Goal: Task Accomplishment & Management: Manage account settings

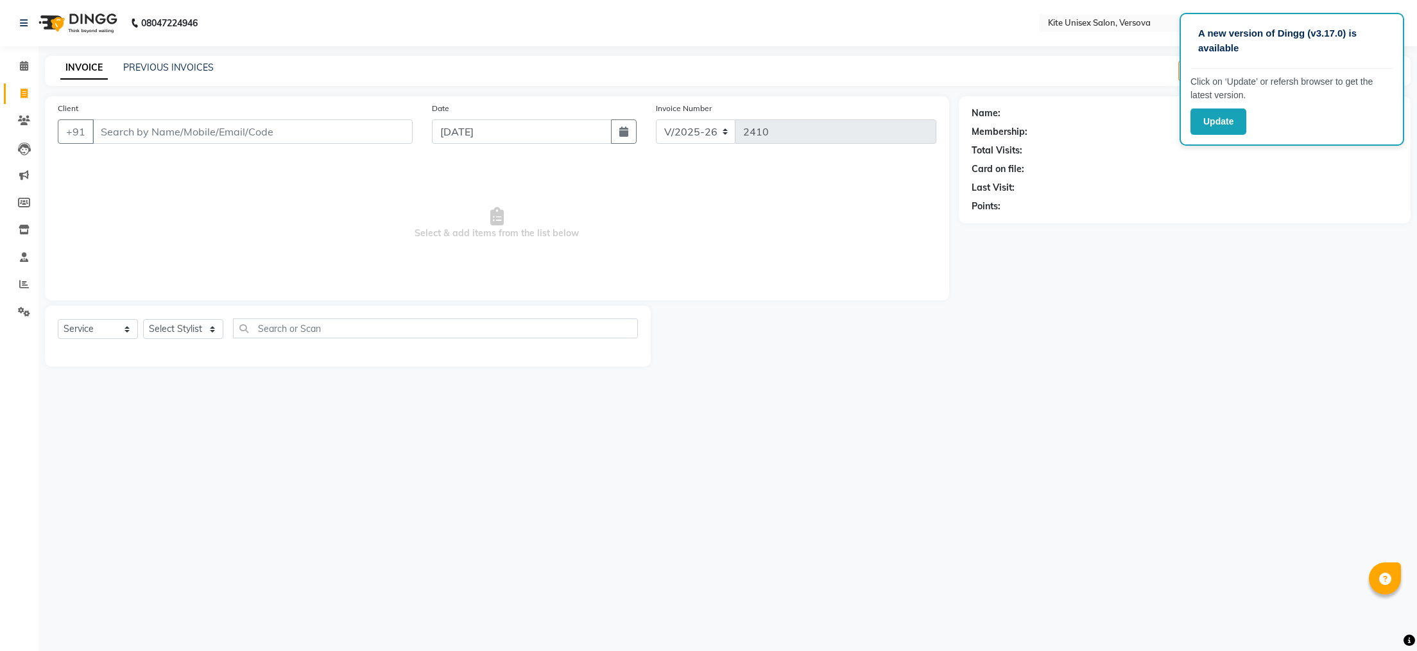
select select "6093"
select select "service"
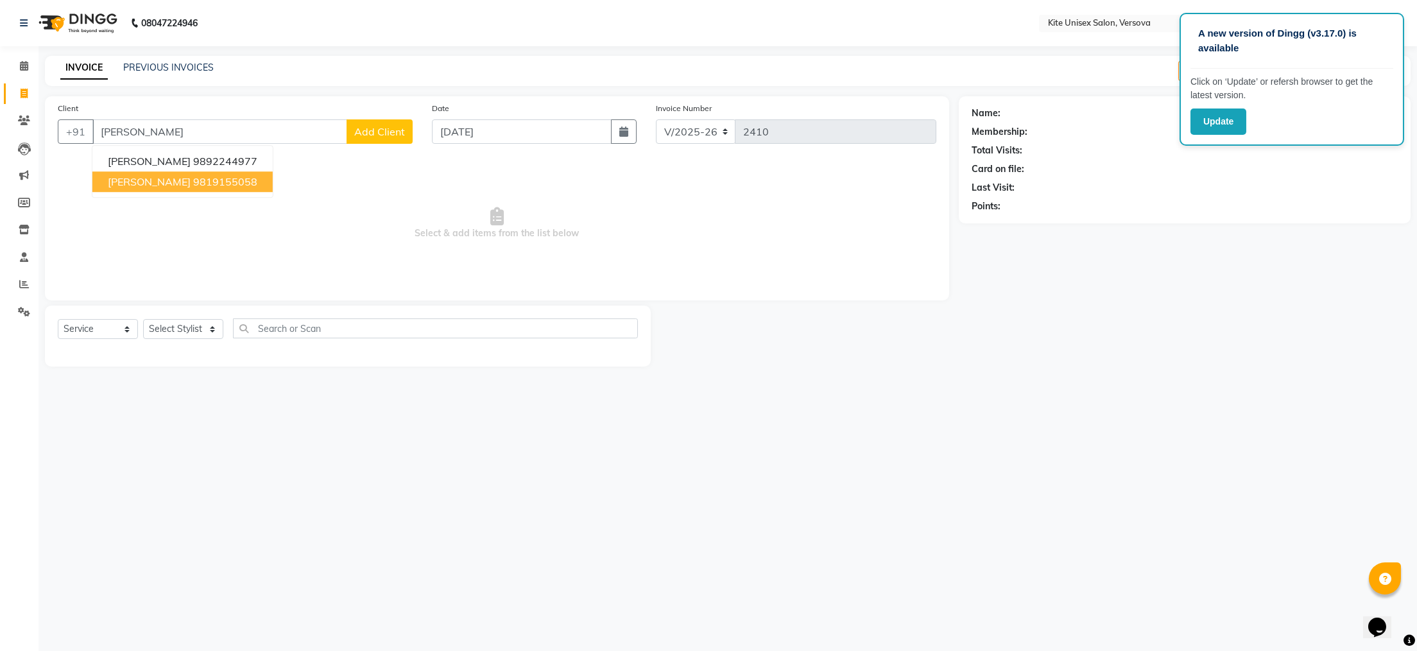
click at [208, 187] on ngb-highlight "9819155058" at bounding box center [225, 181] width 64 height 13
type input "9819155058"
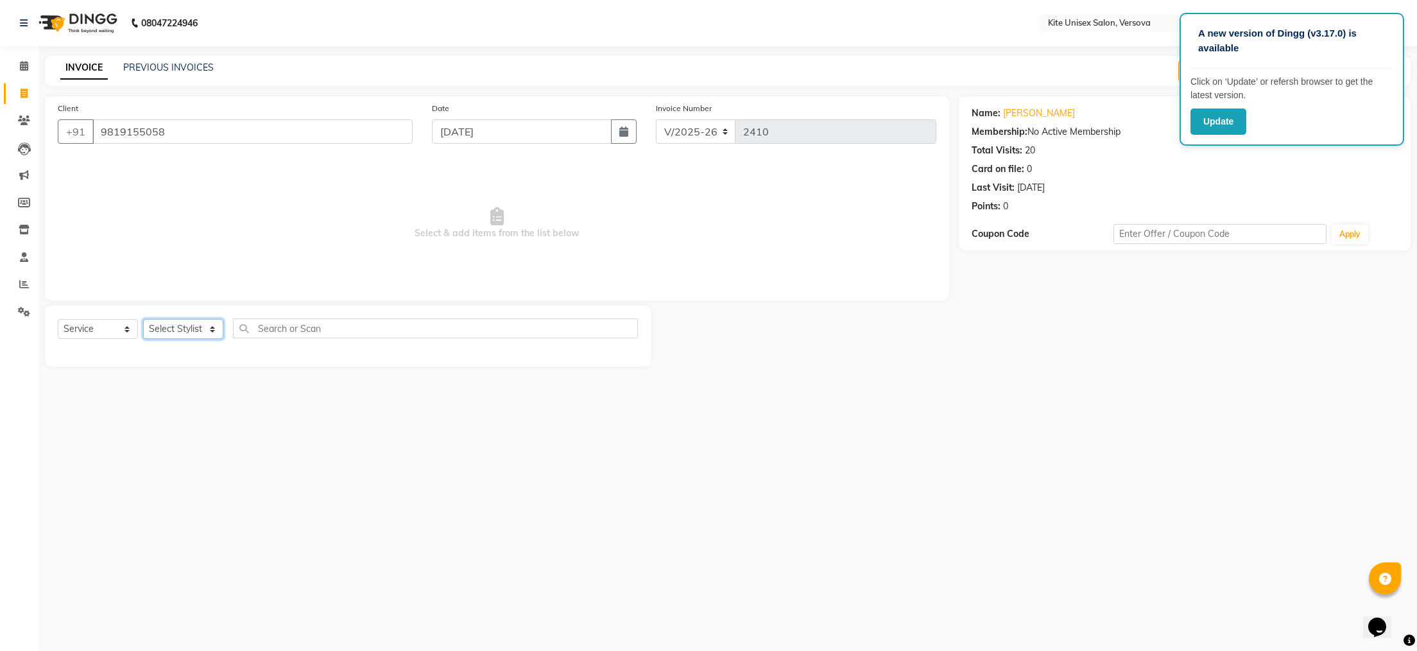
click at [205, 329] on select "Select Stylist [PERSON_NAME] DC [PERSON_NAME] [PERSON_NAME] [PERSON_NAME] Rajuu…" at bounding box center [183, 329] width 80 height 20
select select "50189"
click at [143, 320] on select "Select Stylist [PERSON_NAME] DC [PERSON_NAME] [PERSON_NAME] [PERSON_NAME] Rajuu…" at bounding box center [183, 329] width 80 height 20
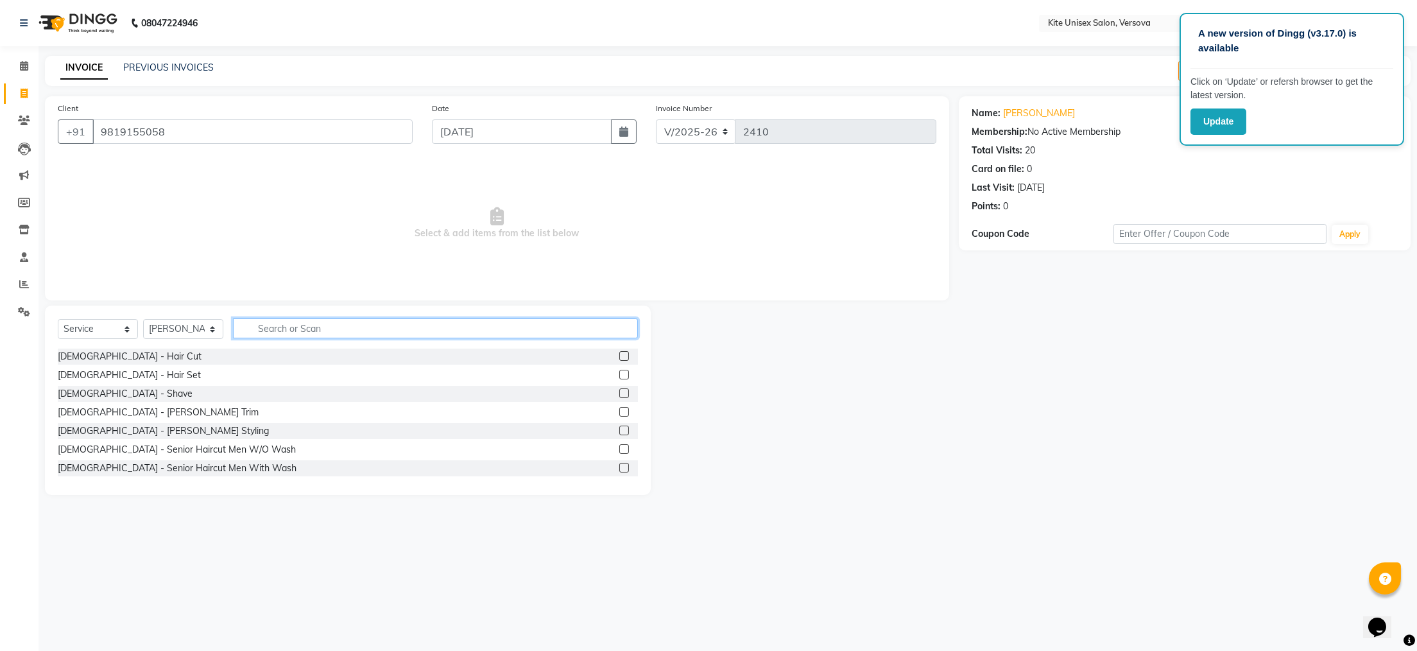
click at [293, 327] on input "text" at bounding box center [435, 328] width 405 height 20
type input "blo"
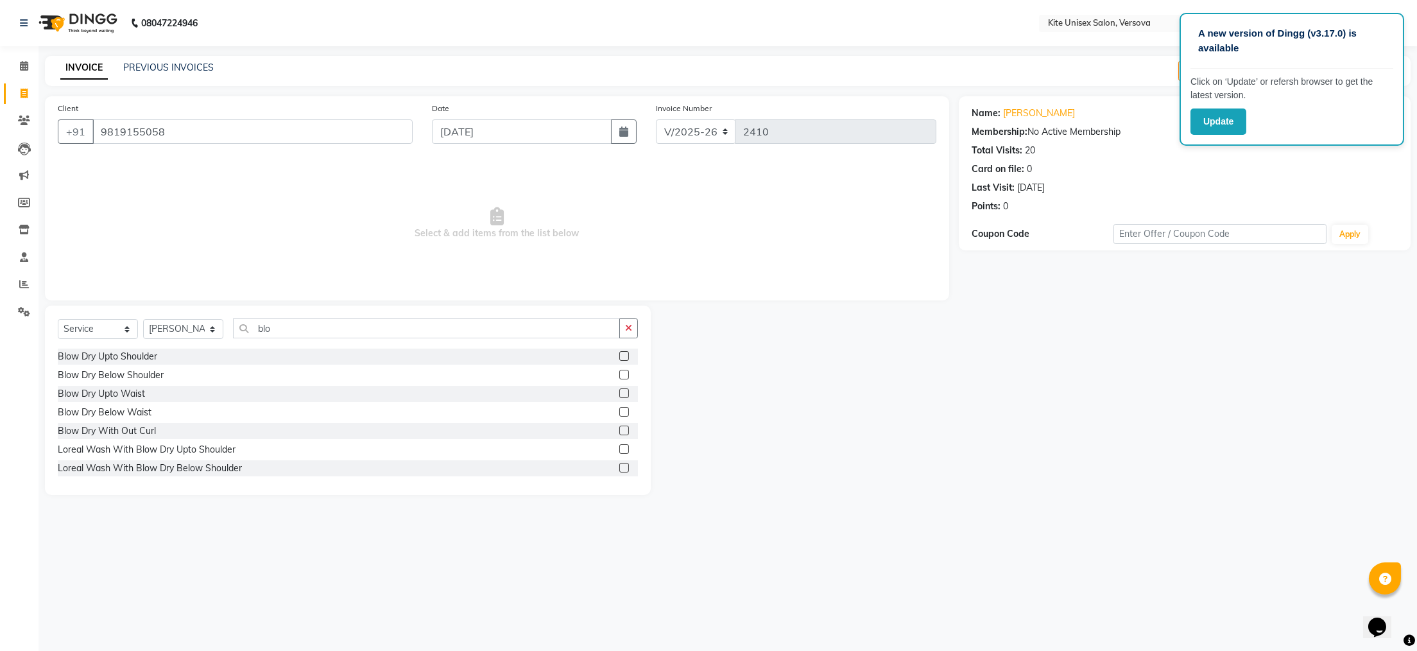
click at [619, 356] on label at bounding box center [624, 356] width 10 height 10
click at [619, 356] on input "checkbox" at bounding box center [623, 356] width 8 height 8
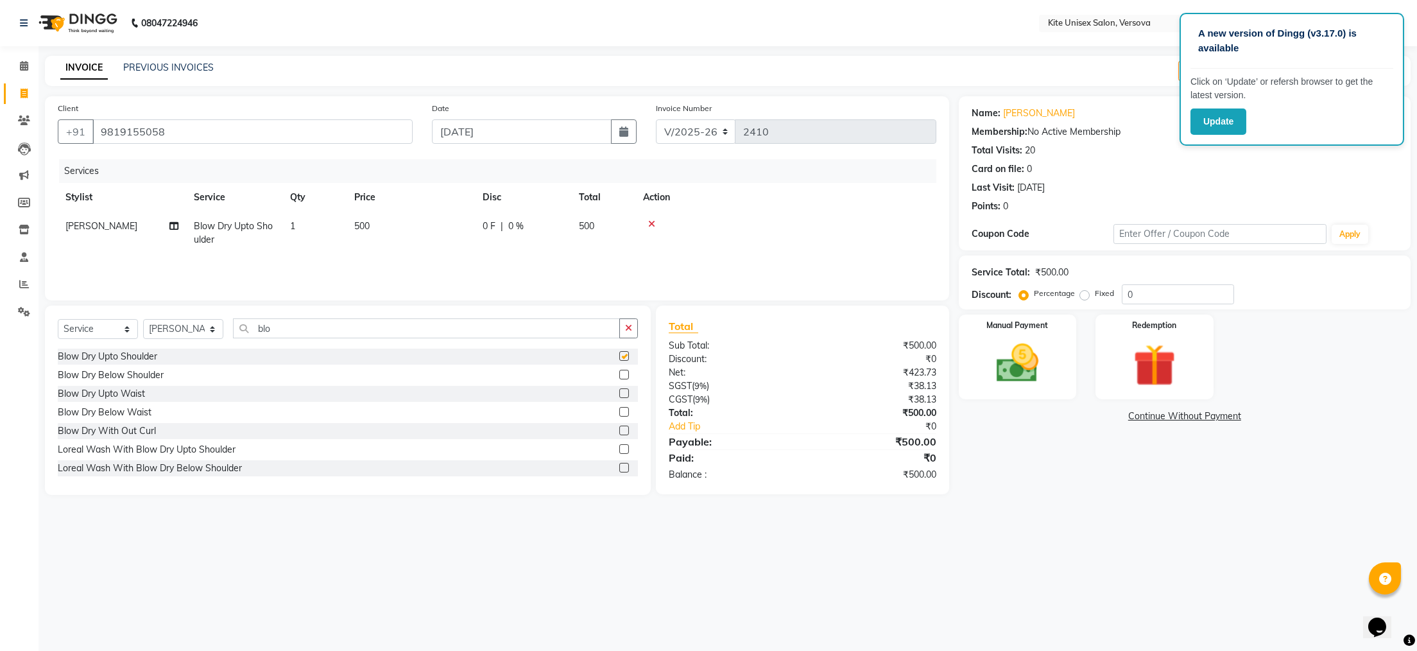
checkbox input "false"
click at [592, 223] on span "500" at bounding box center [586, 226] width 15 height 12
select select "50189"
click at [493, 222] on input "500" at bounding box center [471, 229] width 113 height 20
type input "5"
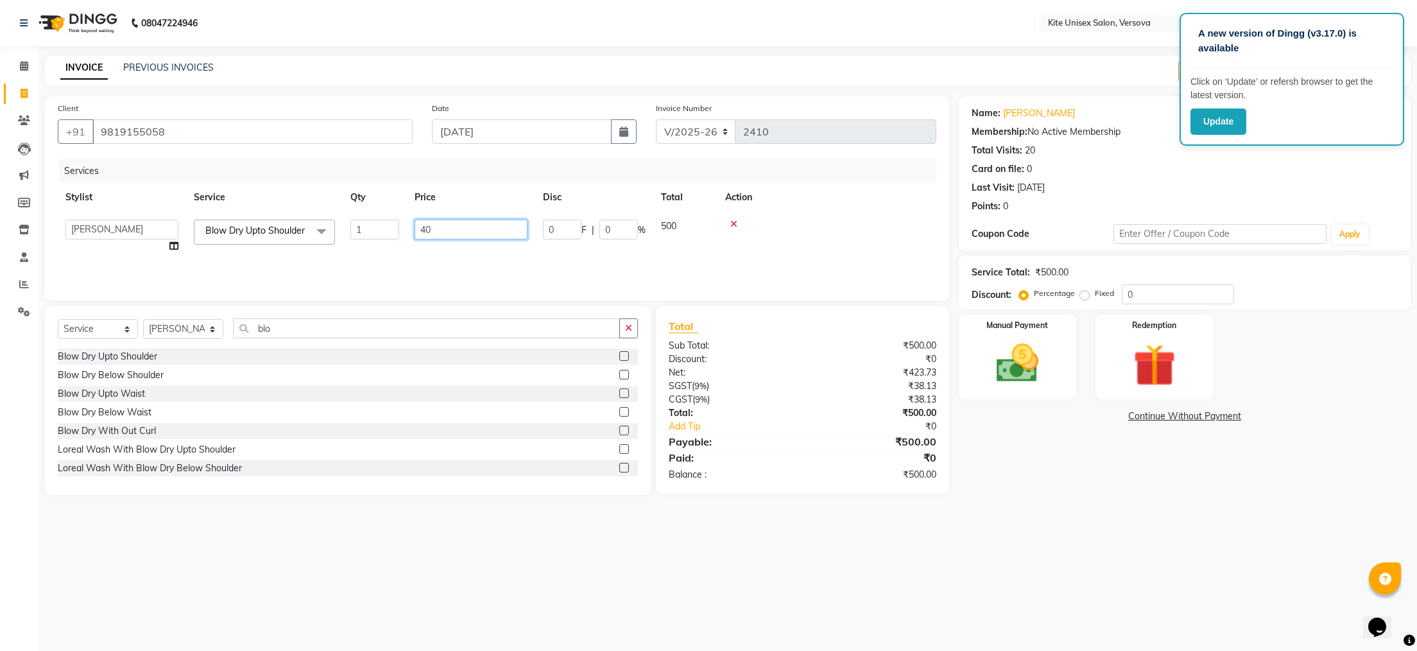
type input "400"
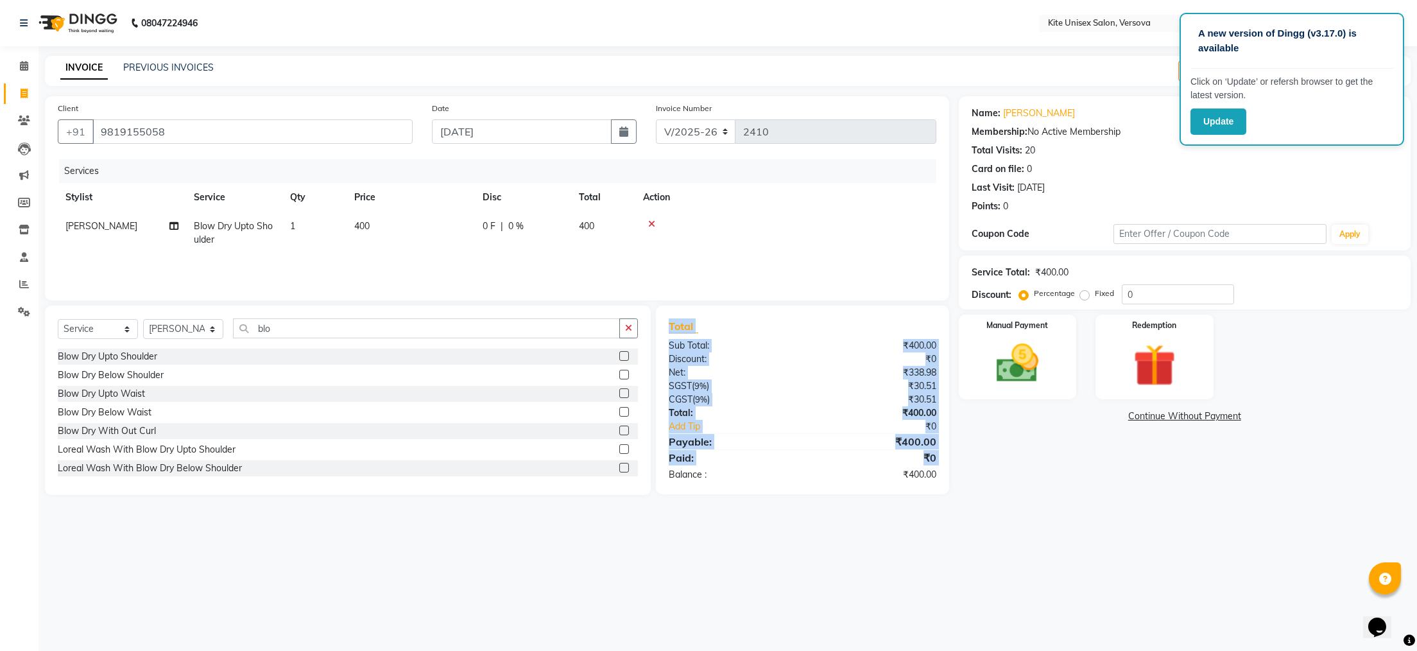
click at [652, 529] on div "A new version of Dingg (v3.17.0) is available Click on ‘Update’ or refersh brow…" at bounding box center [708, 325] width 1417 height 651
click at [1014, 379] on img at bounding box center [1017, 363] width 72 height 51
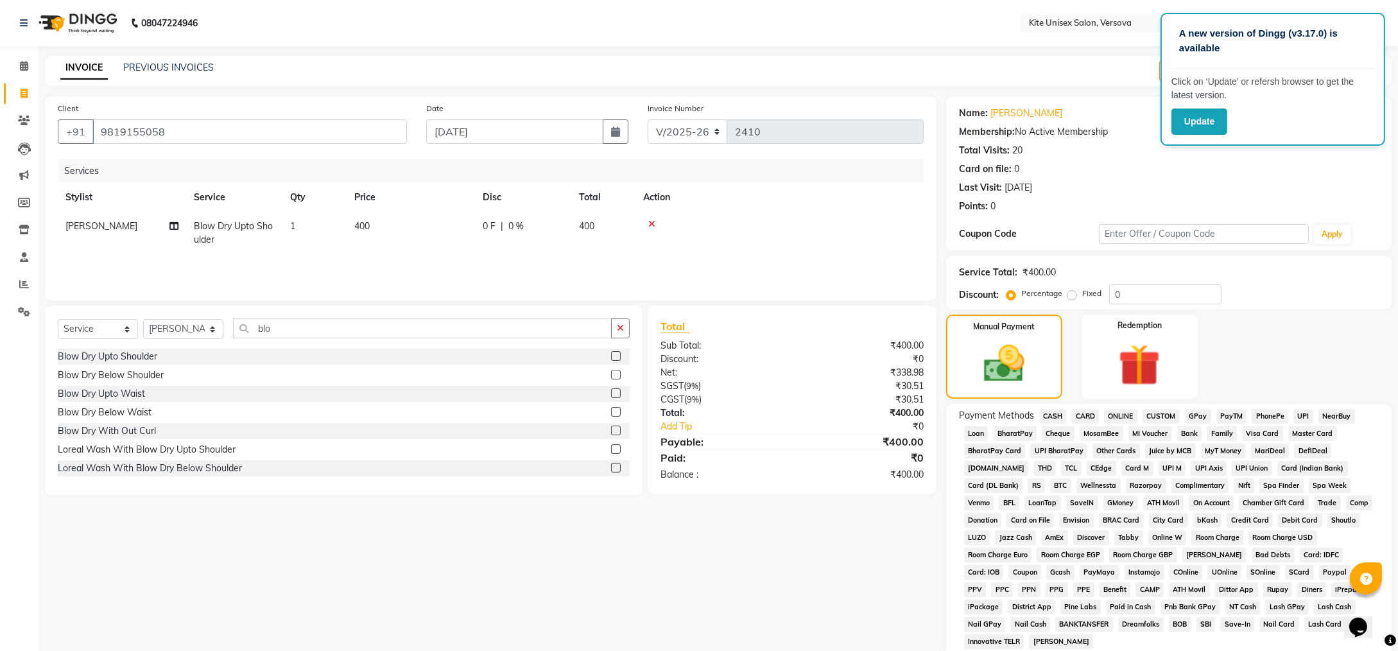
click at [1052, 414] on span "CASH" at bounding box center [1053, 416] width 28 height 15
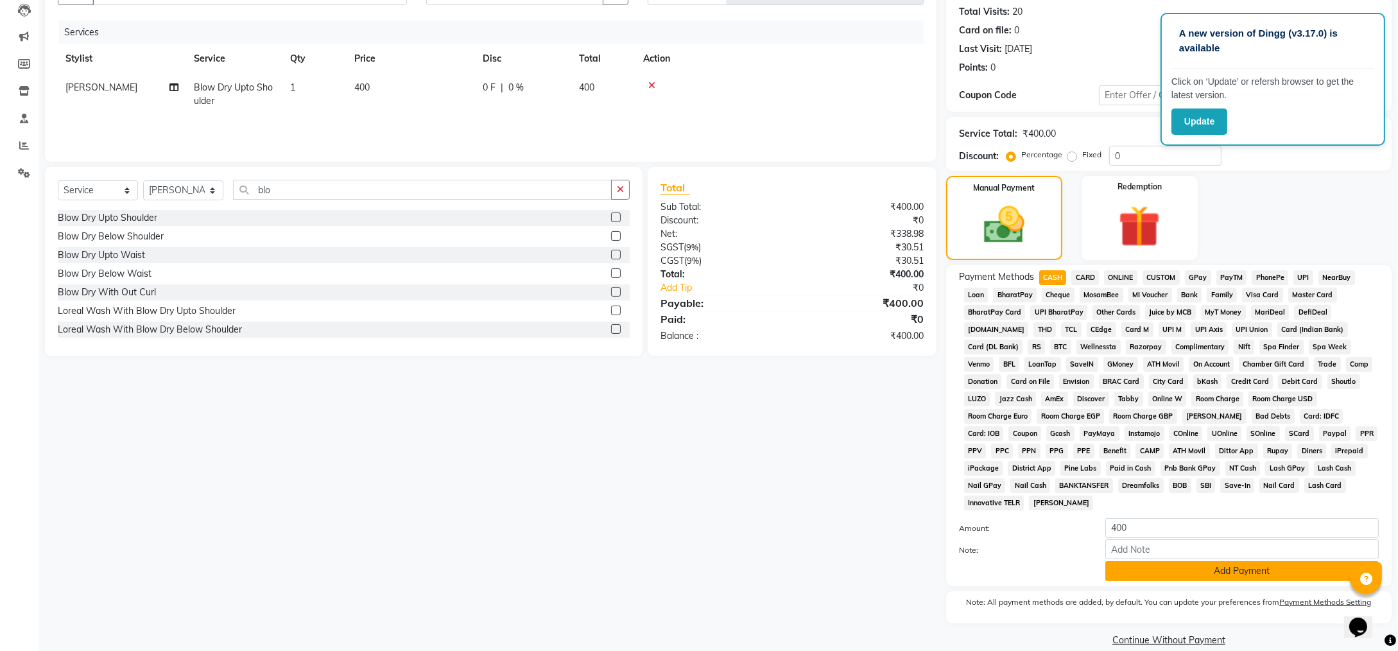
scroll to position [139, 0]
click at [1131, 560] on button "Add Payment" at bounding box center [1241, 570] width 273 height 20
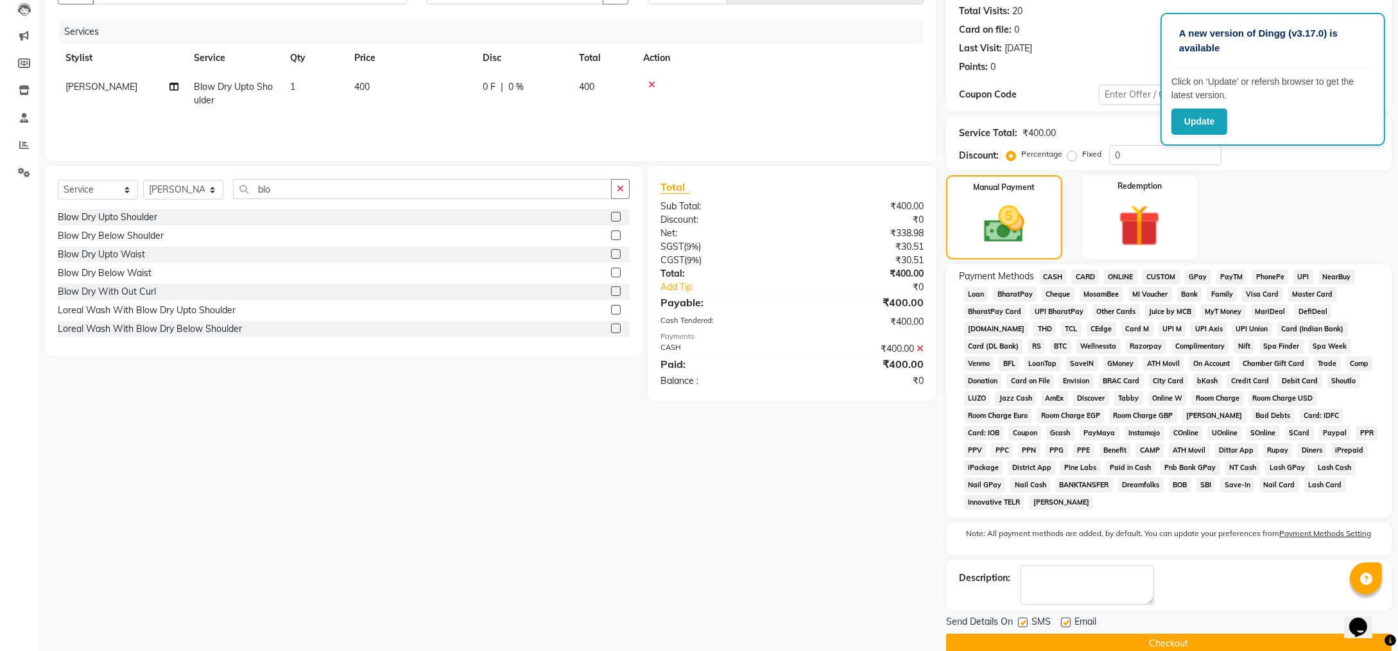
click at [1075, 633] on button "Checkout" at bounding box center [1168, 643] width 445 height 20
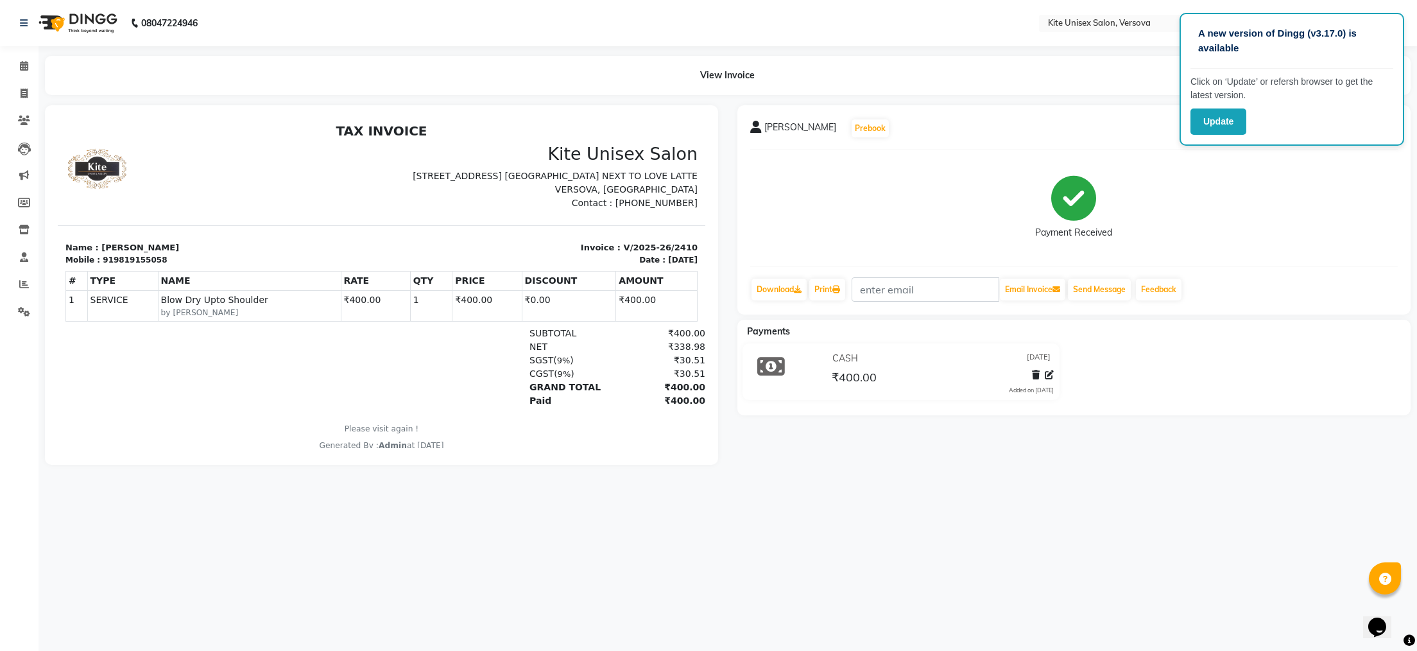
select select "6093"
select select "service"
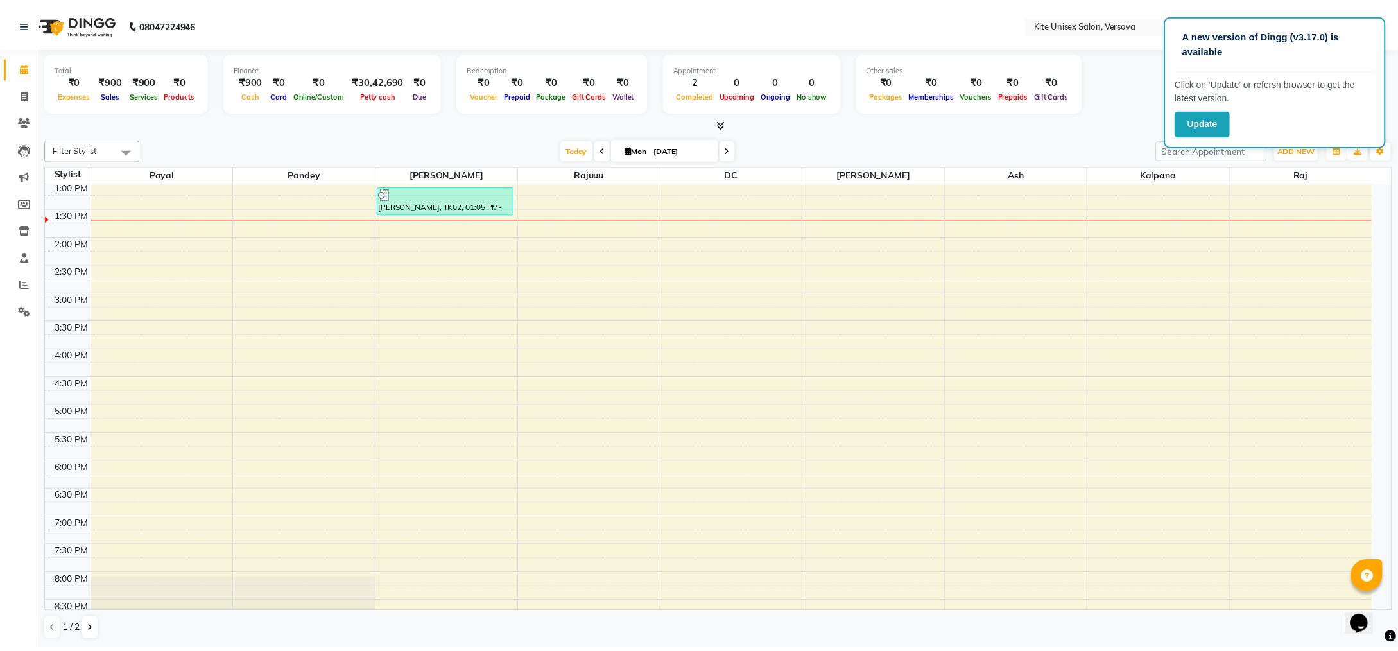
scroll to position [100, 0]
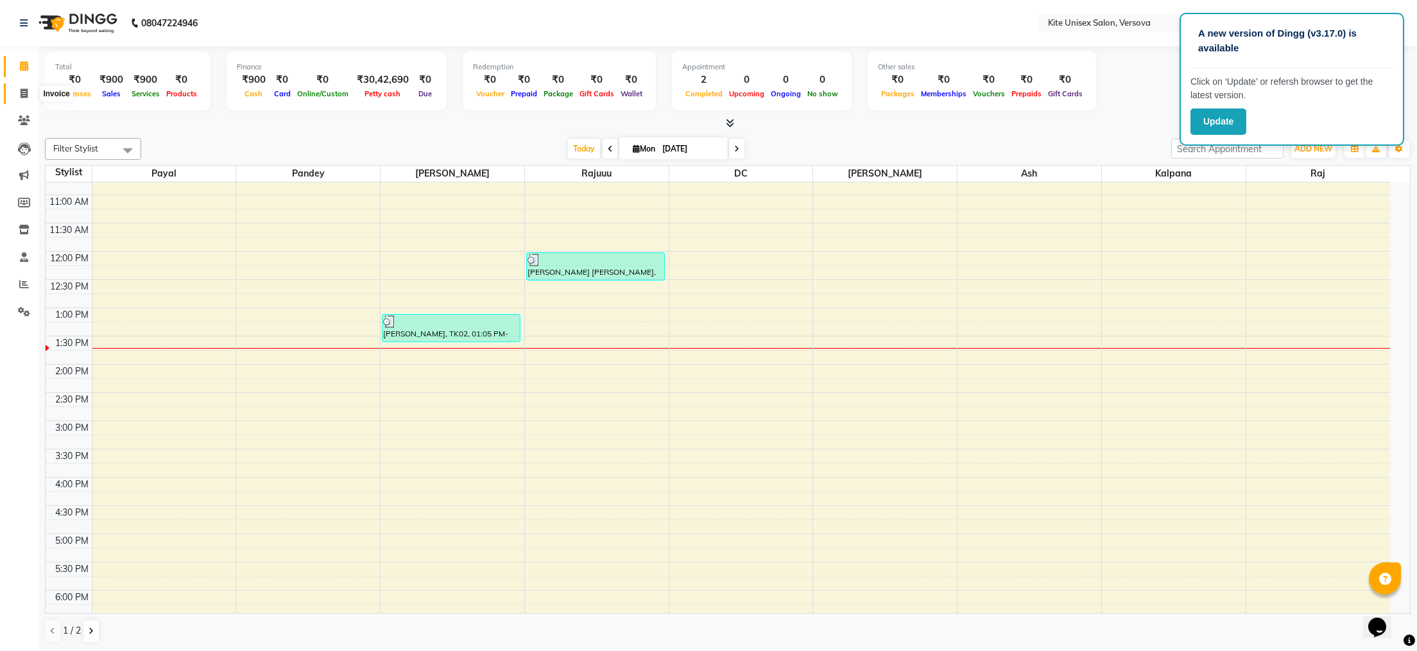
click at [23, 95] on icon at bounding box center [24, 94] width 7 height 10
select select "6093"
select select "service"
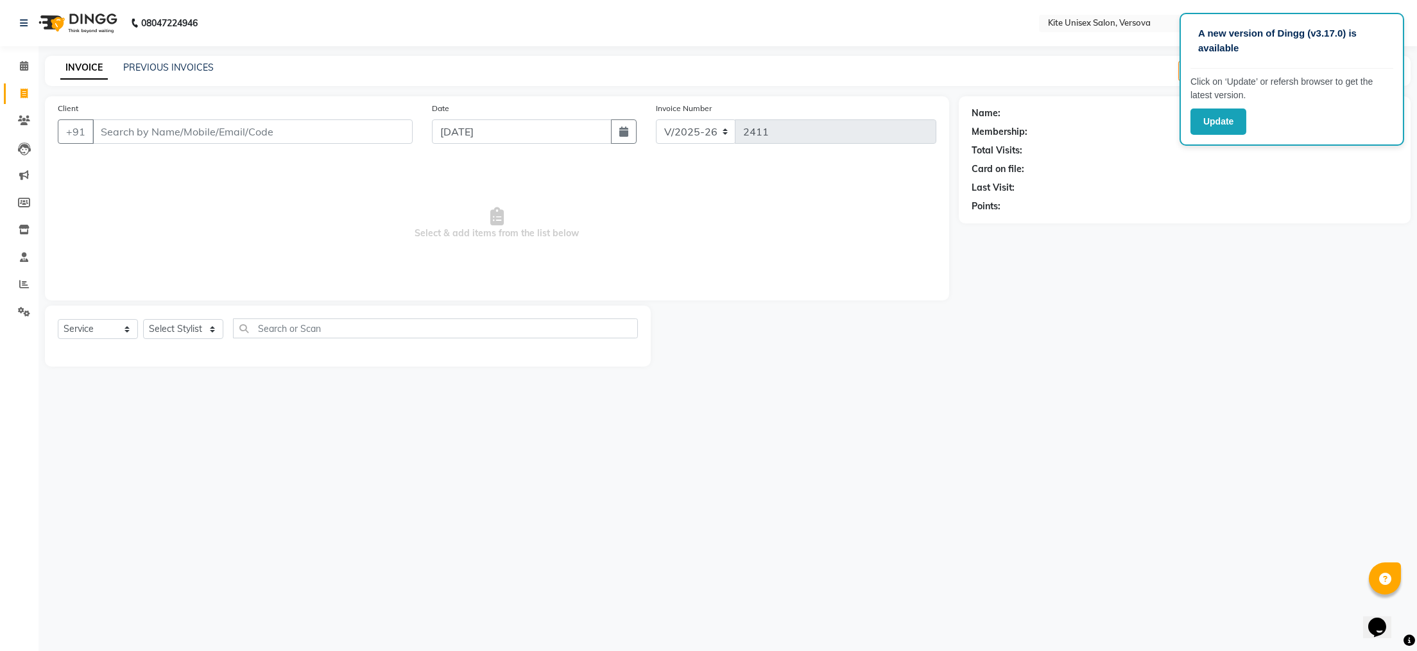
click at [99, 126] on input "Client" at bounding box center [252, 131] width 320 height 24
click at [121, 132] on input "Client" at bounding box center [252, 131] width 320 height 24
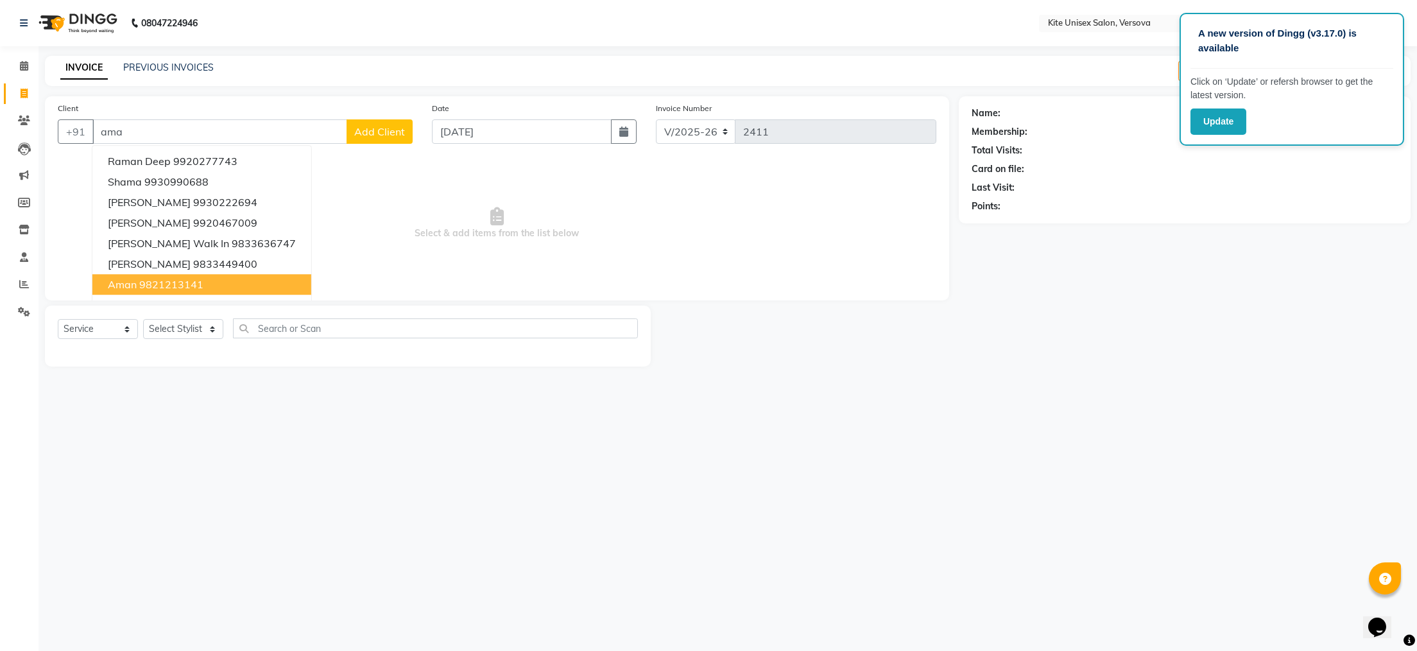
drag, startPoint x: 152, startPoint y: 286, endPoint x: 155, endPoint y: 265, distance: 21.3
click at [154, 278] on ngb-highlight "9821213141" at bounding box center [171, 284] width 64 height 13
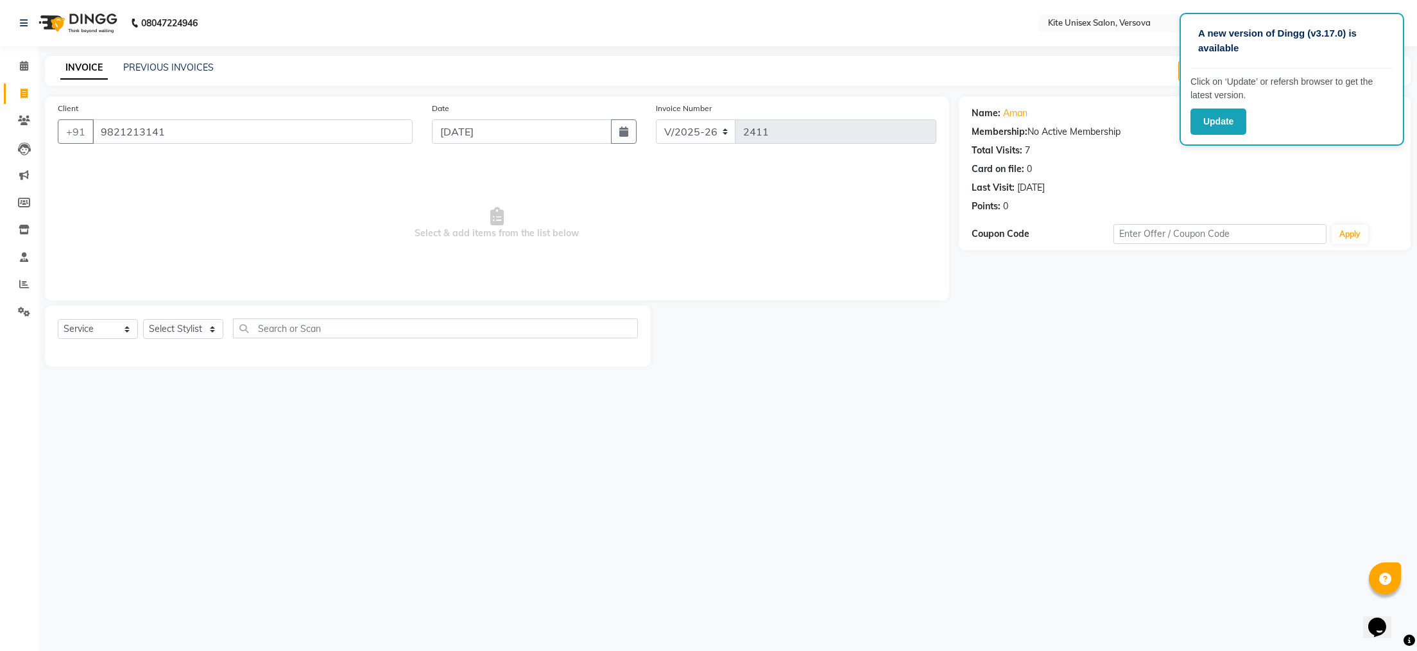
click at [175, 146] on div "Client [PHONE_NUMBER]" at bounding box center [235, 127] width 374 height 53
click at [176, 135] on input "9821213141" at bounding box center [252, 131] width 320 height 24
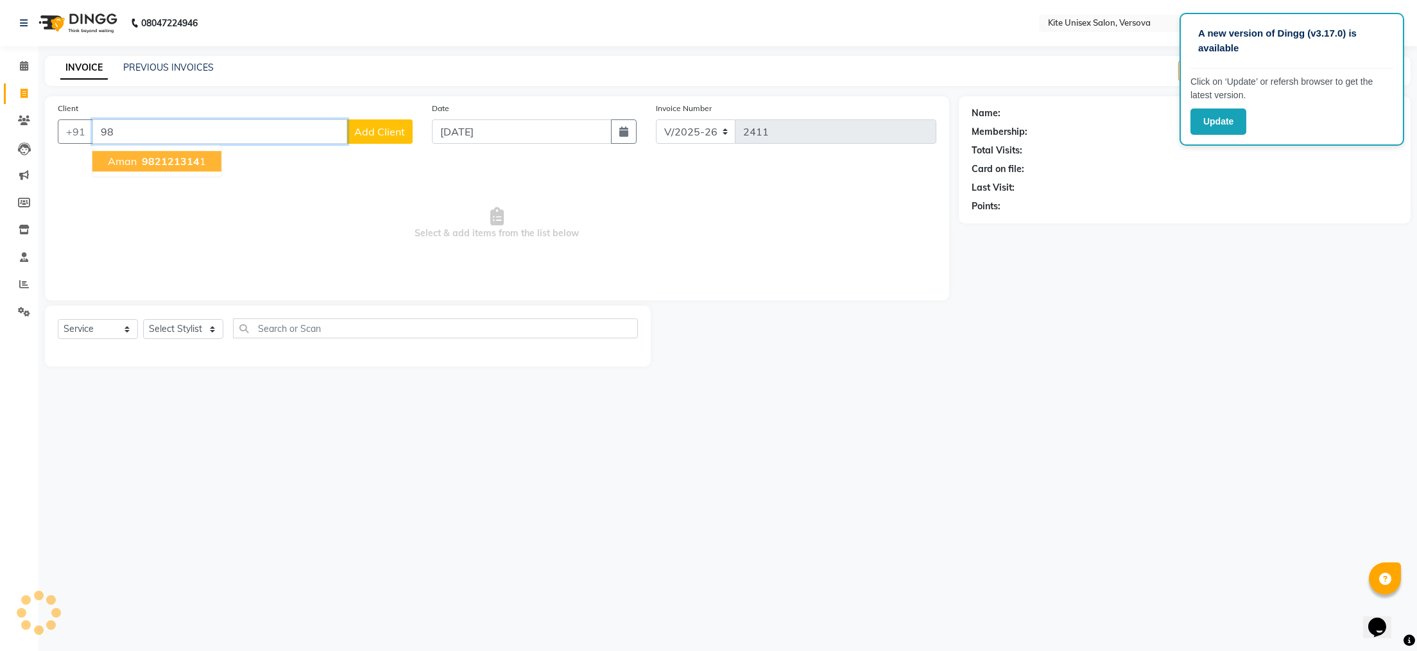
type input "9"
click at [193, 161] on ngb-highlight "9920467009" at bounding box center [225, 161] width 64 height 13
type input "9920467009"
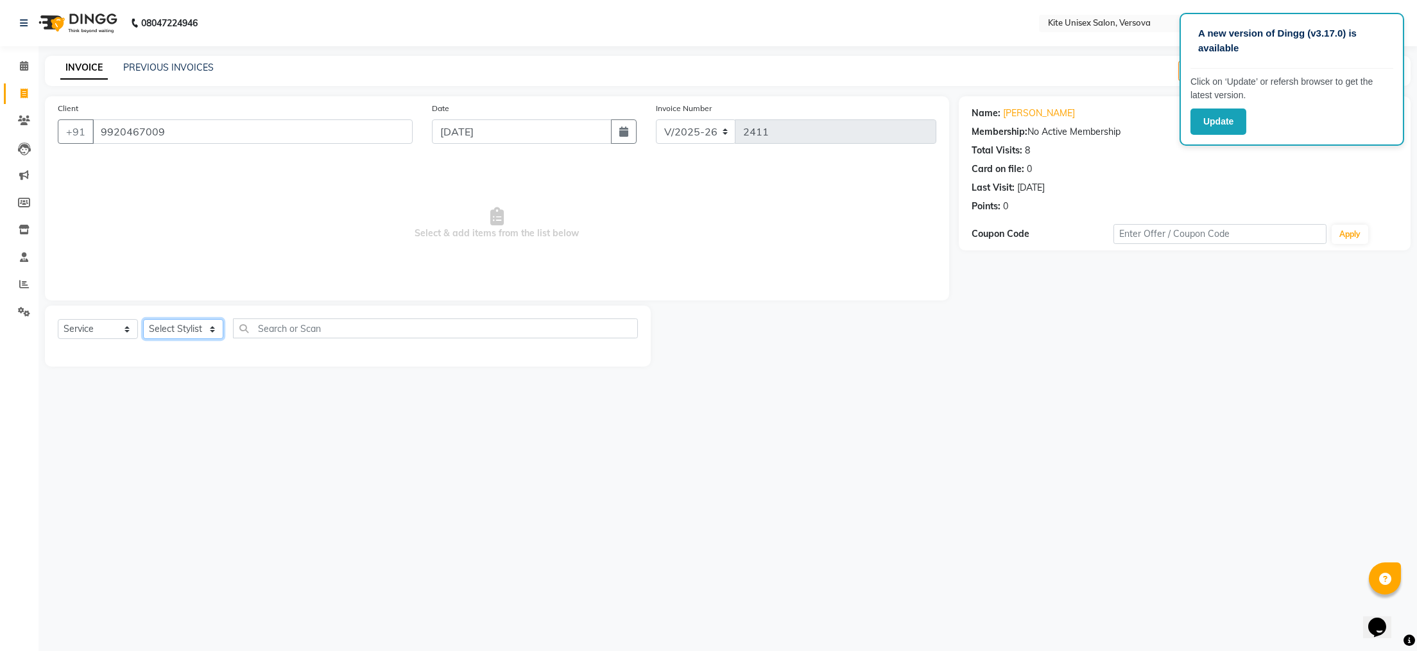
click at [211, 330] on select "Select Stylist [PERSON_NAME] DC [PERSON_NAME] [PERSON_NAME] [PERSON_NAME] Rajuu…" at bounding box center [183, 329] width 80 height 20
select select "68437"
click at [143, 320] on select "Select Stylist [PERSON_NAME] DC [PERSON_NAME] [PERSON_NAME] [PERSON_NAME] Rajuu…" at bounding box center [183, 329] width 80 height 20
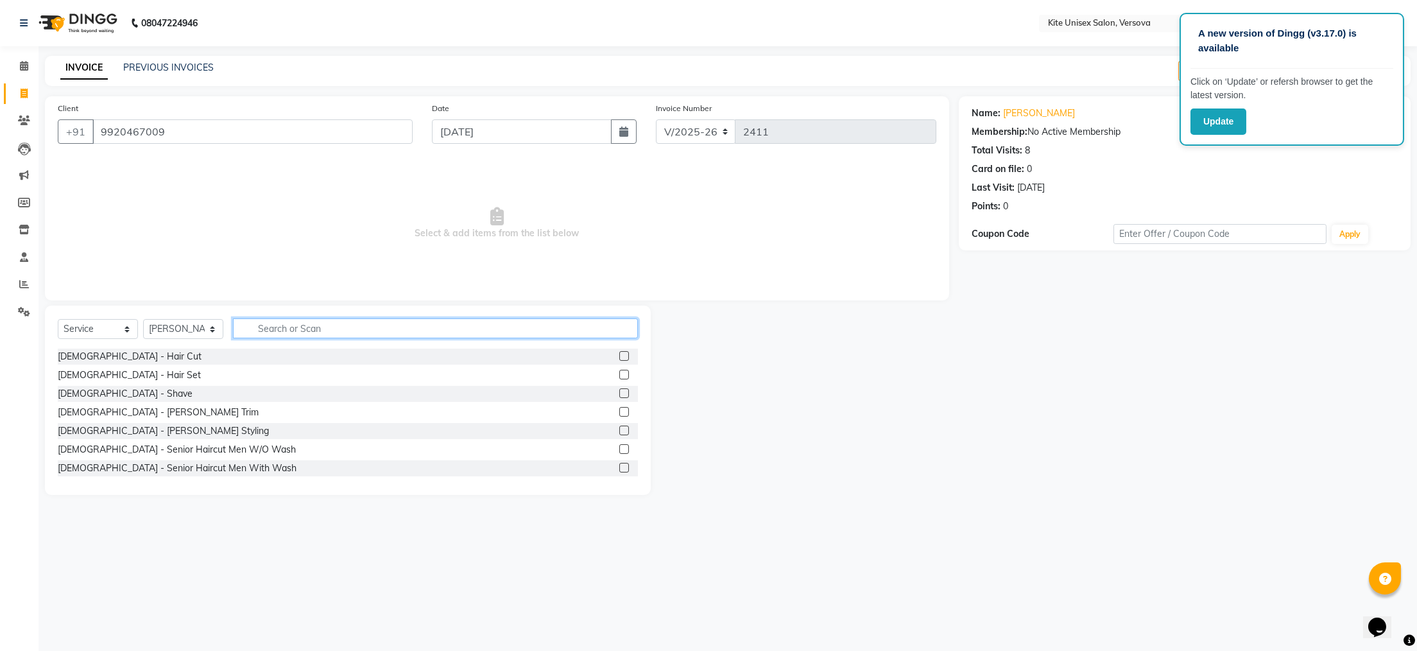
click at [268, 327] on input "text" at bounding box center [435, 328] width 405 height 20
click at [619, 355] on label at bounding box center [624, 356] width 10 height 10
click at [619, 355] on input "checkbox" at bounding box center [623, 356] width 8 height 8
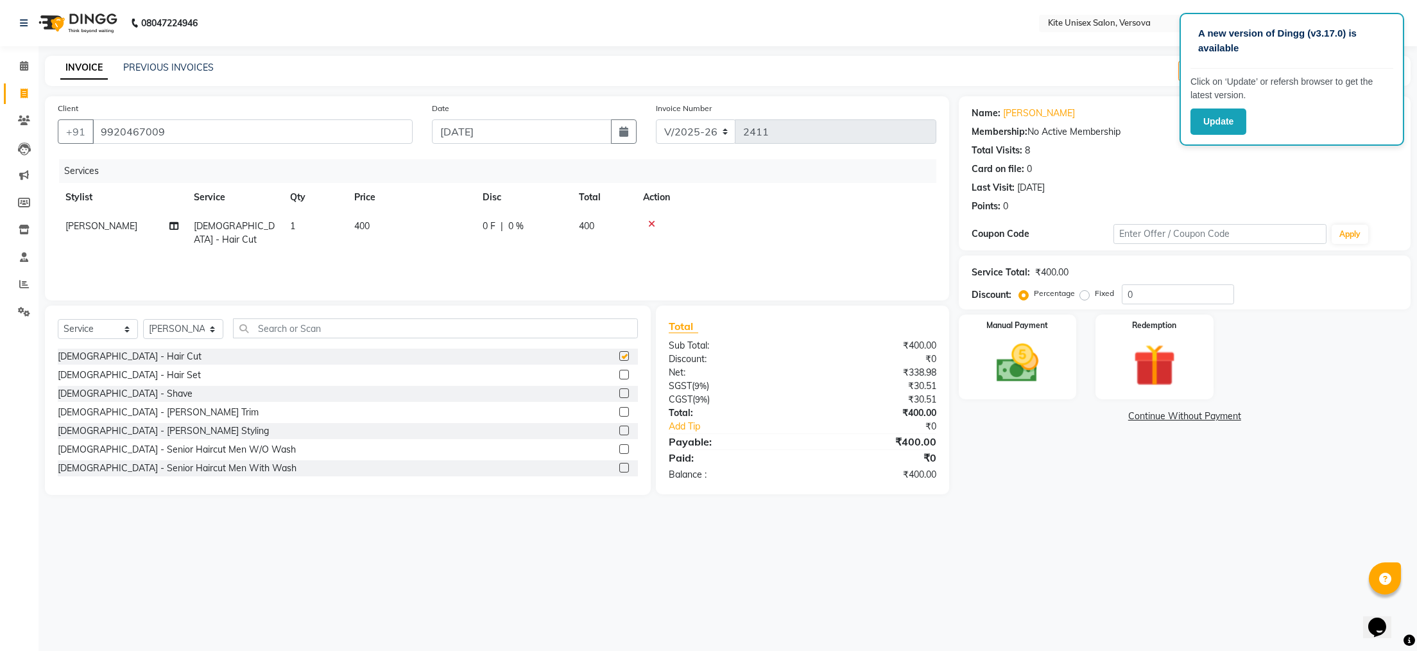
checkbox input "false"
click at [598, 225] on td "400" at bounding box center [603, 233] width 64 height 42
select select "68437"
click at [517, 227] on input "400" at bounding box center [471, 229] width 113 height 20
type input "4"
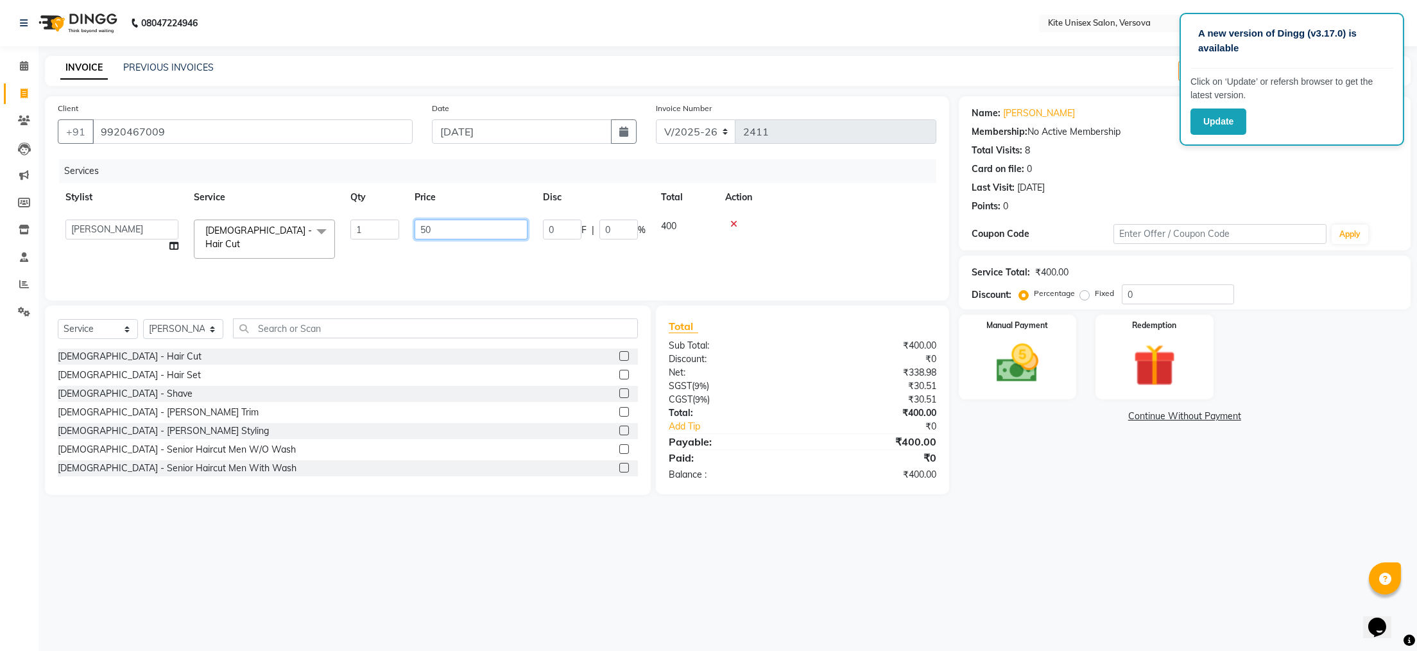
type input "500"
click at [619, 408] on div at bounding box center [628, 412] width 19 height 16
click at [619, 409] on label at bounding box center [624, 412] width 10 height 10
click at [619, 409] on input "checkbox" at bounding box center [623, 412] width 8 height 8
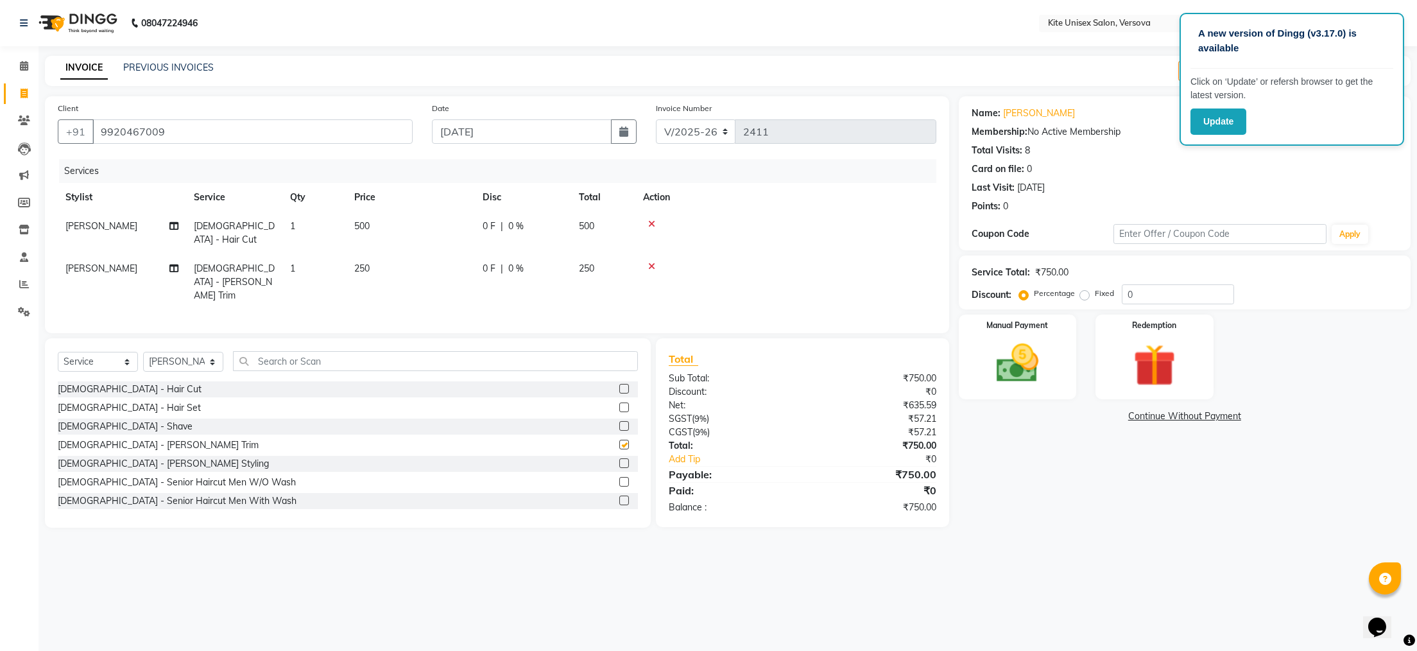
checkbox input "false"
click at [293, 351] on input "text" at bounding box center [435, 361] width 405 height 20
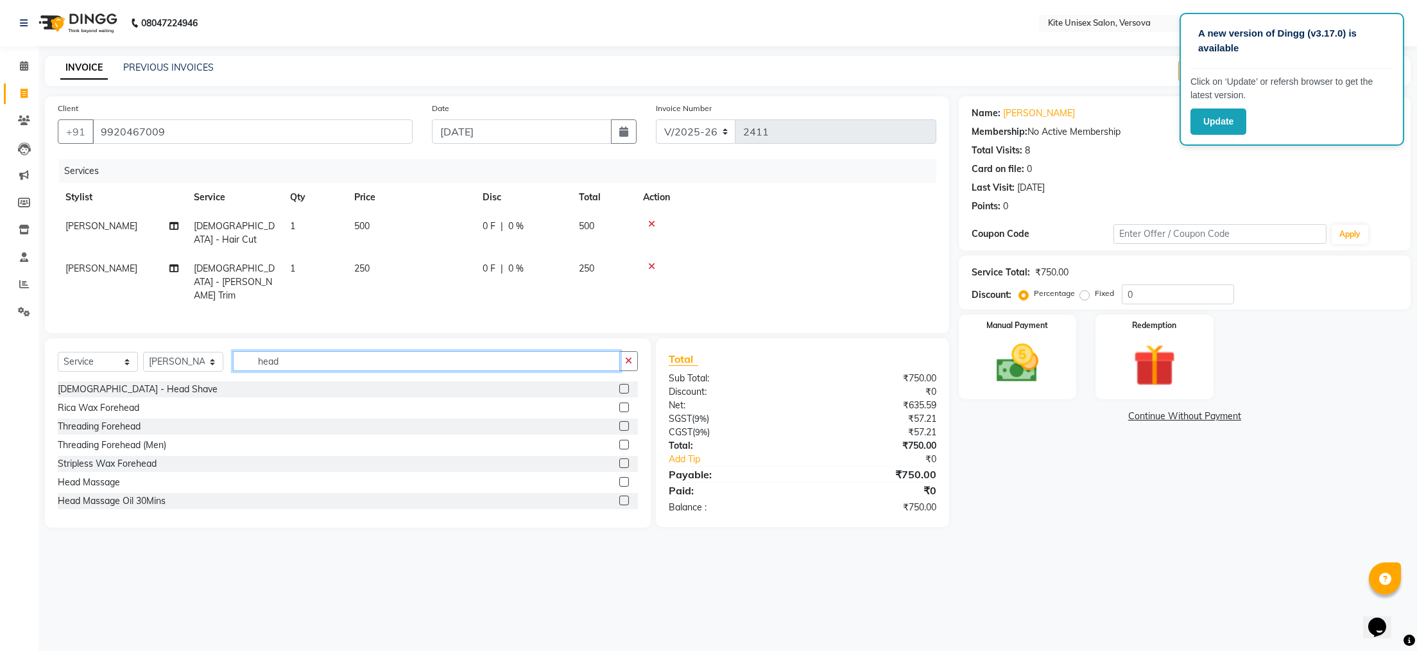
type input "head"
click at [619, 477] on label at bounding box center [624, 482] width 10 height 10
click at [619, 478] on input "checkbox" at bounding box center [623, 482] width 8 height 8
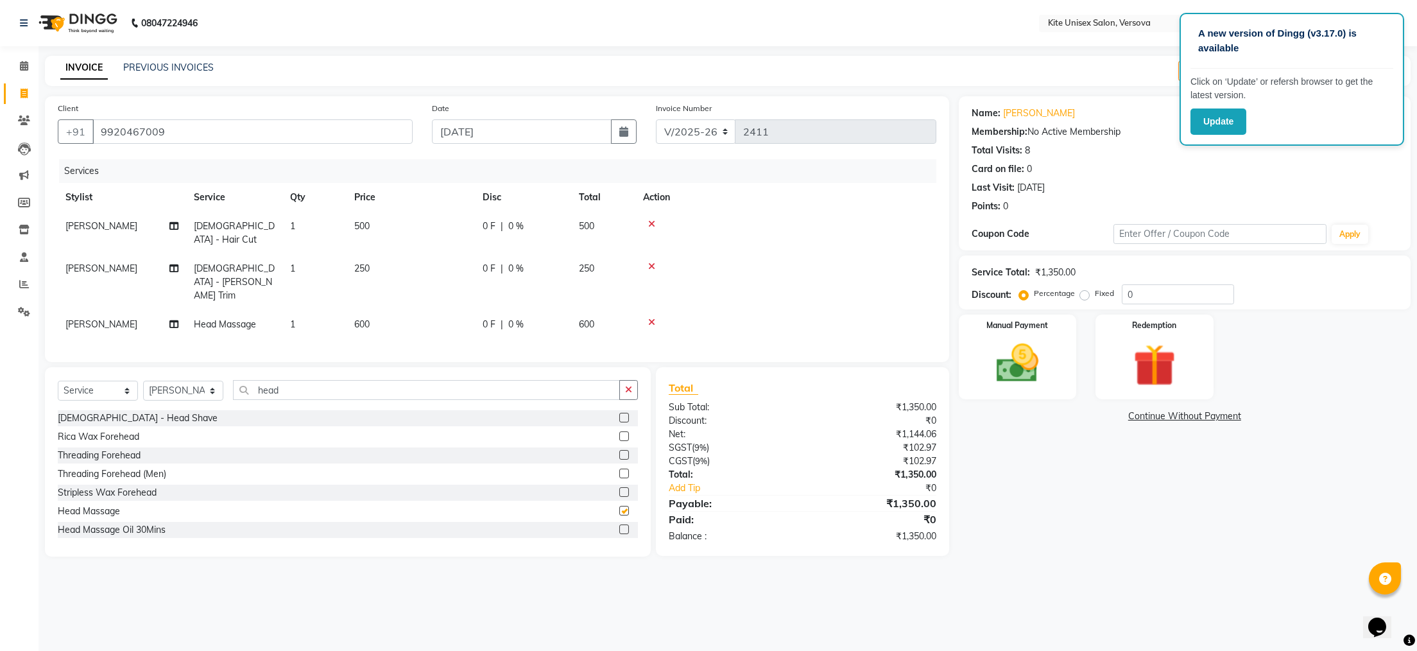
checkbox input "false"
click at [601, 310] on td "600" at bounding box center [603, 324] width 64 height 29
select select "68437"
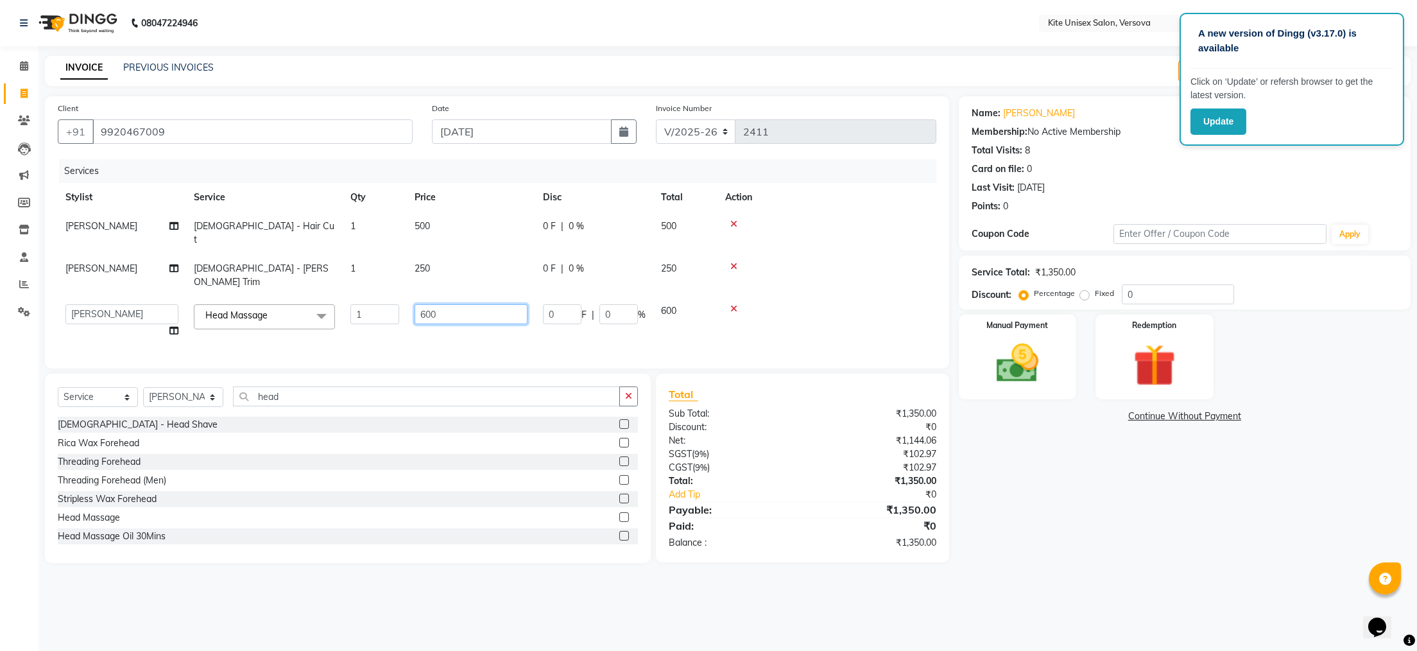
click at [517, 304] on input "600" at bounding box center [471, 314] width 113 height 20
type input "6"
type input "700"
click at [683, 567] on div "A new version of Dingg (v3.17.0) is available Click on ‘Update’ or refersh brow…" at bounding box center [708, 325] width 1417 height 651
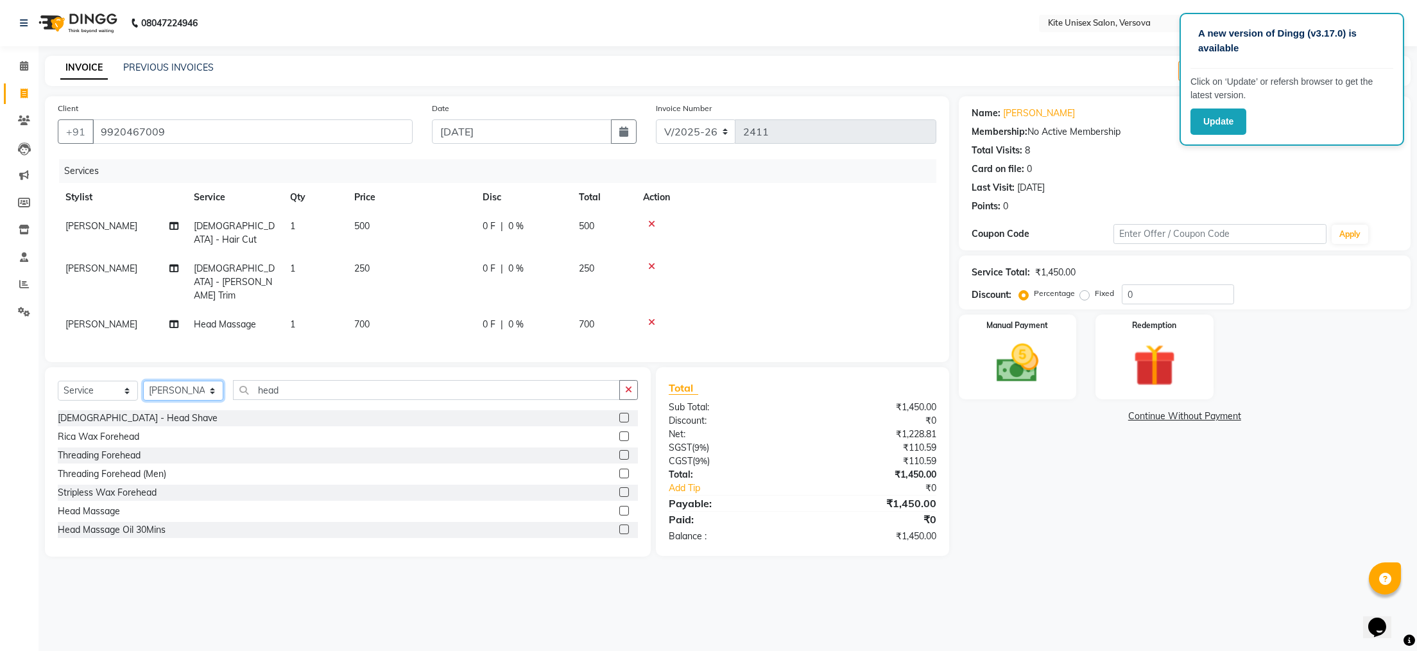
click at [210, 381] on select "Select Stylist [PERSON_NAME] DC [PERSON_NAME] [PERSON_NAME] [PERSON_NAME] Rajuu…" at bounding box center [183, 391] width 80 height 20
select select "44266"
click at [143, 381] on select "Select Stylist [PERSON_NAME] DC [PERSON_NAME] [PERSON_NAME] [PERSON_NAME] Rajuu…" at bounding box center [183, 391] width 80 height 20
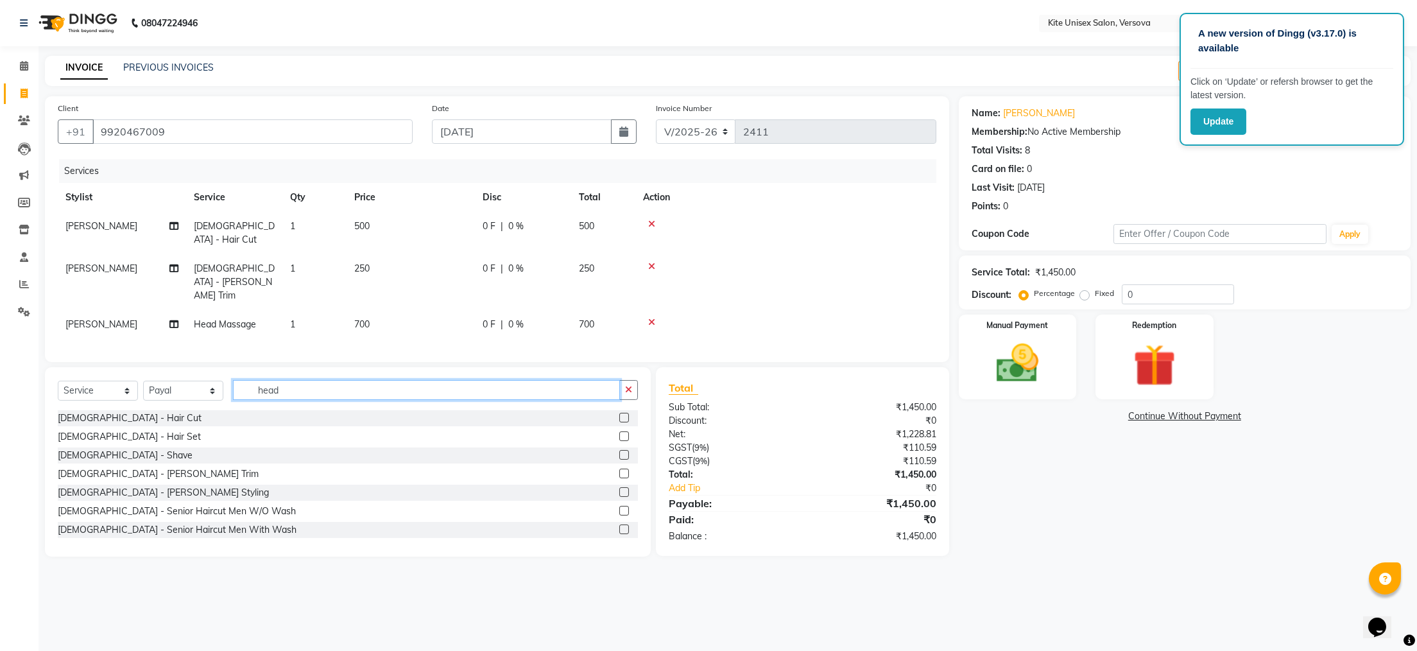
click at [300, 380] on input "head" at bounding box center [426, 390] width 387 height 20
type input "h"
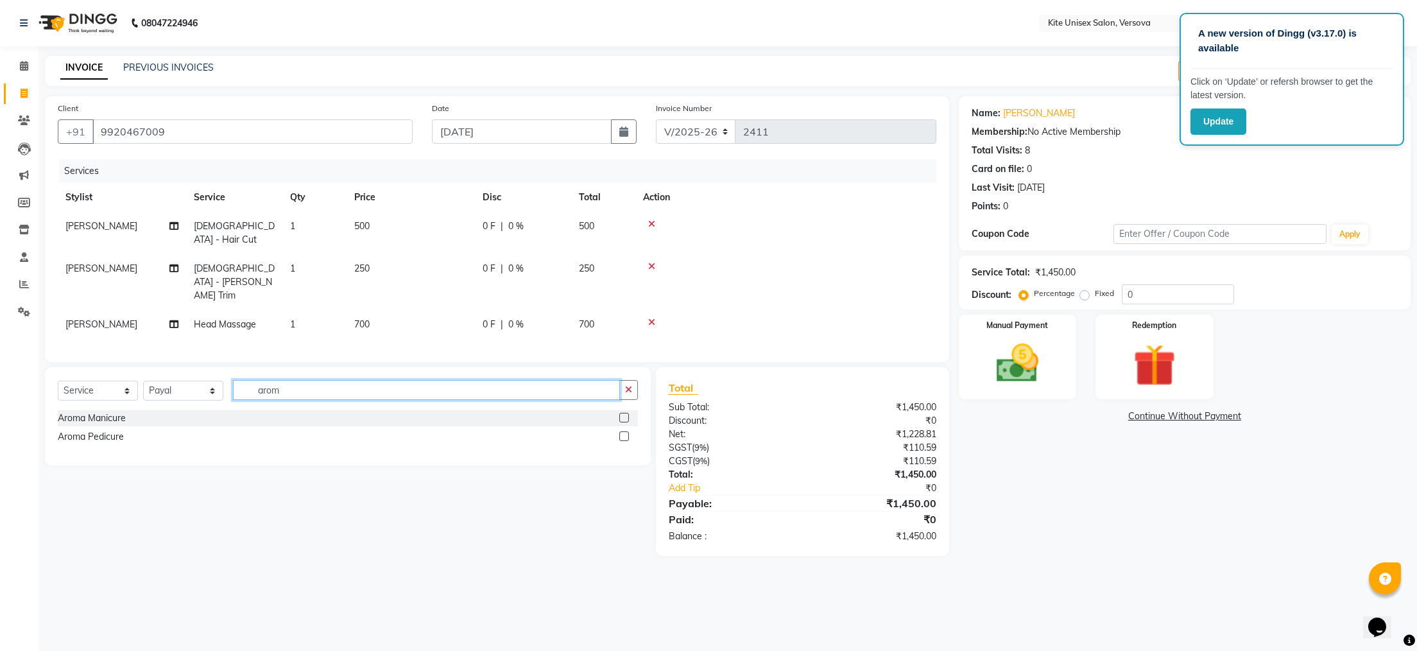
type input "arom"
click at [619, 431] on label at bounding box center [624, 436] width 10 height 10
click at [619, 433] on input "checkbox" at bounding box center [623, 437] width 8 height 8
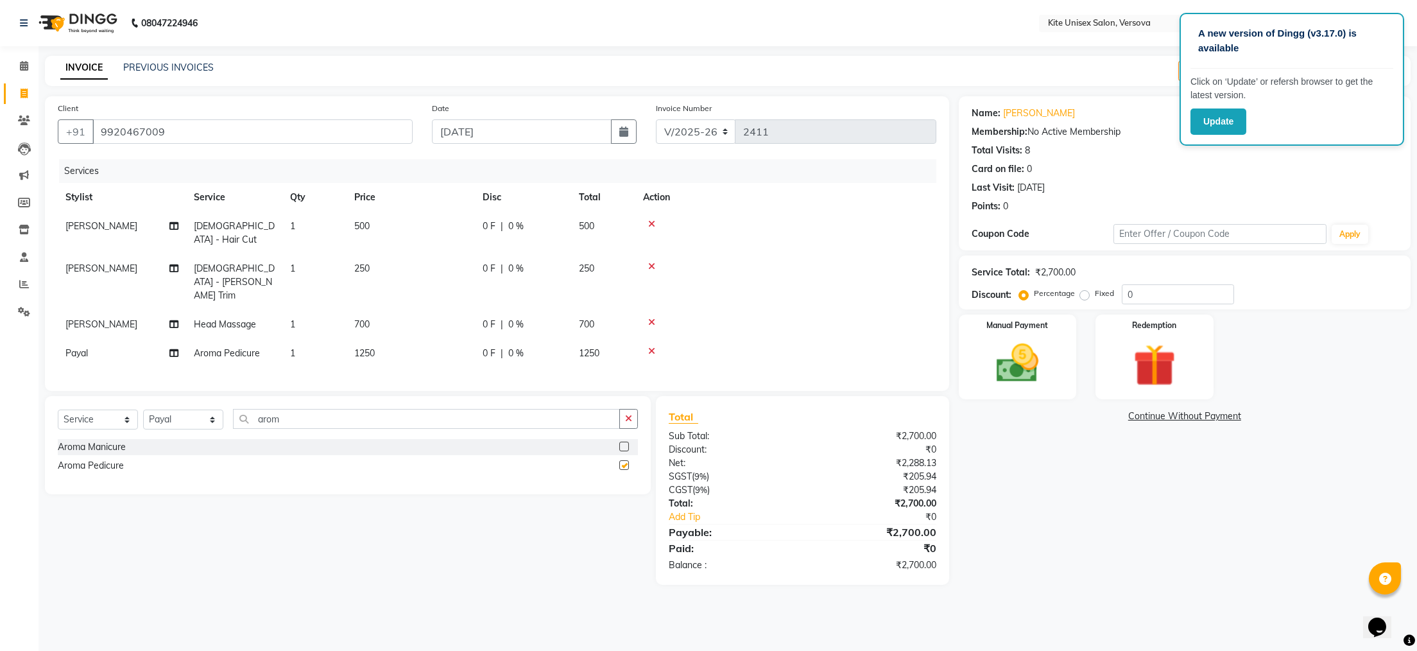
checkbox input "false"
click at [604, 339] on td "1250" at bounding box center [603, 353] width 64 height 29
select select "44266"
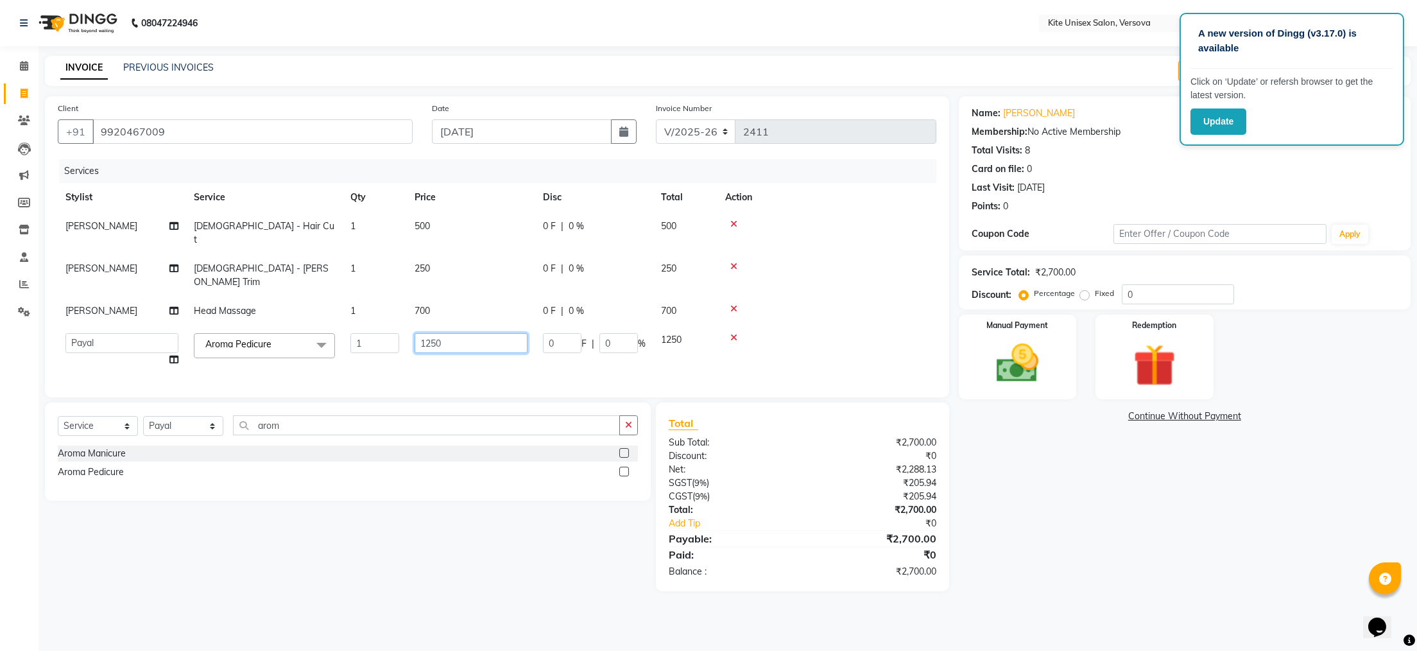
click at [507, 333] on input "1250" at bounding box center [471, 343] width 113 height 20
type input "1"
type input "1000"
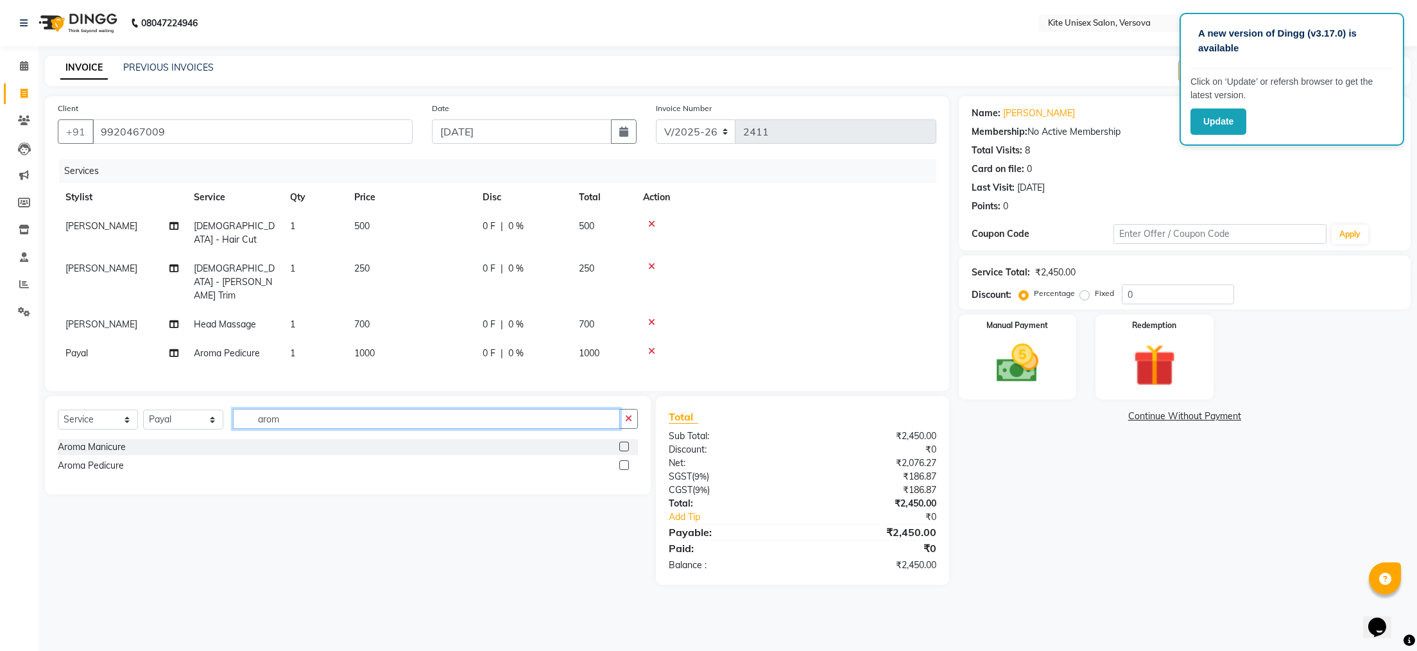
click at [313, 414] on div "Select Service Product Membership Package Voucher Prepaid Gift Card Select Styl…" at bounding box center [348, 424] width 580 height 30
type input "a"
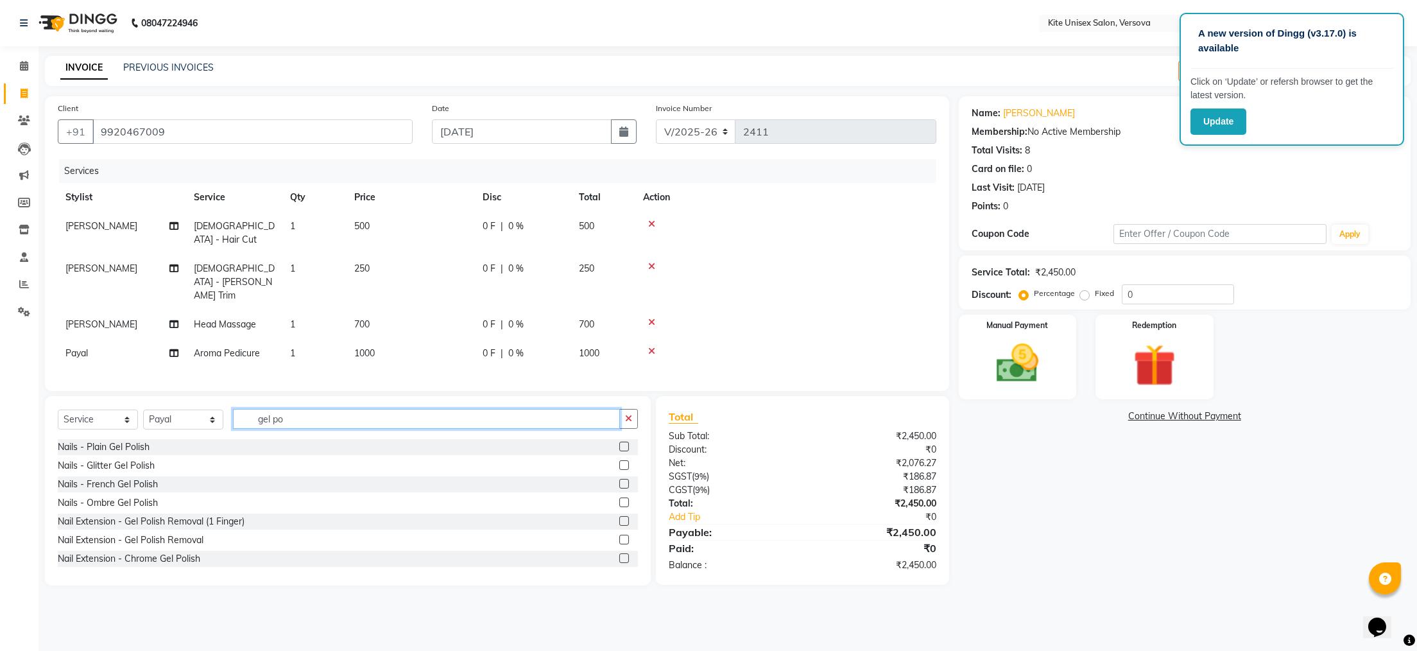
type input "gel po"
click at [619, 441] on label at bounding box center [624, 446] width 10 height 10
click at [619, 443] on input "checkbox" at bounding box center [623, 447] width 8 height 8
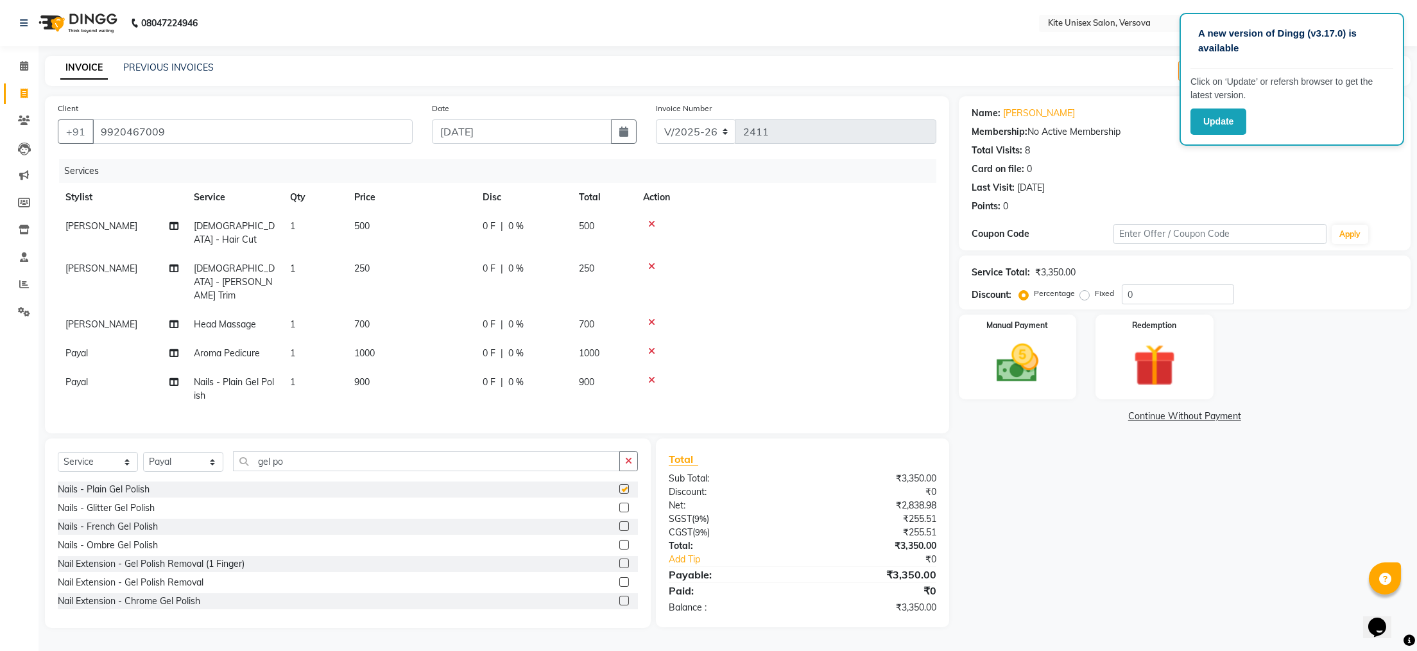
checkbox input "false"
click at [603, 368] on td "900" at bounding box center [603, 389] width 64 height 42
select select "44266"
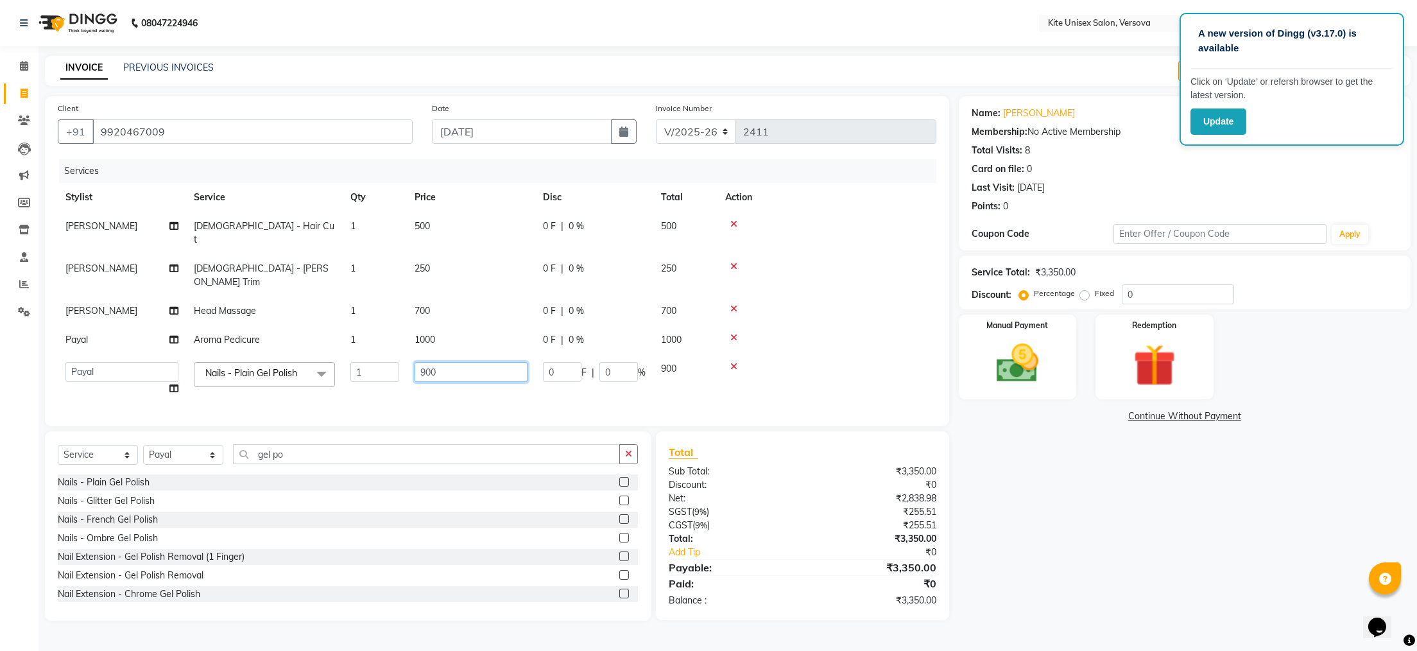
click at [510, 362] on input "900" at bounding box center [471, 372] width 113 height 20
type input "9"
type input "500"
click at [1001, 615] on main "INVOICE PREVIOUS INVOICES Create New Save Open Invoices Client [PHONE_NUMBER] D…" at bounding box center [728, 348] width 1378 height 584
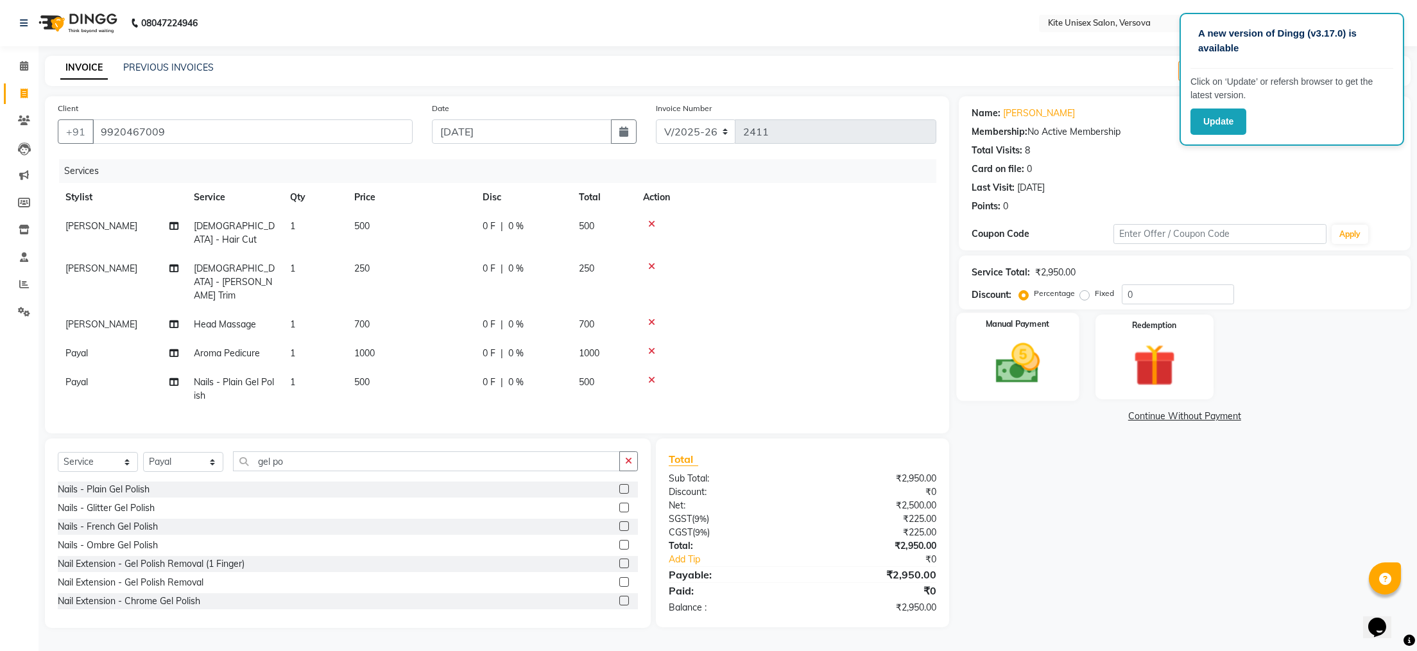
click at [1024, 366] on img at bounding box center [1017, 363] width 72 height 51
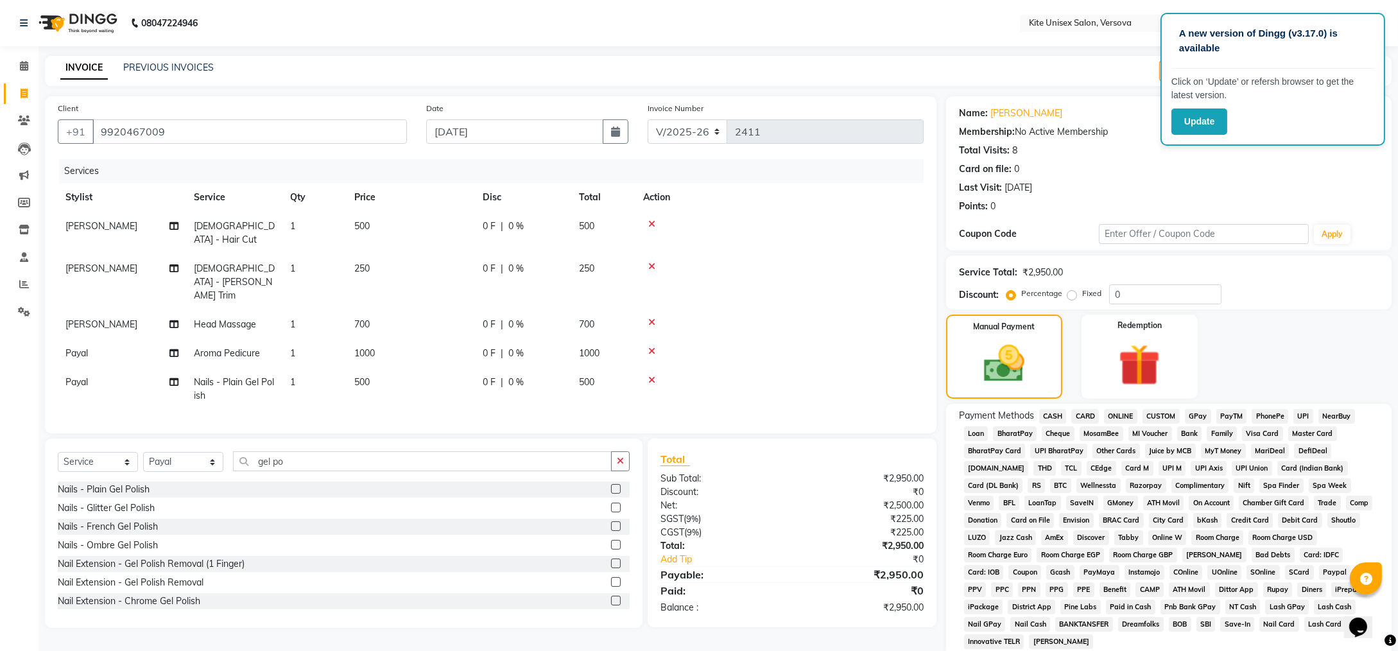
click at [1084, 413] on span "CARD" at bounding box center [1085, 416] width 28 height 15
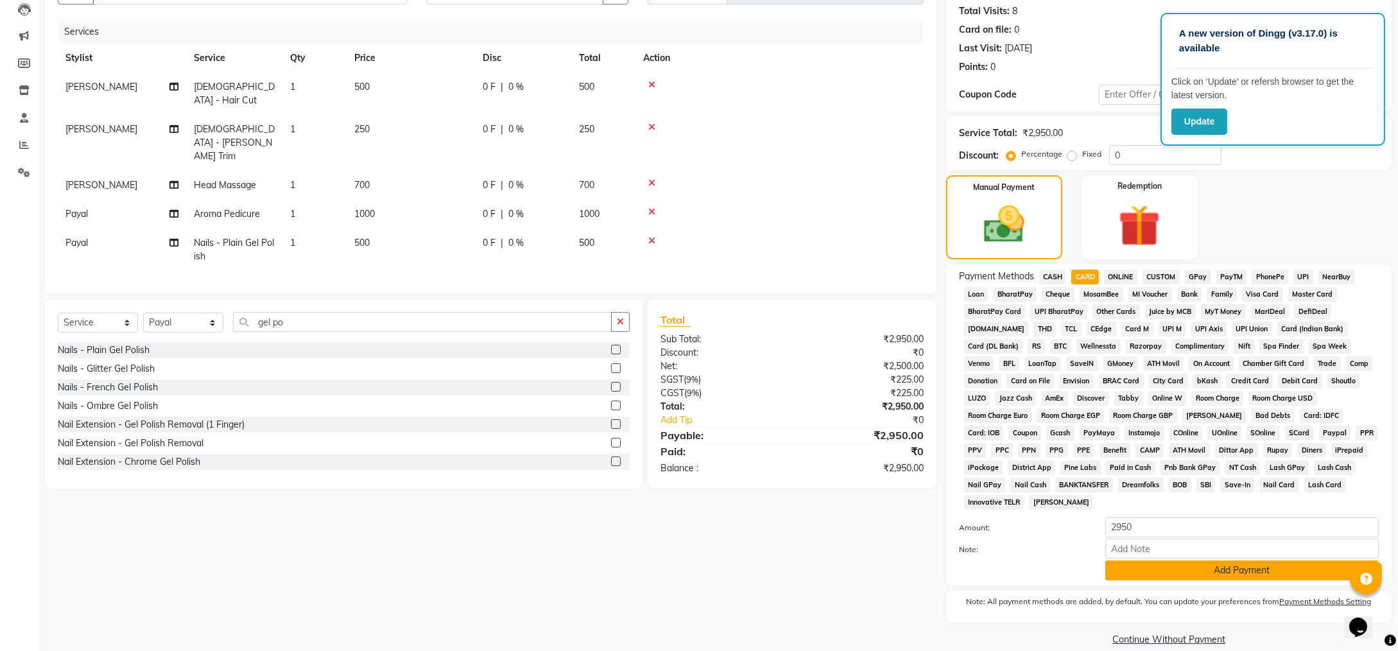
click at [1121, 560] on button "Add Payment" at bounding box center [1241, 570] width 273 height 20
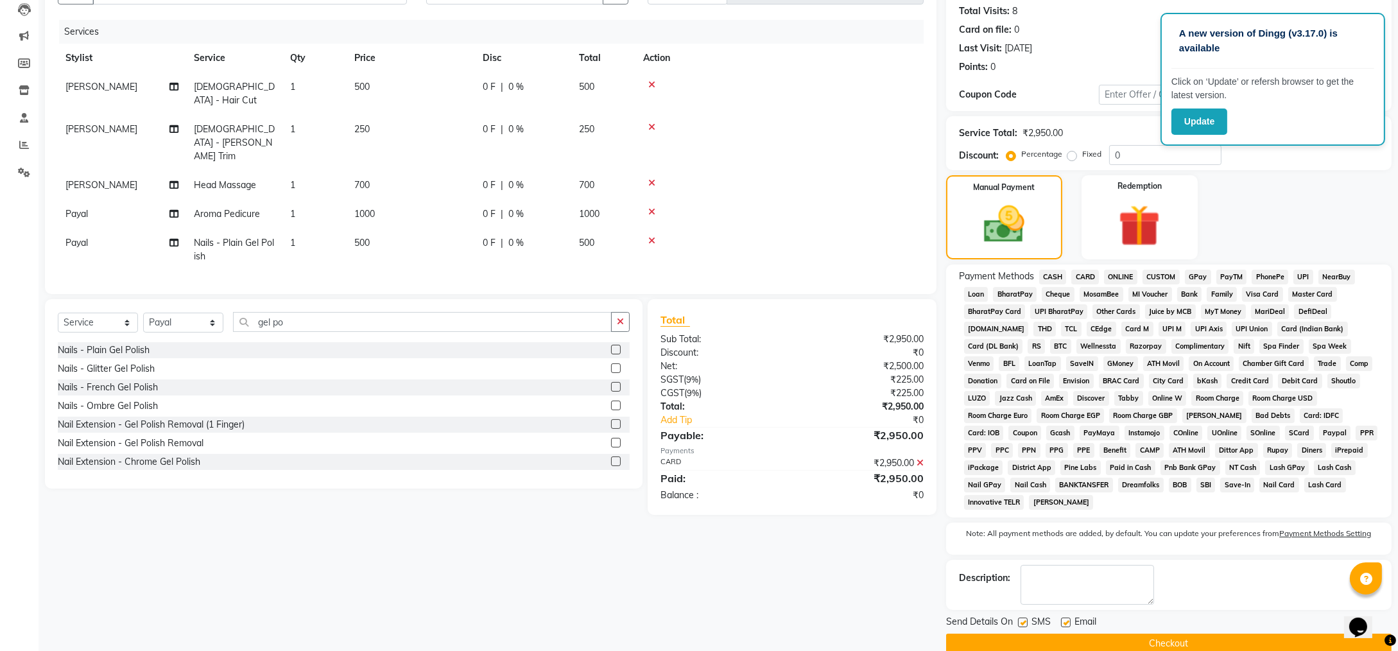
click at [1054, 633] on button "Checkout" at bounding box center [1168, 643] width 445 height 20
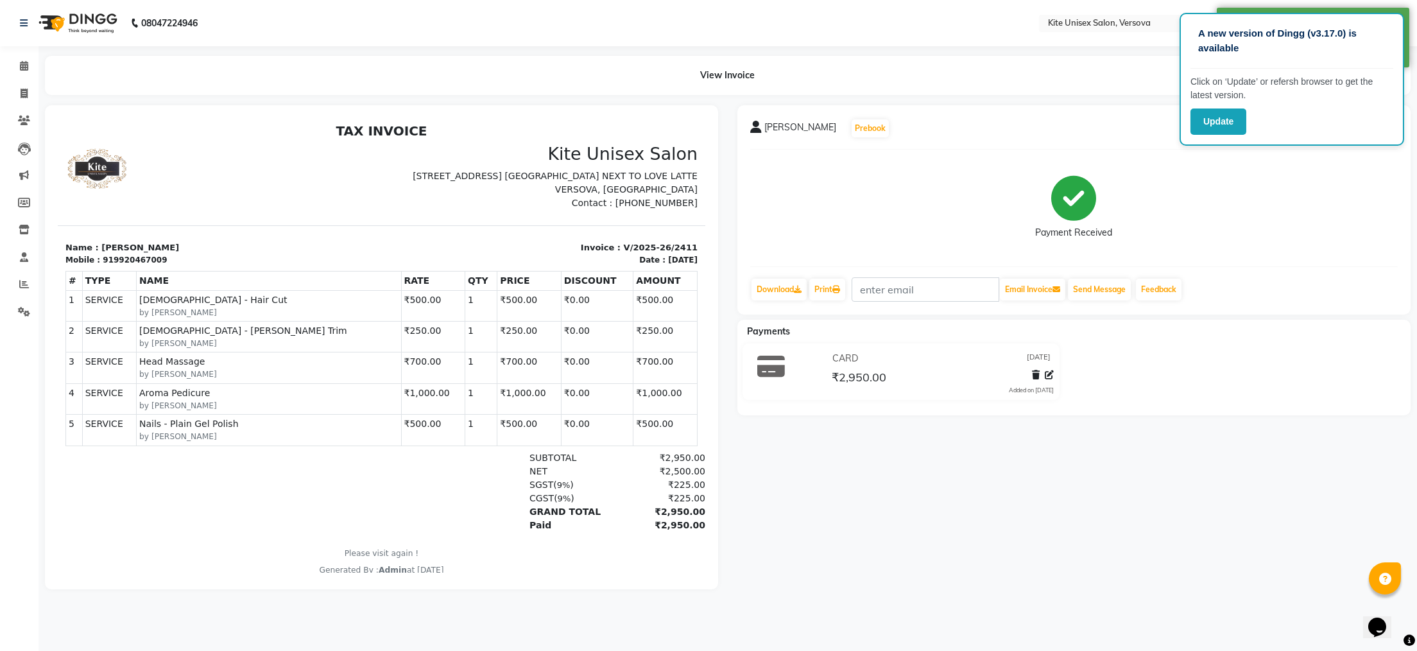
select select "service"
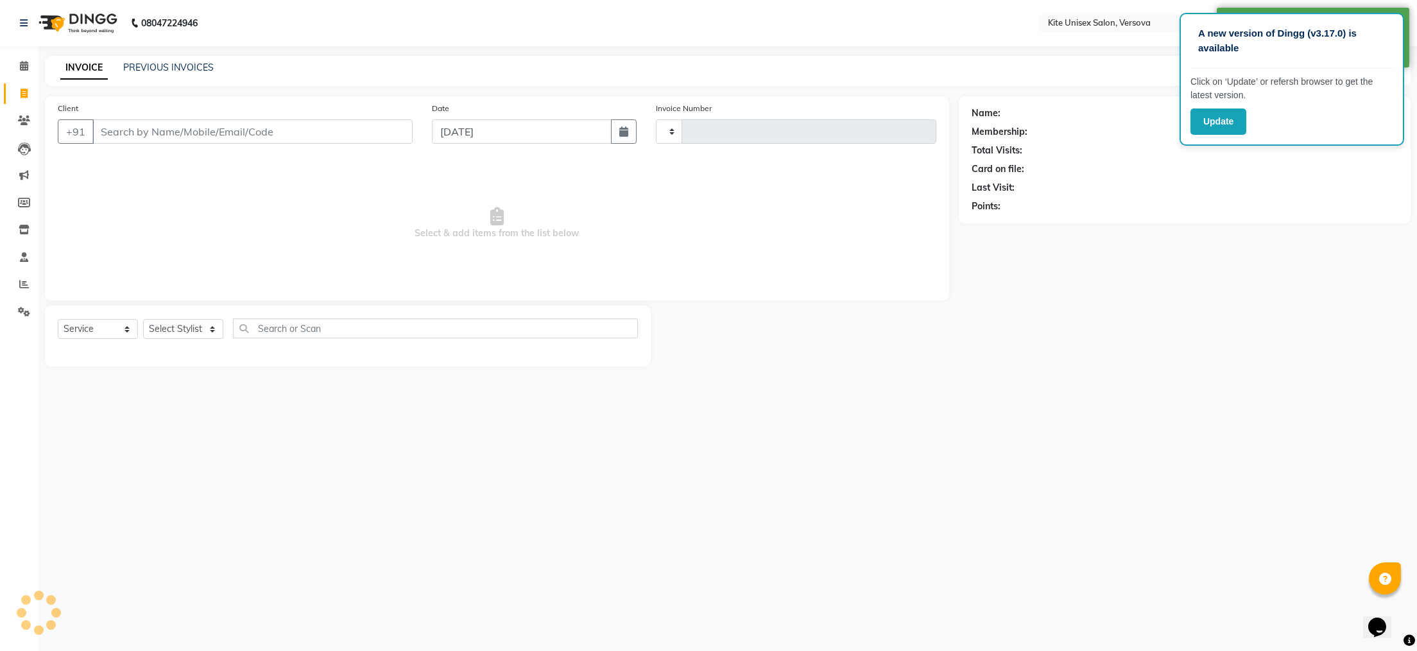
type input "2412"
select select "6093"
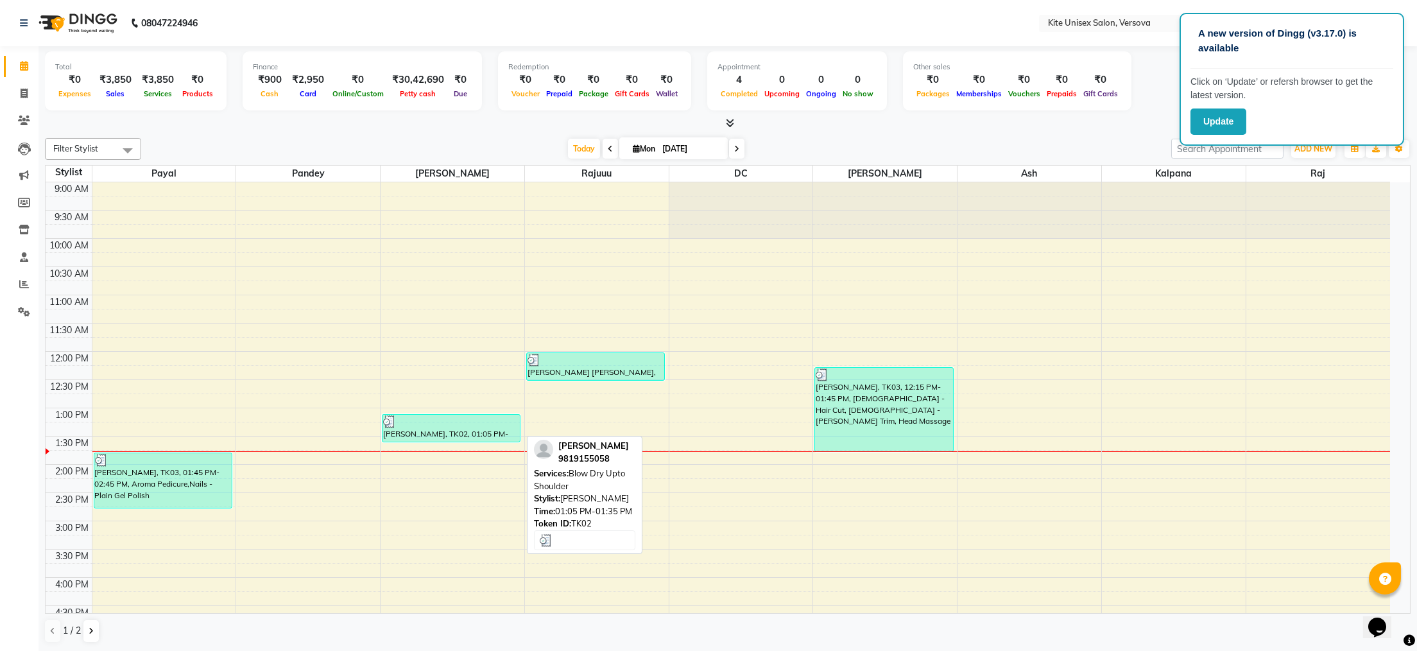
click at [441, 427] on div at bounding box center [451, 421] width 136 height 13
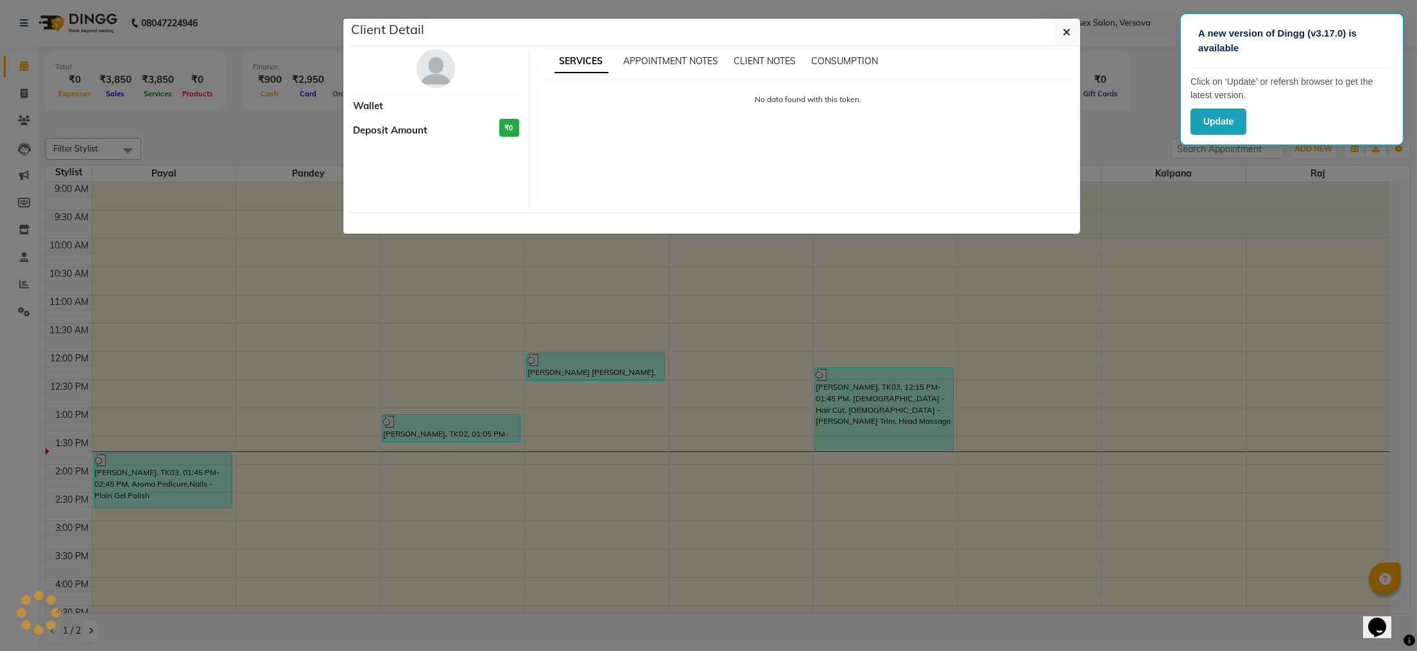
select select "3"
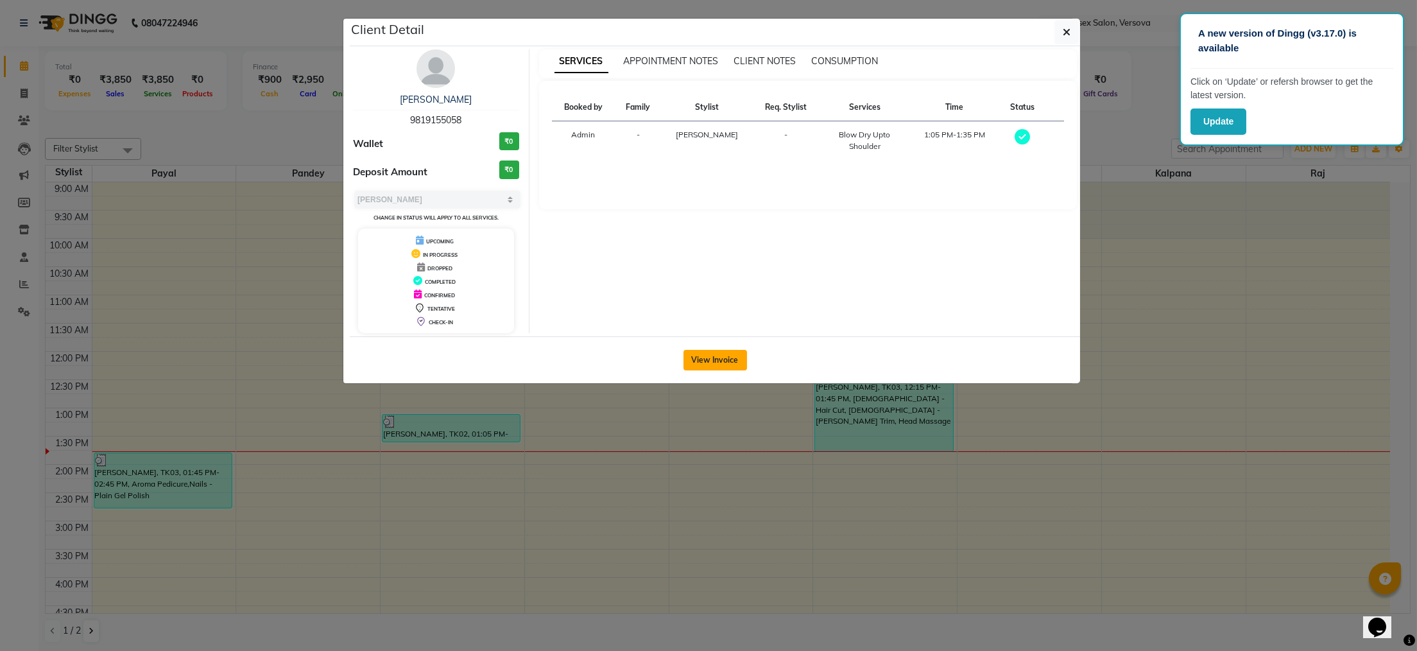
click at [699, 361] on button "View Invoice" at bounding box center [715, 360] width 64 height 21
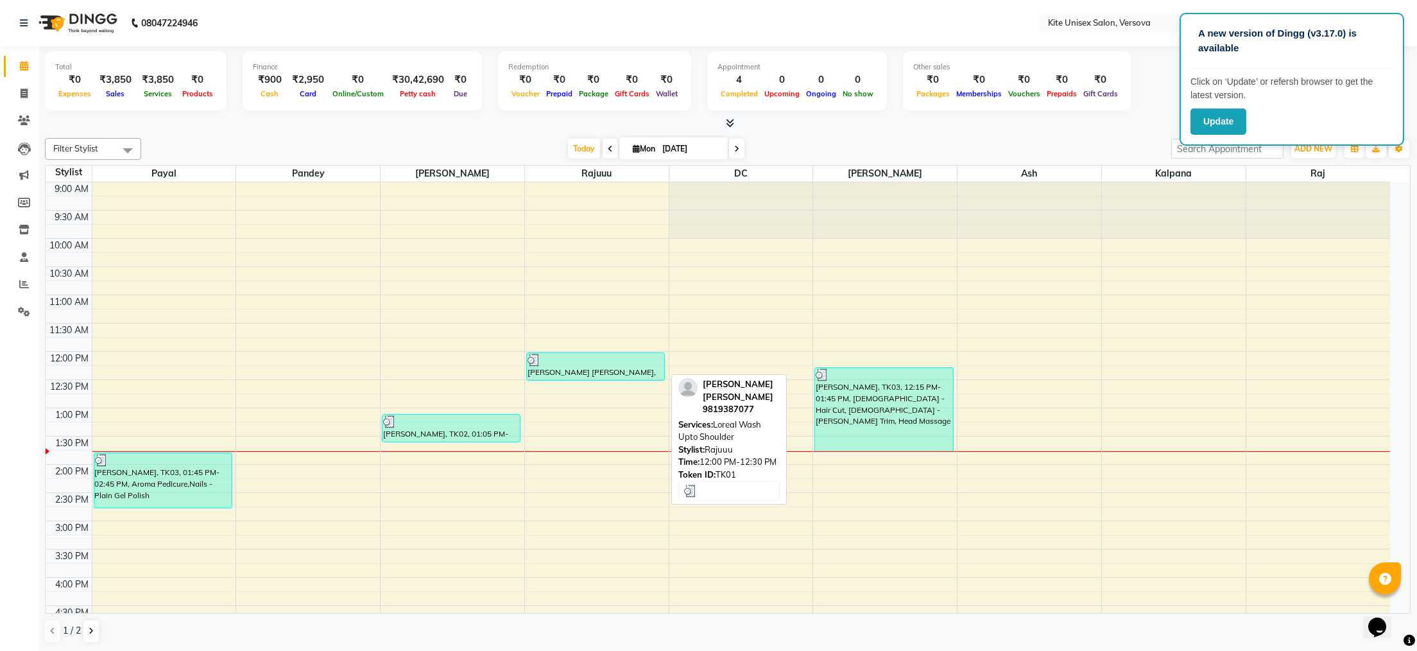
click at [585, 370] on div "[PERSON_NAME] [PERSON_NAME], TK01, 12:00 PM-12:30 PM, Loreal Wash Upto Shoulder" at bounding box center [595, 366] width 137 height 27
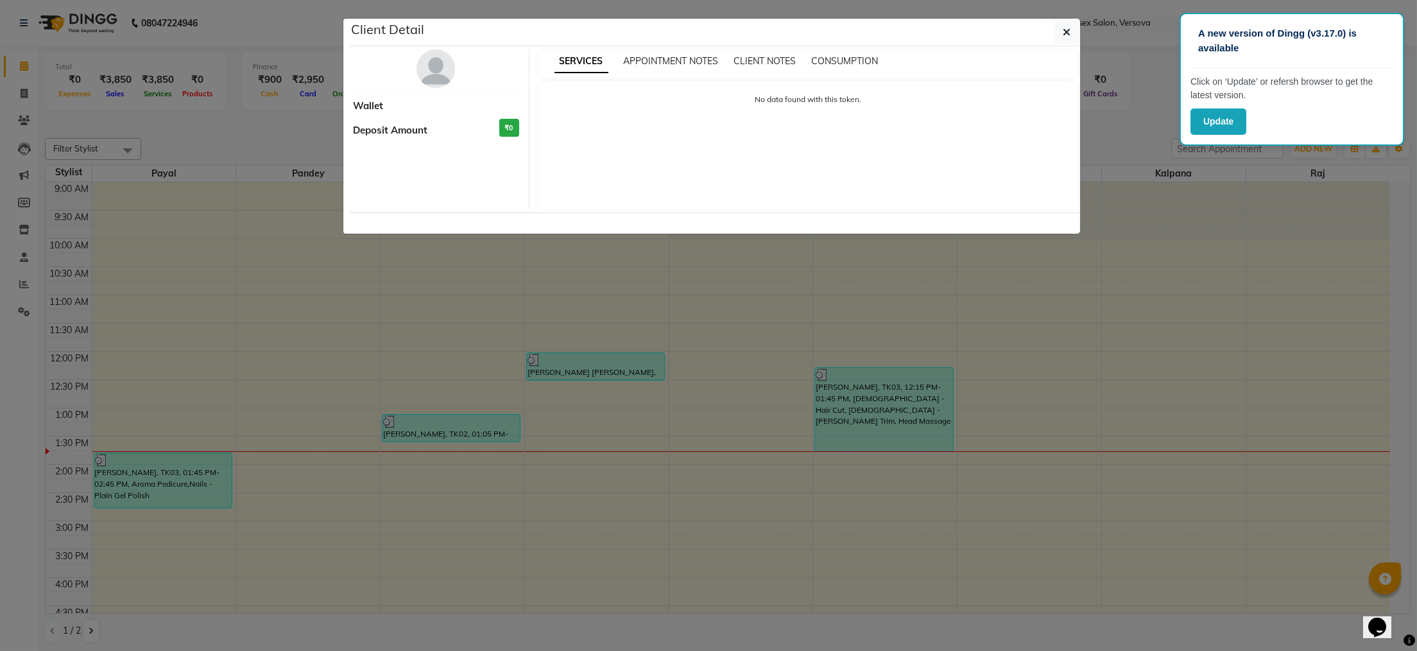
select select "3"
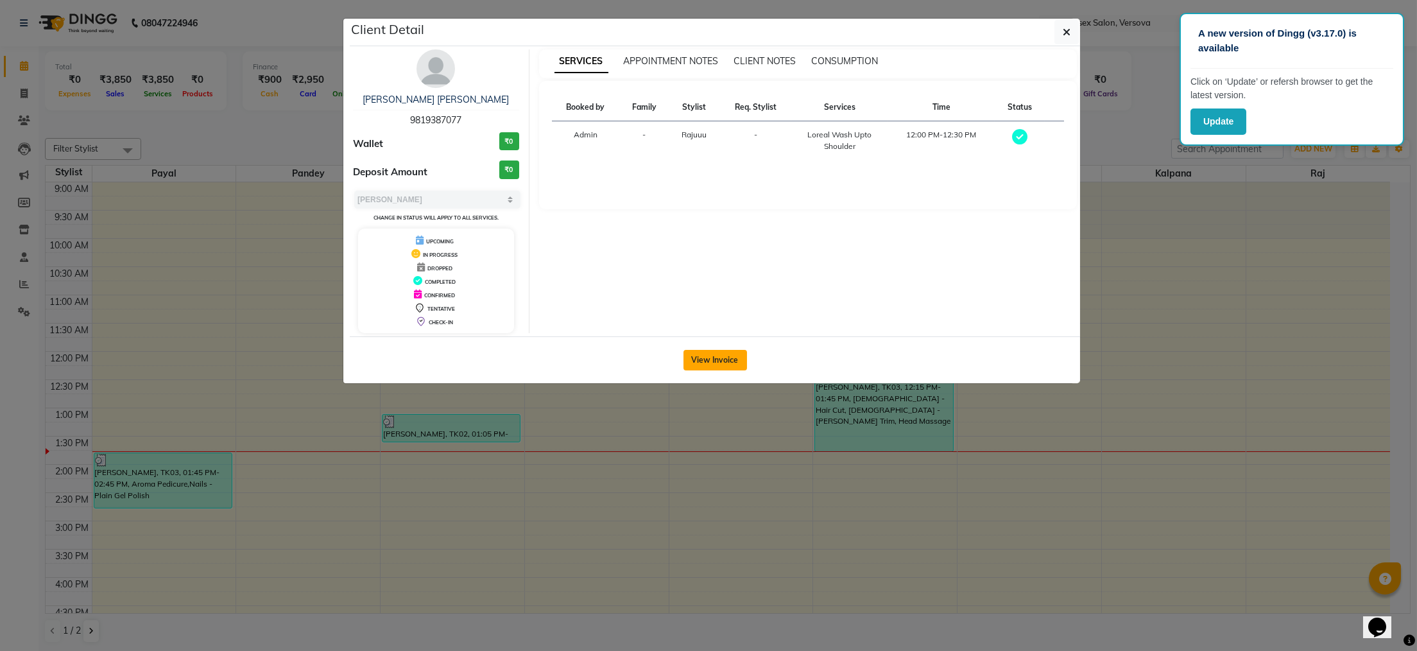
click at [698, 357] on button "View Invoice" at bounding box center [715, 360] width 64 height 21
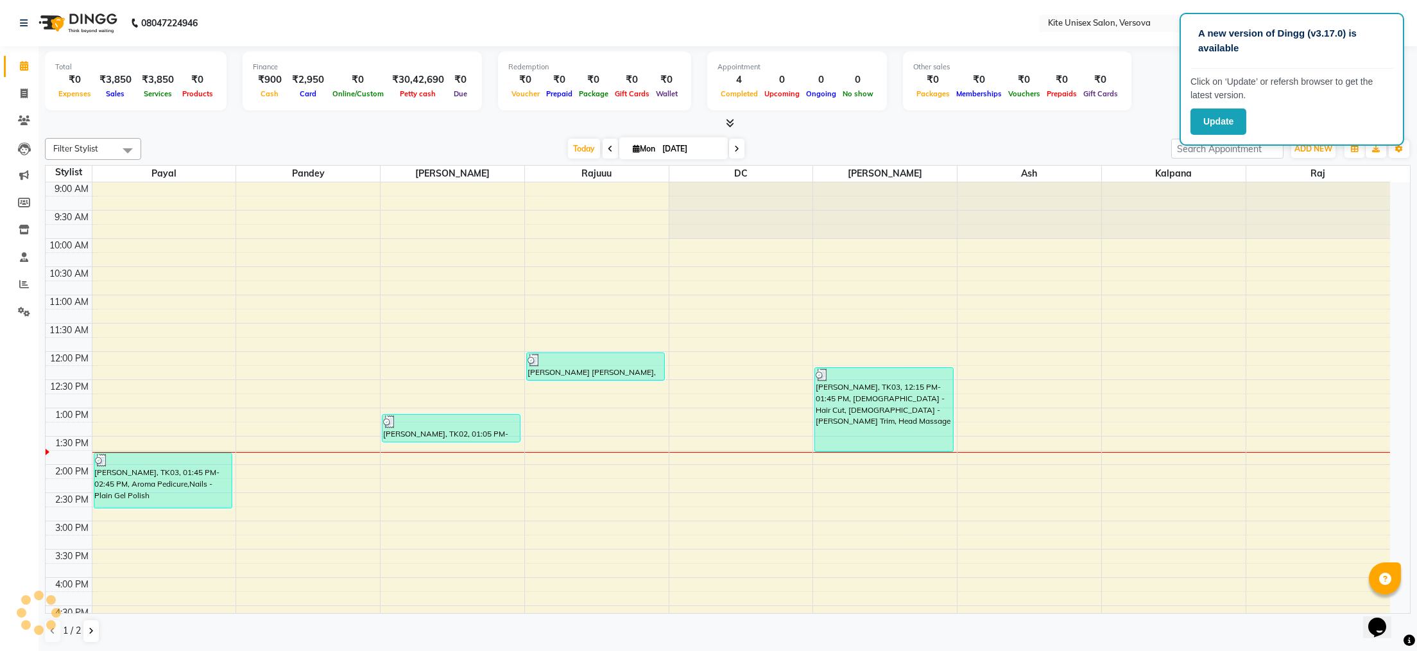
scroll to position [228, 0]
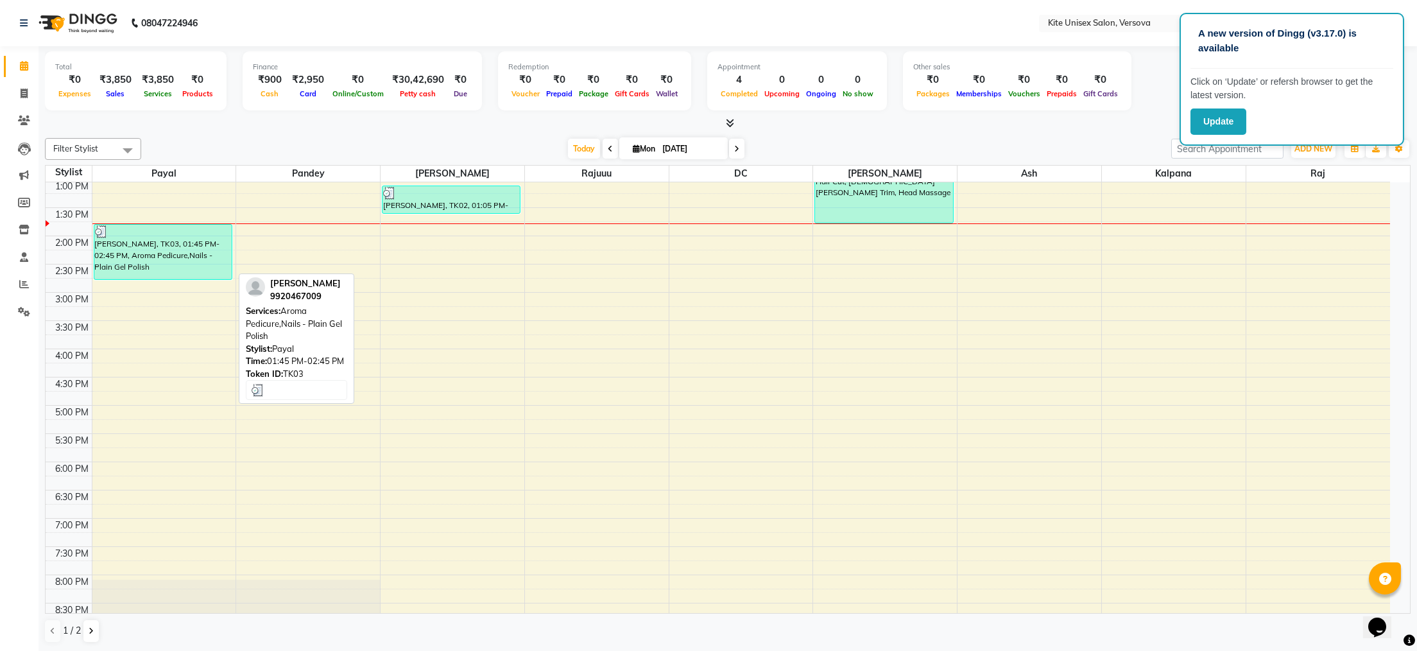
click at [187, 262] on div "[PERSON_NAME], TK03, 01:45 PM-02:45 PM, Aroma Pedicure,Nails - Plain Gel Polish" at bounding box center [162, 252] width 137 height 55
select select "3"
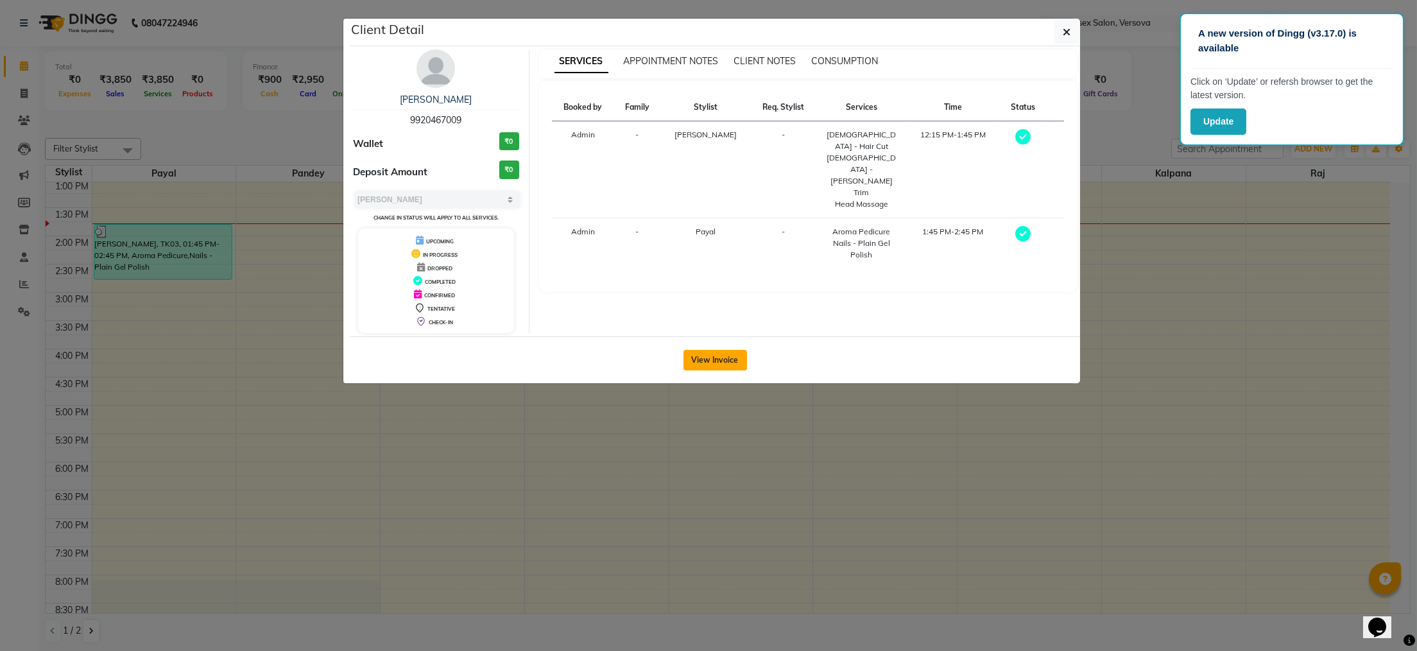
click at [717, 356] on button "View Invoice" at bounding box center [715, 360] width 64 height 21
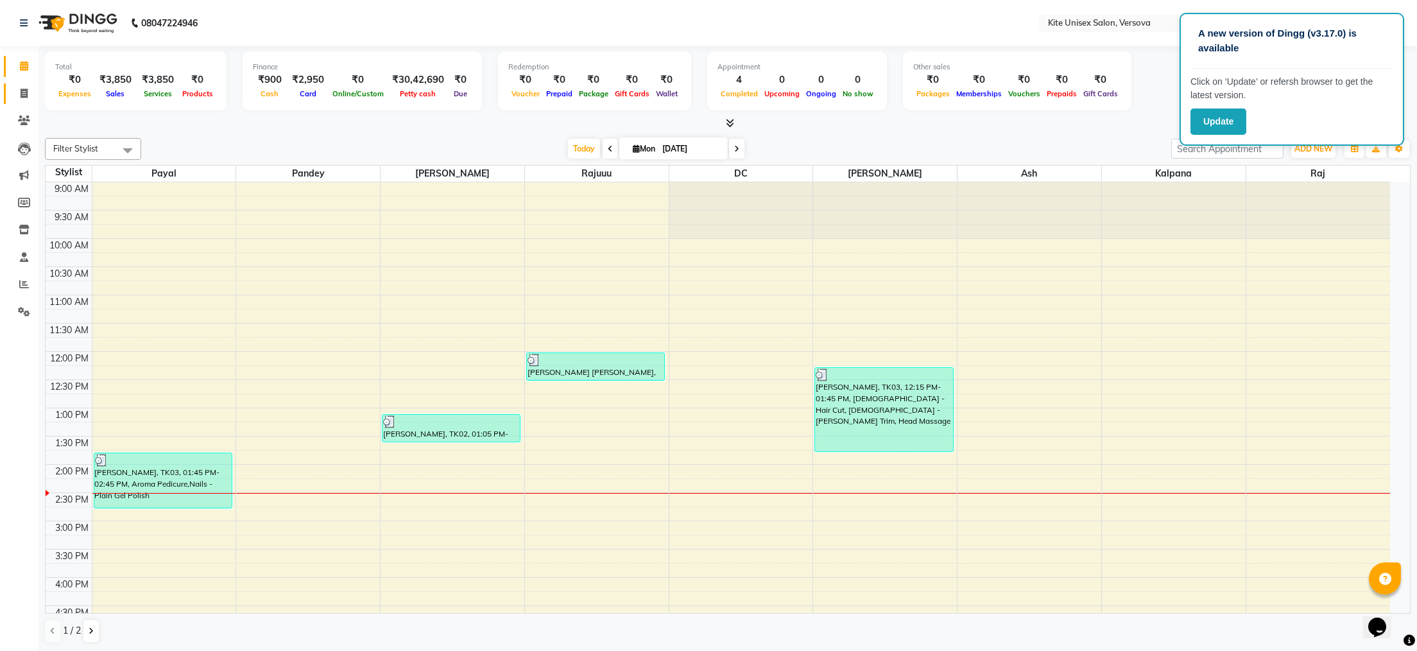
click at [24, 92] on icon at bounding box center [24, 94] width 7 height 10
select select "6093"
select select "service"
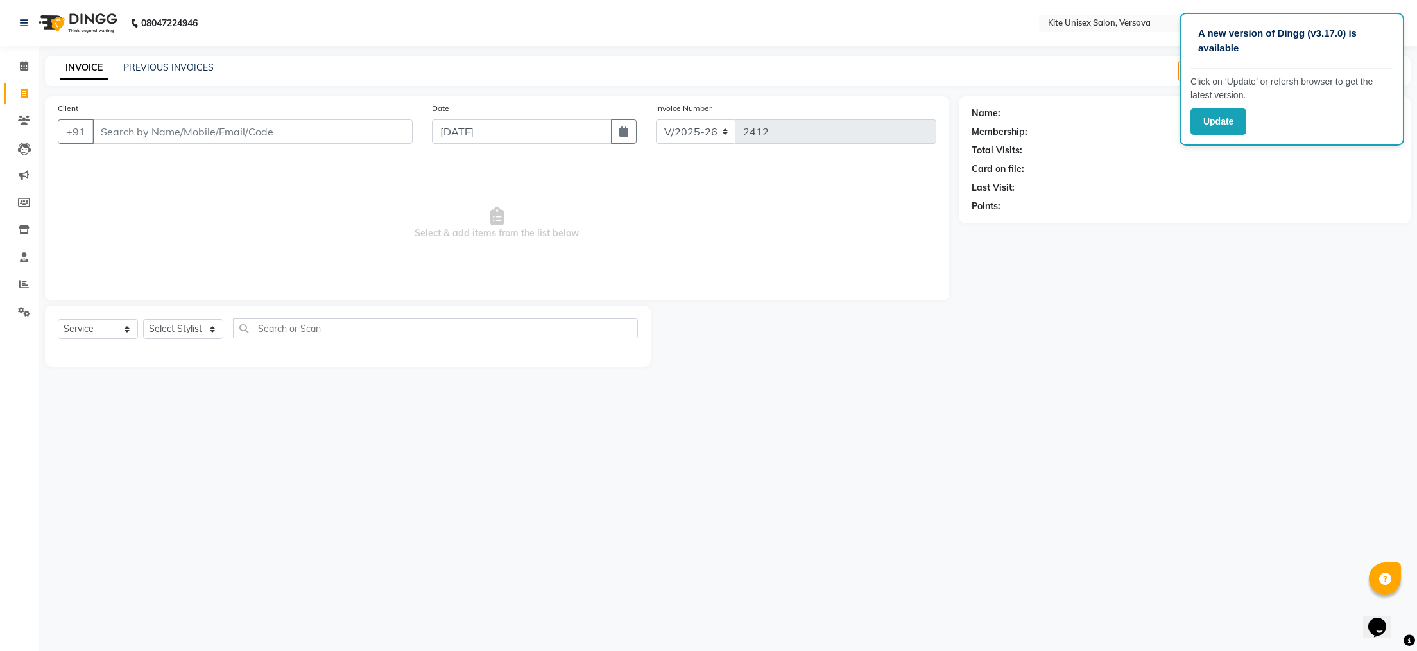
click at [107, 132] on input "Client" at bounding box center [252, 131] width 320 height 24
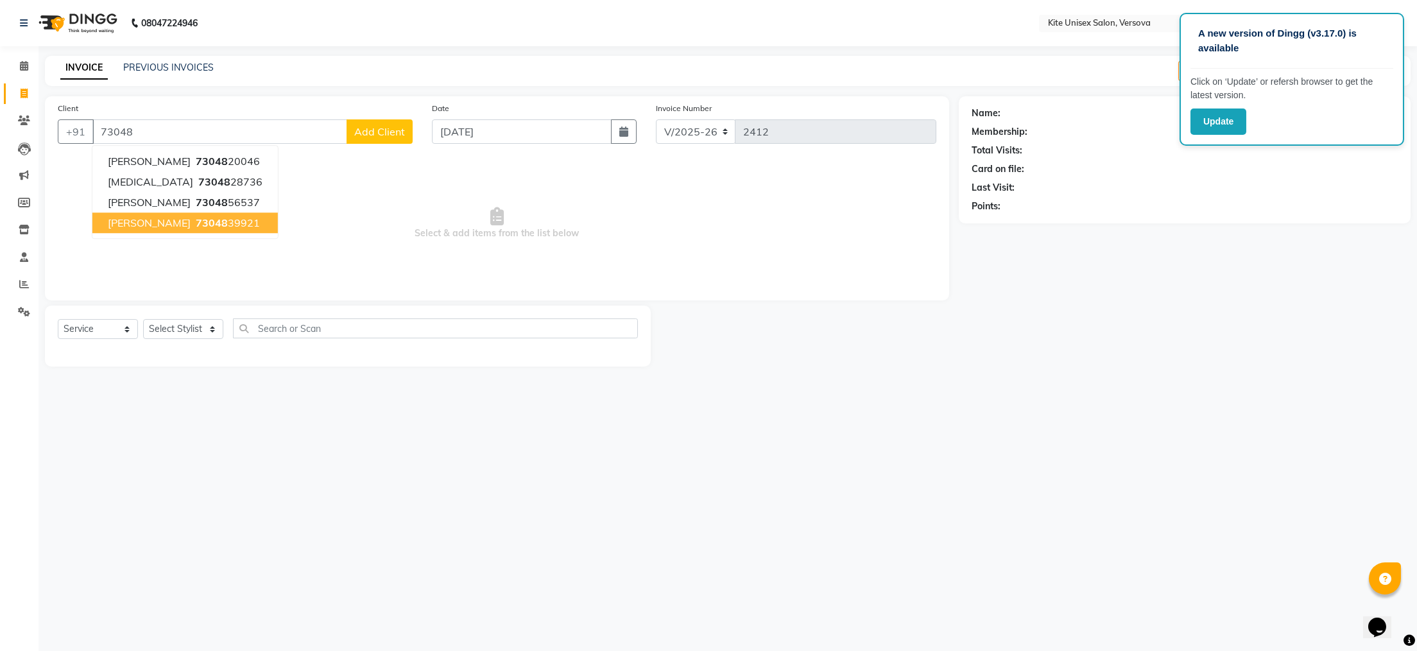
click at [150, 221] on span "[PERSON_NAME]" at bounding box center [149, 222] width 83 height 13
type input "7304839921"
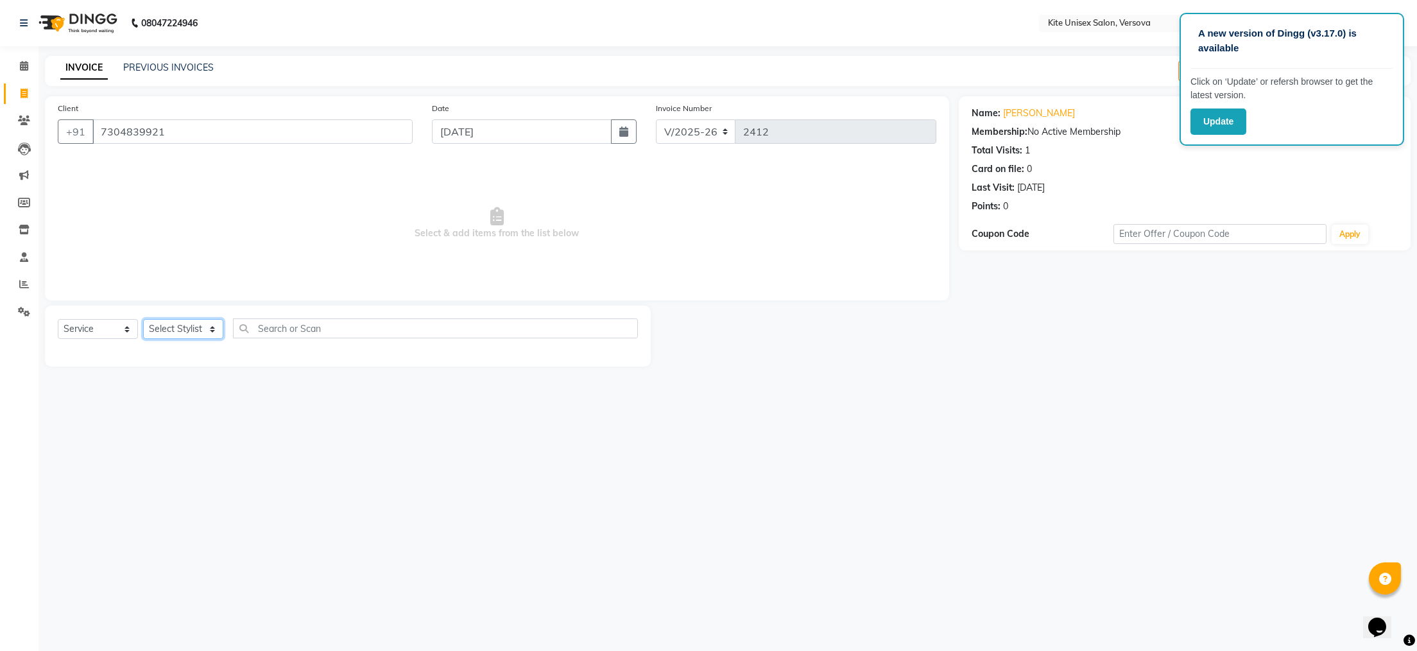
click at [213, 326] on select "Select Stylist [PERSON_NAME] DC [PERSON_NAME] [PERSON_NAME] [PERSON_NAME] Rajuu…" at bounding box center [183, 329] width 80 height 20
select select "51986"
click at [143, 320] on select "Select Stylist [PERSON_NAME] DC [PERSON_NAME] [PERSON_NAME] [PERSON_NAME] Rajuu…" at bounding box center [183, 329] width 80 height 20
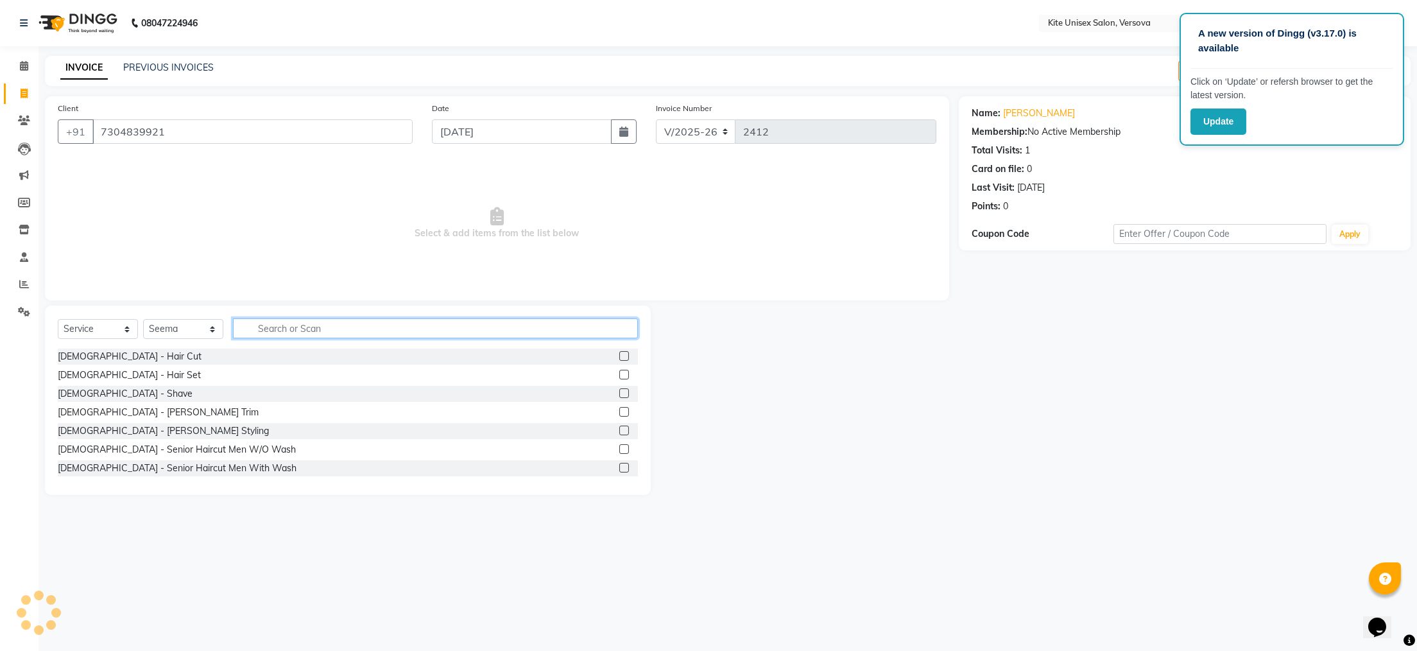
click at [263, 328] on input "text" at bounding box center [435, 328] width 405 height 20
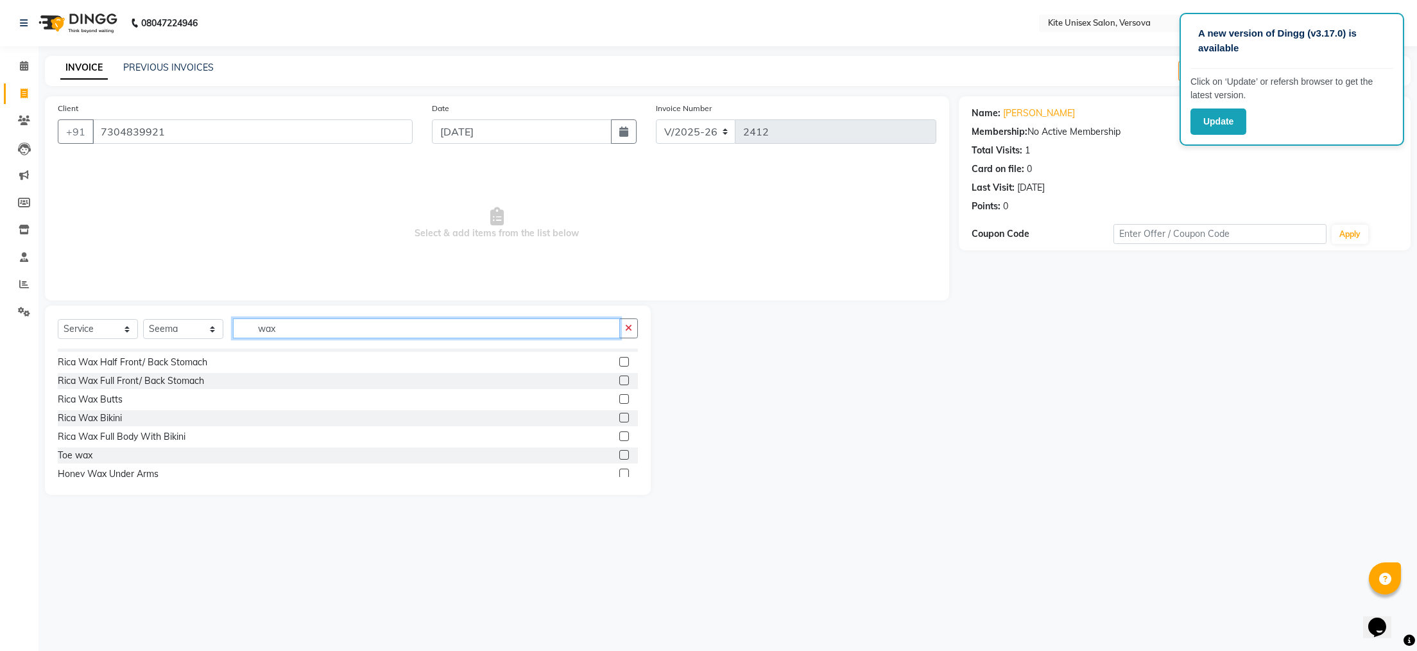
scroll to position [257, 0]
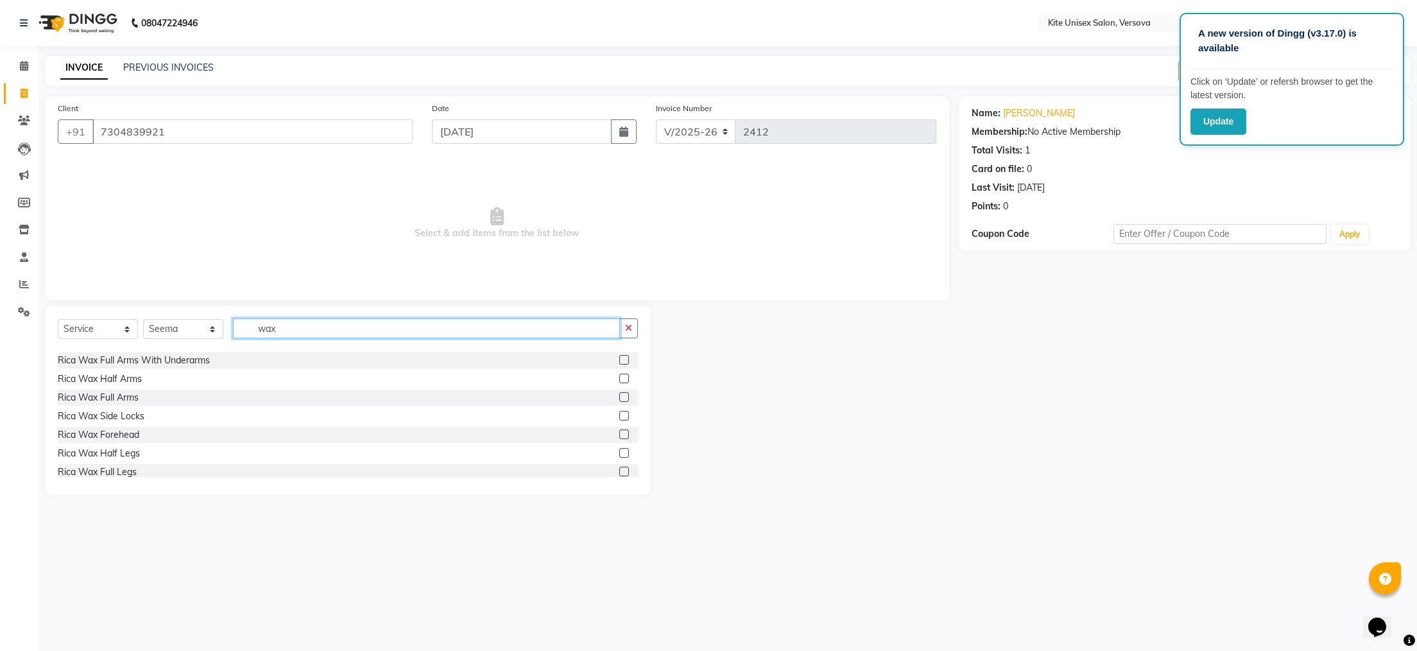
type input "wax"
click at [619, 471] on label at bounding box center [624, 472] width 10 height 10
click at [619, 471] on input "checkbox" at bounding box center [623, 472] width 8 height 8
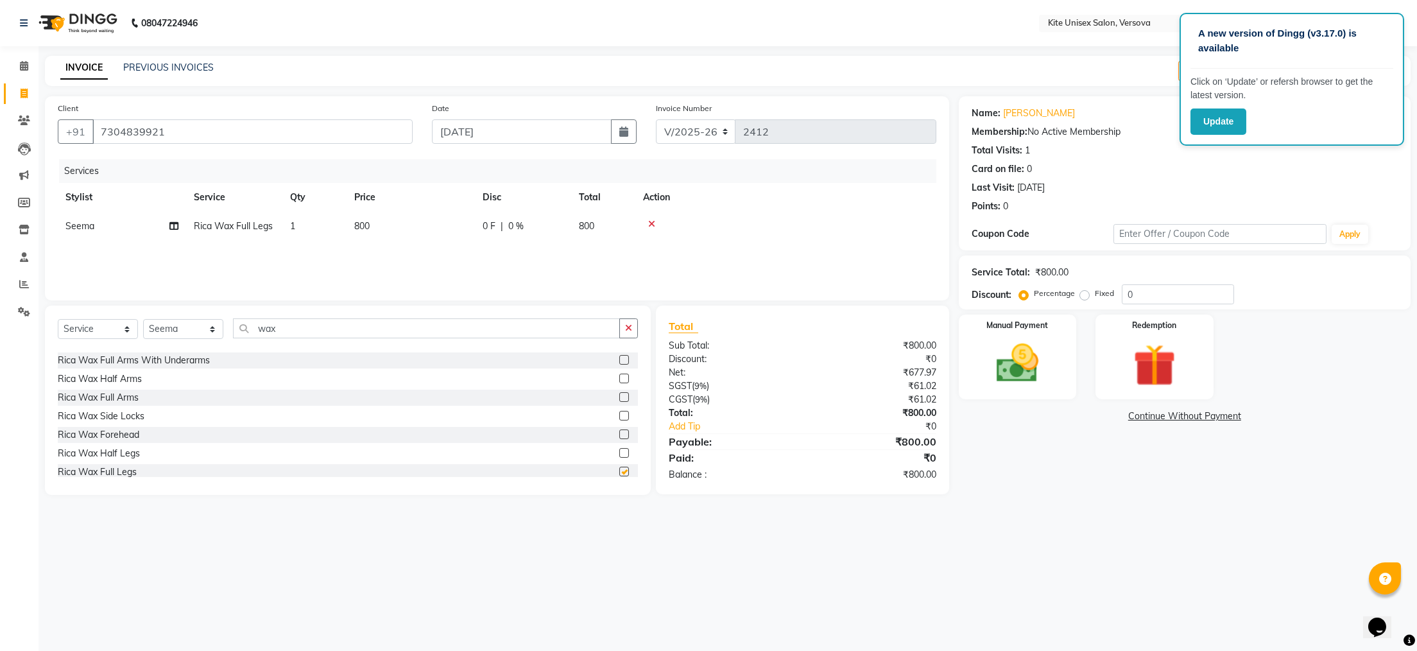
checkbox input "false"
click at [619, 394] on label at bounding box center [624, 397] width 10 height 10
click at [619, 394] on input "checkbox" at bounding box center [623, 397] width 8 height 8
checkbox input "false"
click at [603, 251] on td "500" at bounding box center [603, 255] width 64 height 29
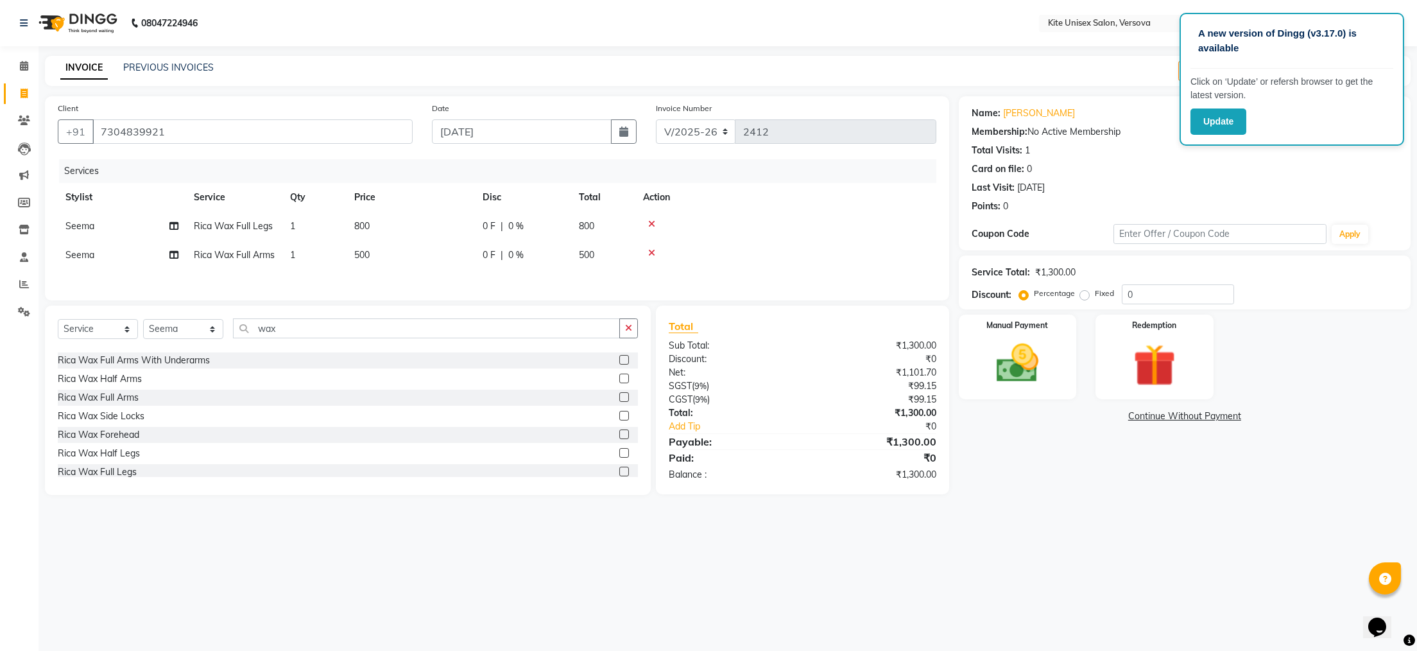
select select "51986"
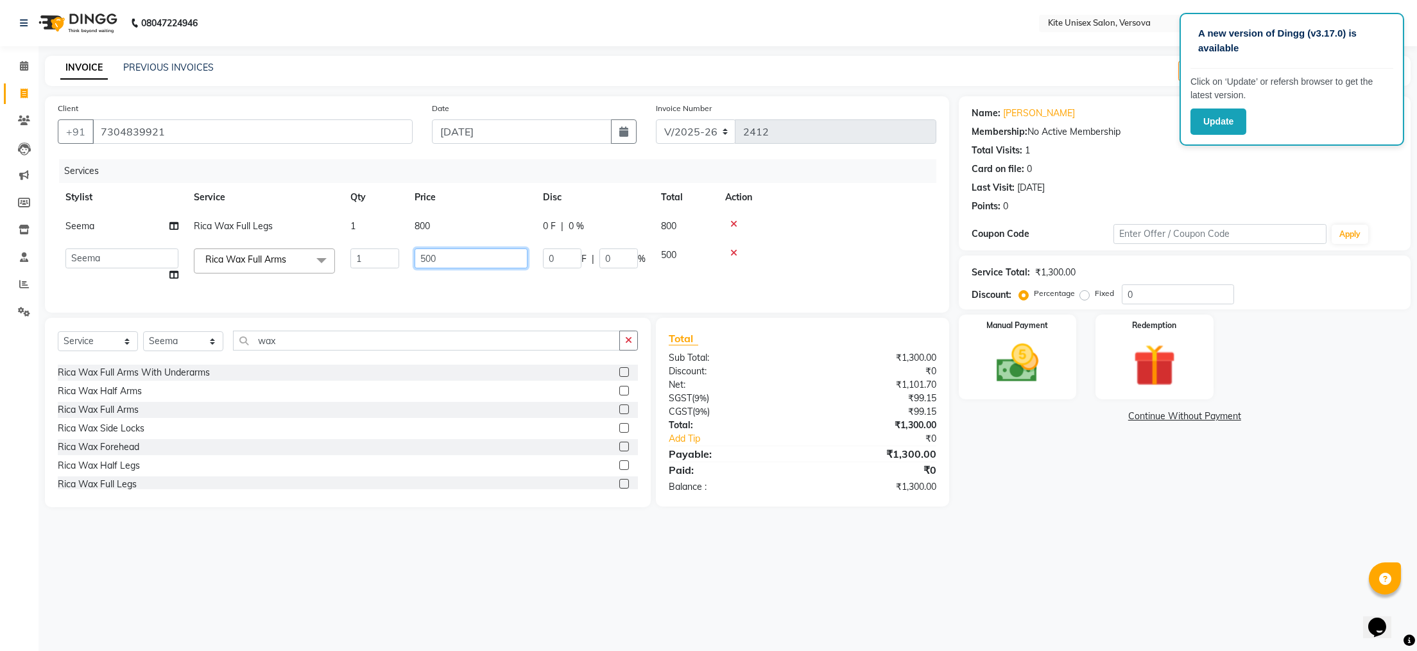
click at [509, 257] on input "500" at bounding box center [471, 258] width 113 height 20
type input "5"
type input "400"
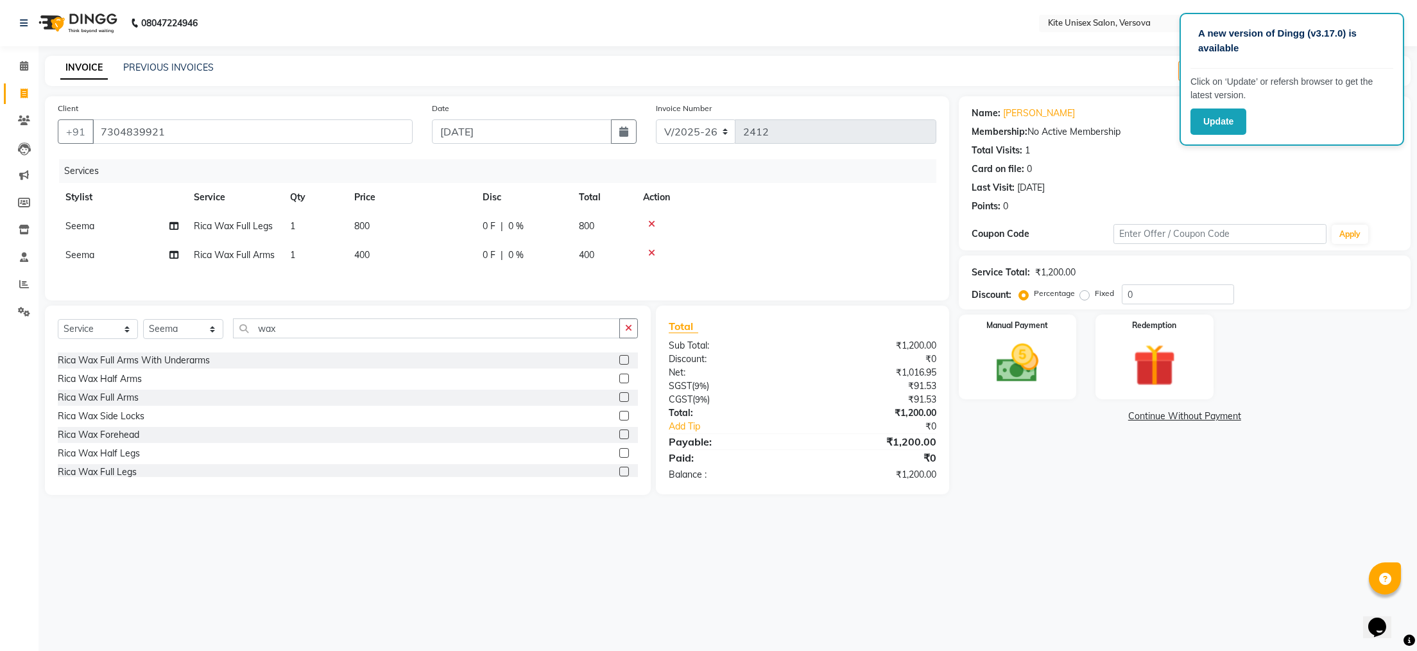
click at [717, 514] on main "INVOICE PREVIOUS INVOICES Create New Save Open Invoices Client [PHONE_NUMBER] D…" at bounding box center [728, 285] width 1378 height 458
click at [1013, 366] on img at bounding box center [1017, 363] width 72 height 51
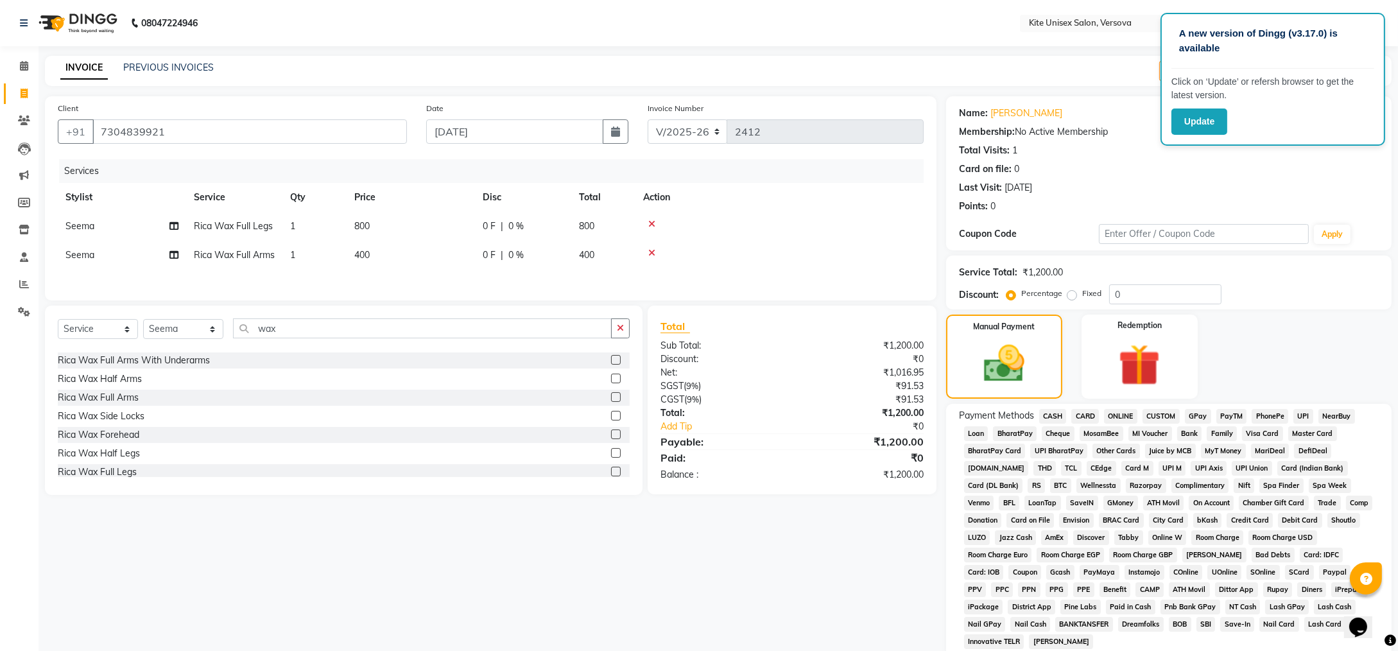
click at [1193, 415] on span "GPay" at bounding box center [1198, 416] width 26 height 15
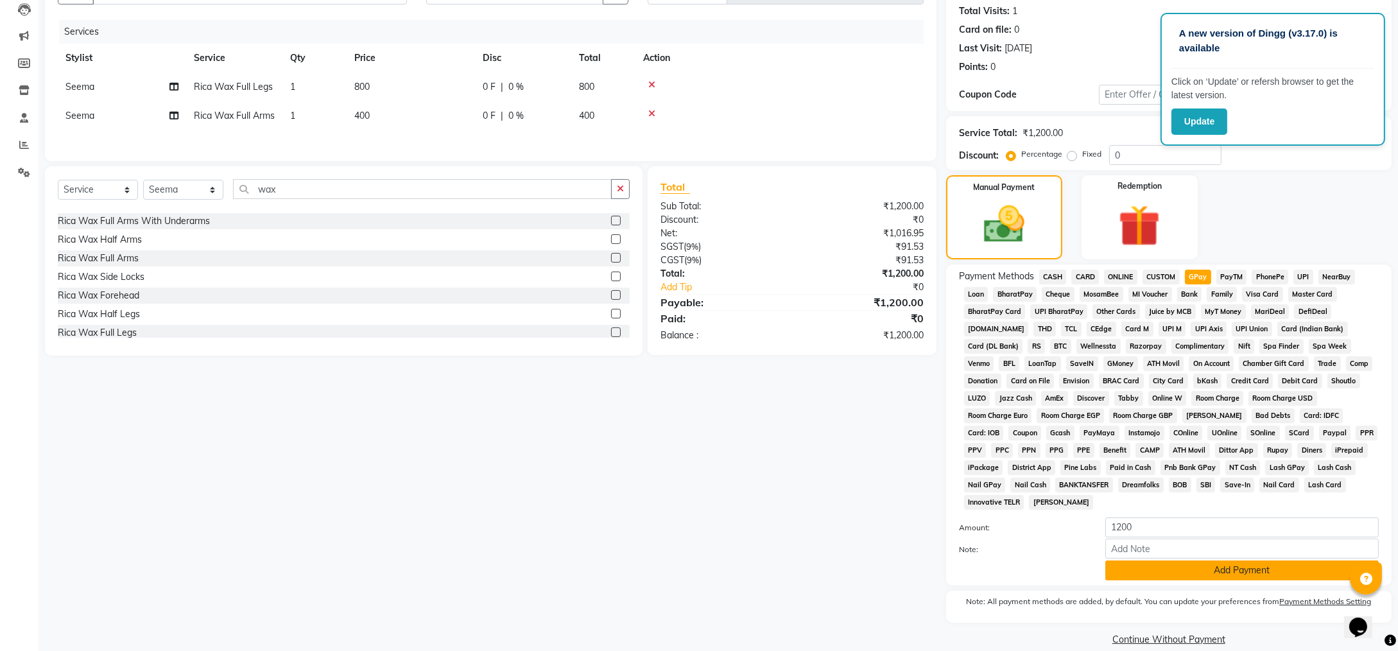
click at [1157, 560] on button "Add Payment" at bounding box center [1241, 570] width 273 height 20
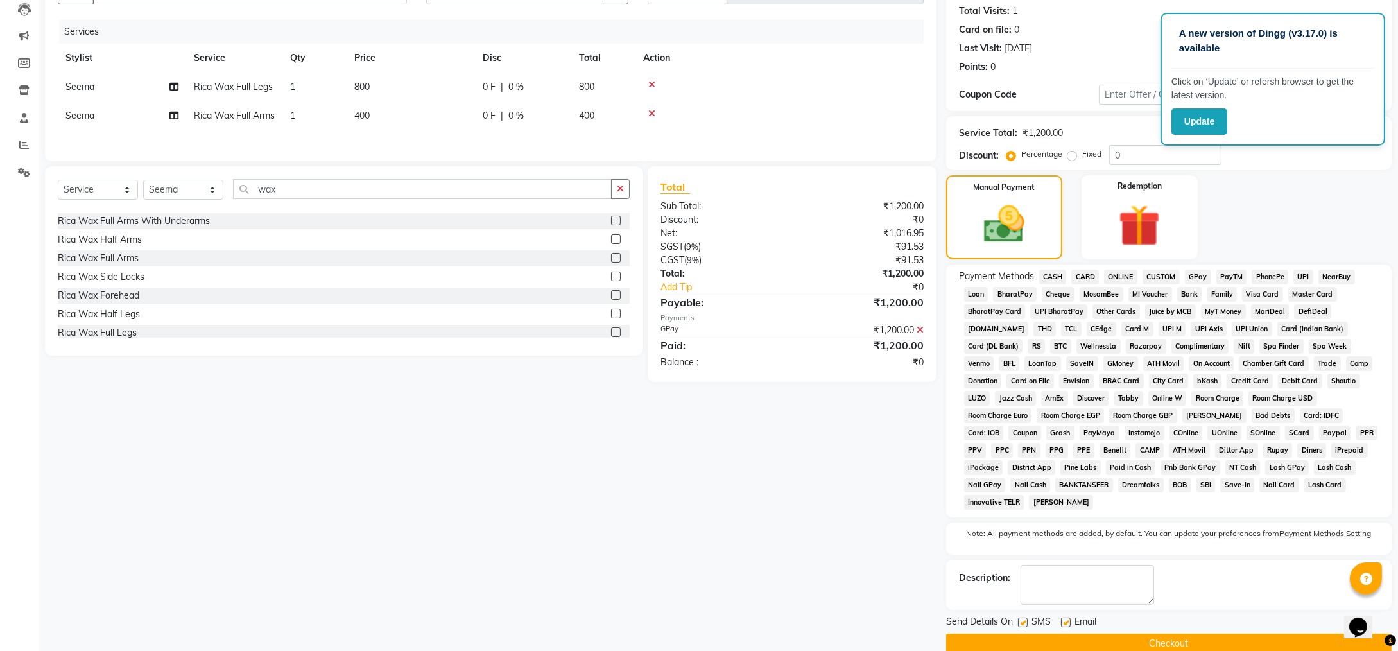
drag, startPoint x: 1022, startPoint y: 603, endPoint x: 1047, endPoint y: 603, distance: 25.0
click at [1023, 617] on label at bounding box center [1023, 622] width 10 height 10
click at [1023, 619] on input "checkbox" at bounding box center [1022, 623] width 8 height 8
checkbox input "false"
click at [1065, 617] on label at bounding box center [1066, 622] width 10 height 10
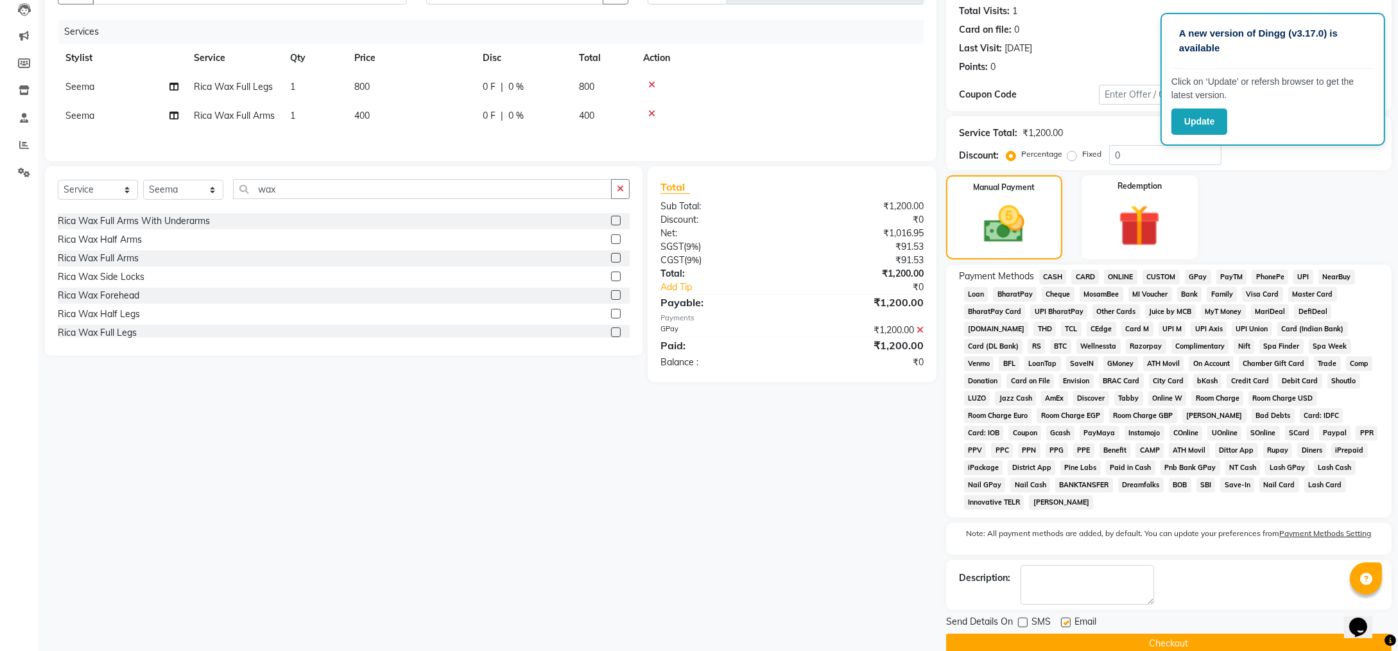
click at [1065, 619] on input "checkbox" at bounding box center [1065, 623] width 8 height 8
checkbox input "false"
click at [1073, 633] on button "Checkout" at bounding box center [1168, 643] width 445 height 20
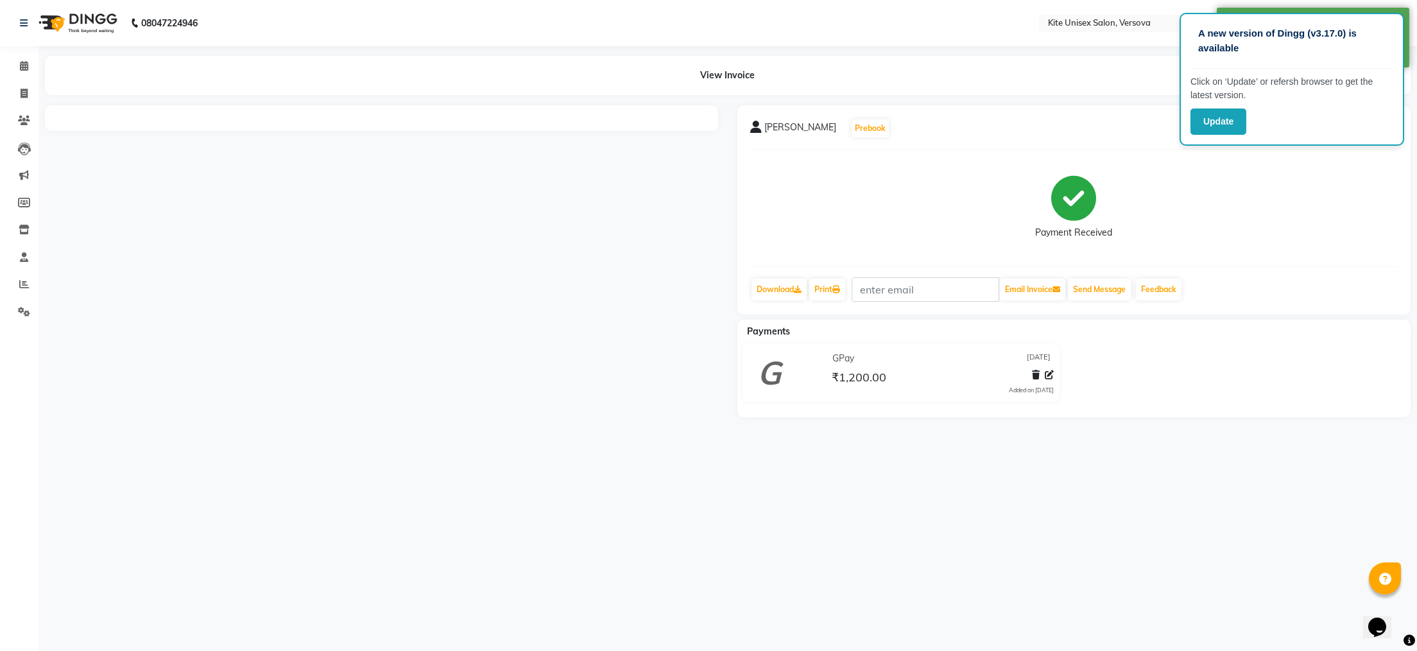
click at [920, 472] on div "A new version of Dingg (v3.17.0) is available Click on ‘Update’ or refersh brow…" at bounding box center [708, 325] width 1417 height 651
select select "6093"
select select "service"
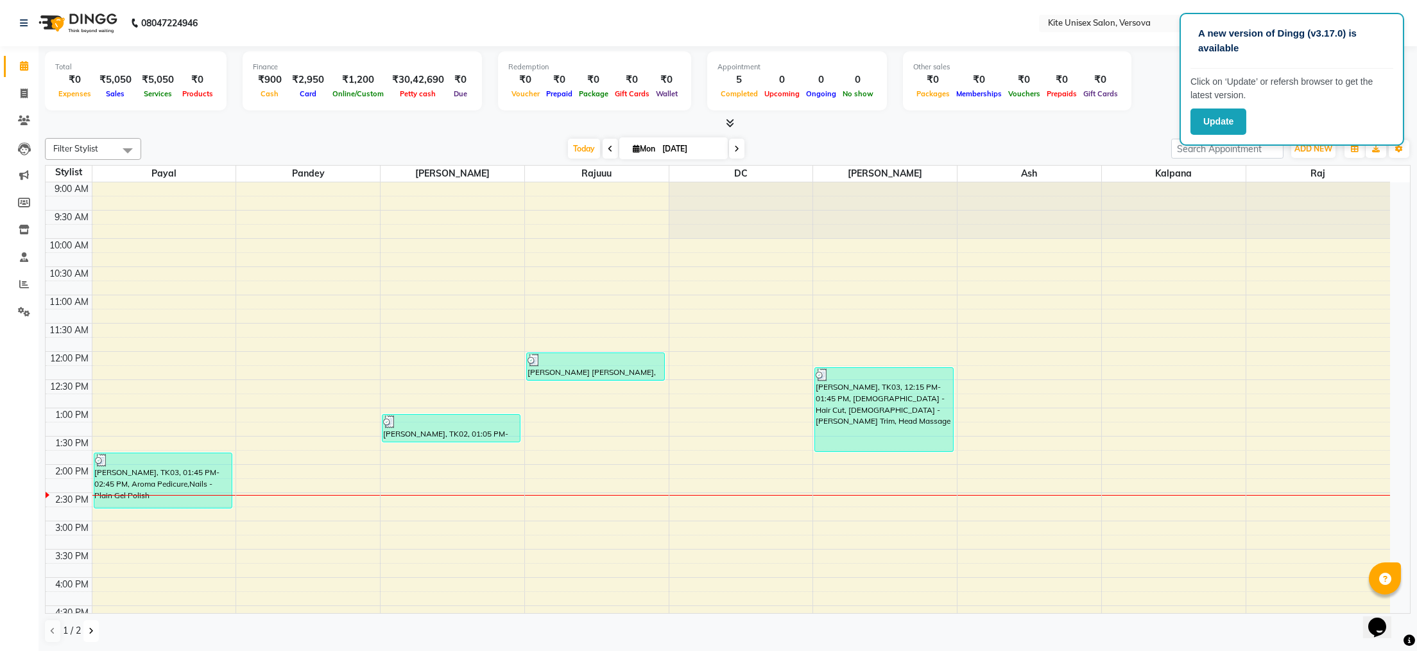
click at [90, 627] on icon at bounding box center [91, 631] width 5 height 8
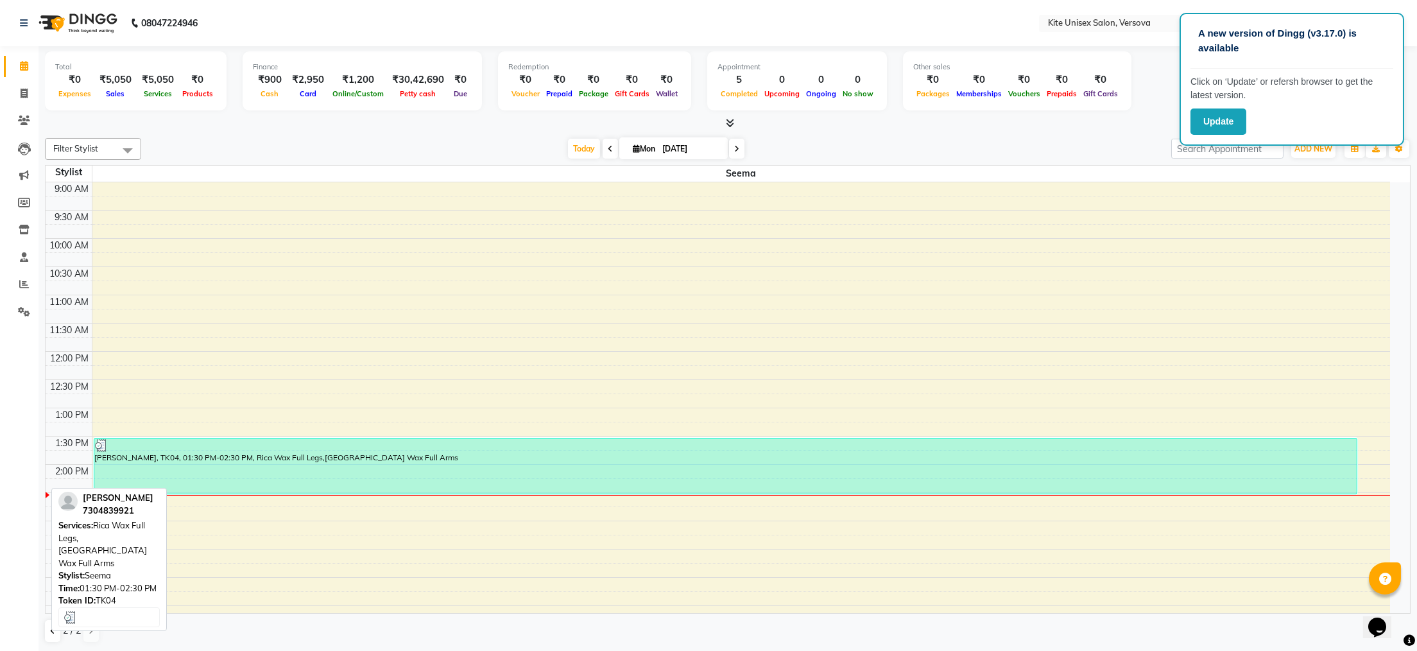
click at [246, 454] on div "[PERSON_NAME], TK04, 01:30 PM-02:30 PM, Rica Wax Full Legs,[GEOGRAPHIC_DATA] Wa…" at bounding box center [725, 465] width 1263 height 55
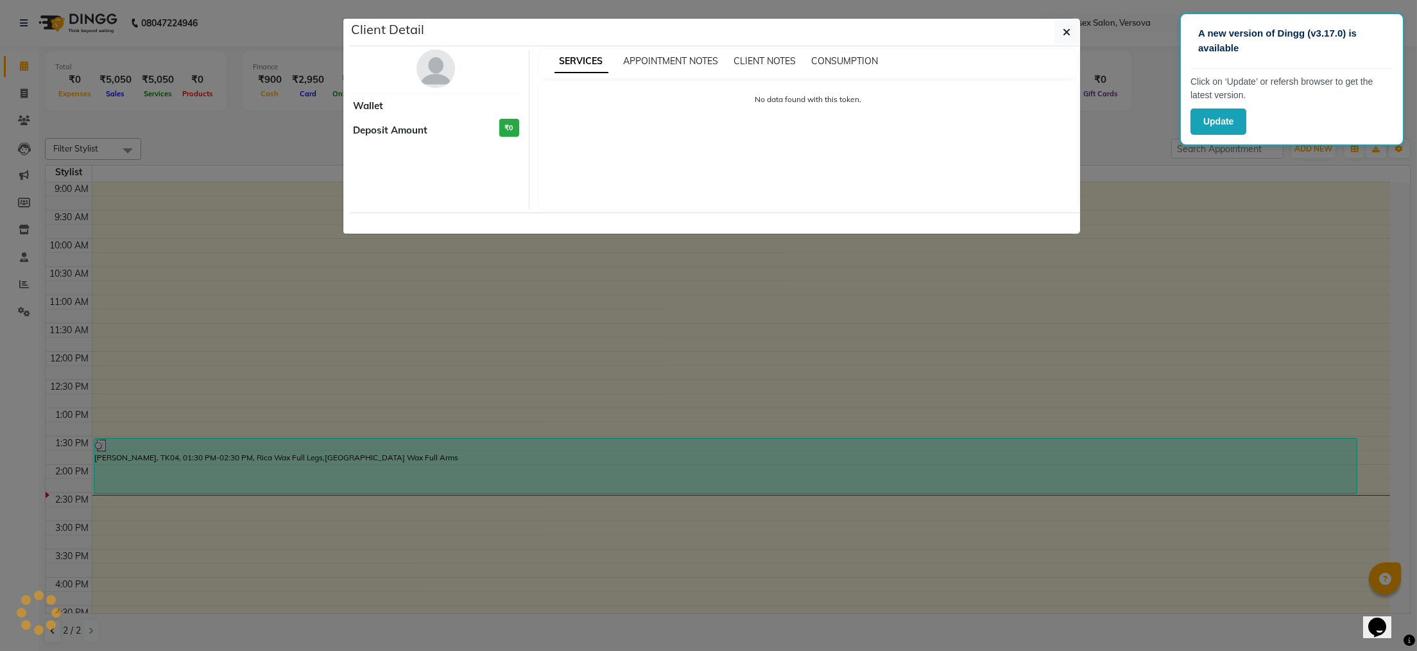
select select "3"
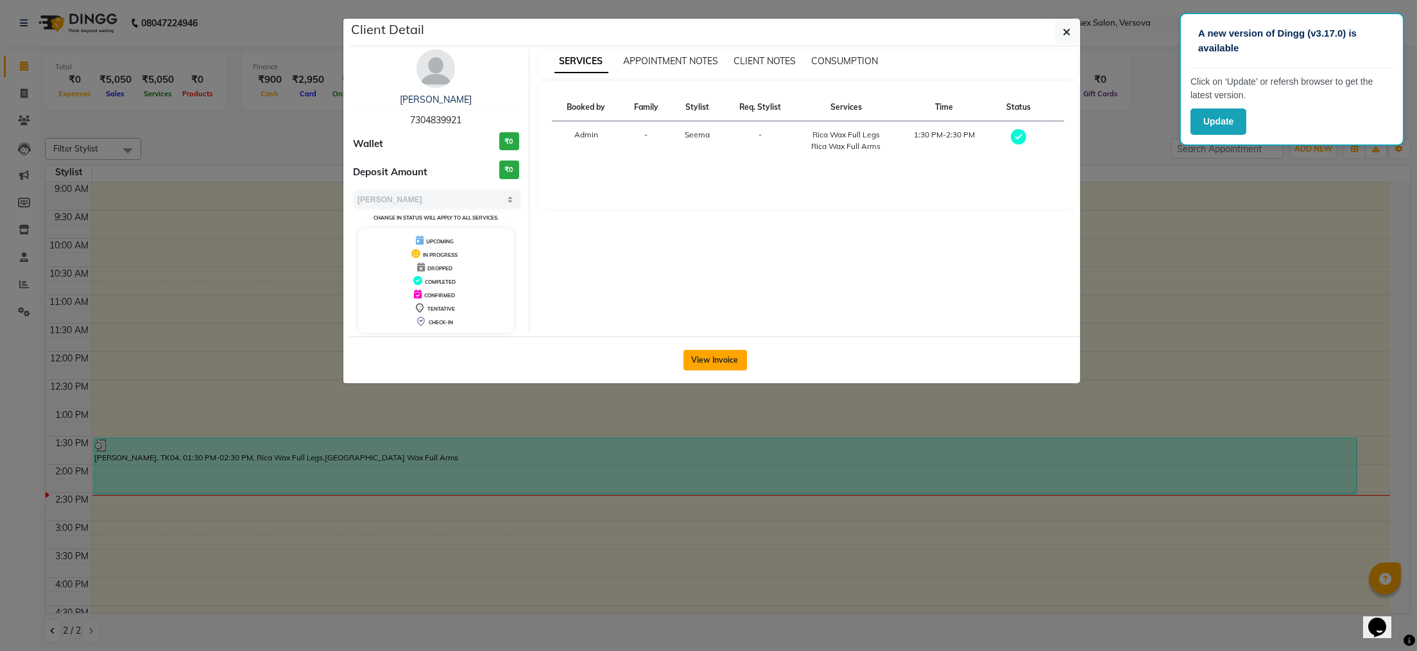
click at [710, 358] on button "View Invoice" at bounding box center [715, 360] width 64 height 21
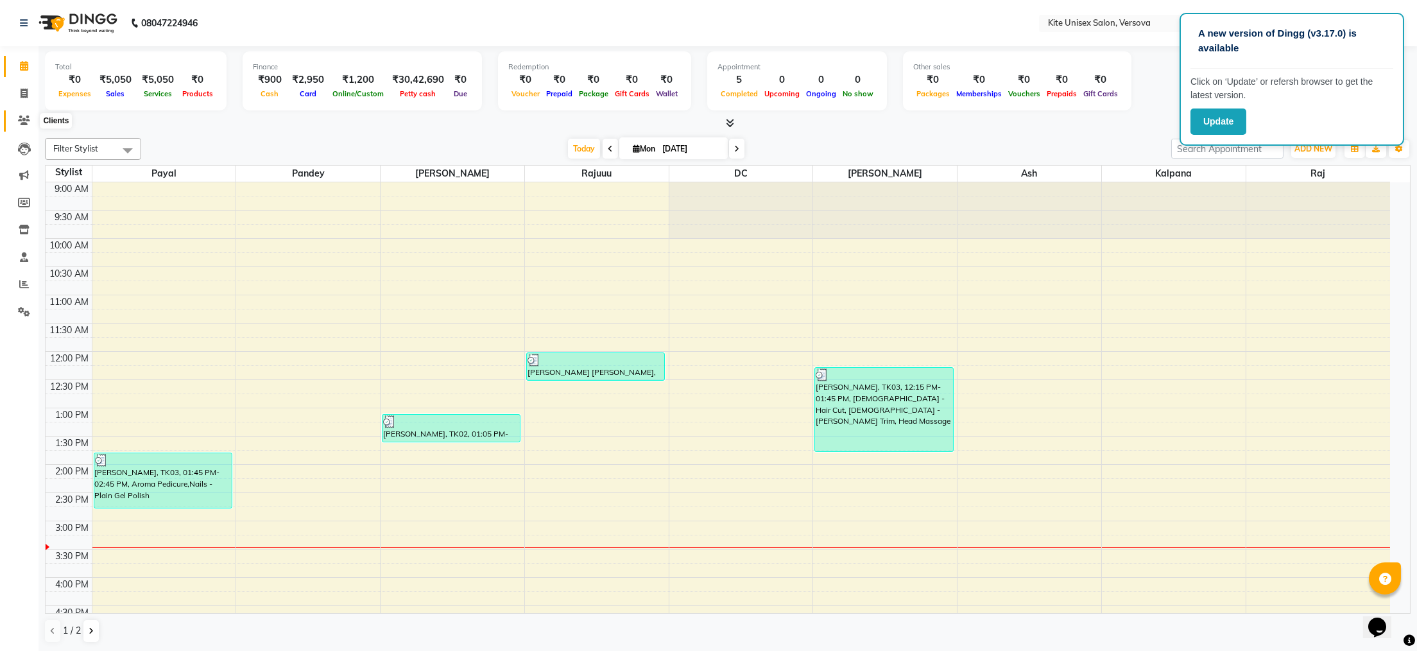
click at [25, 126] on span at bounding box center [24, 121] width 22 height 15
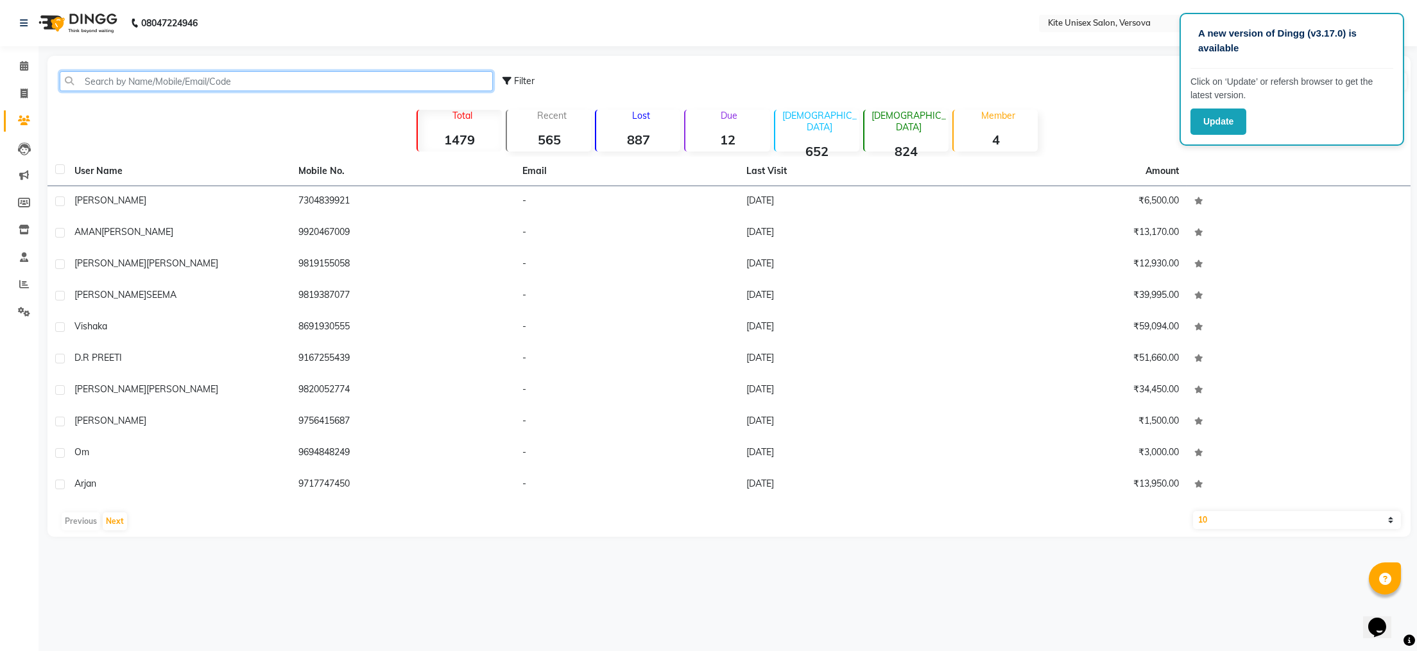
click at [146, 82] on input "text" at bounding box center [276, 81] width 433 height 20
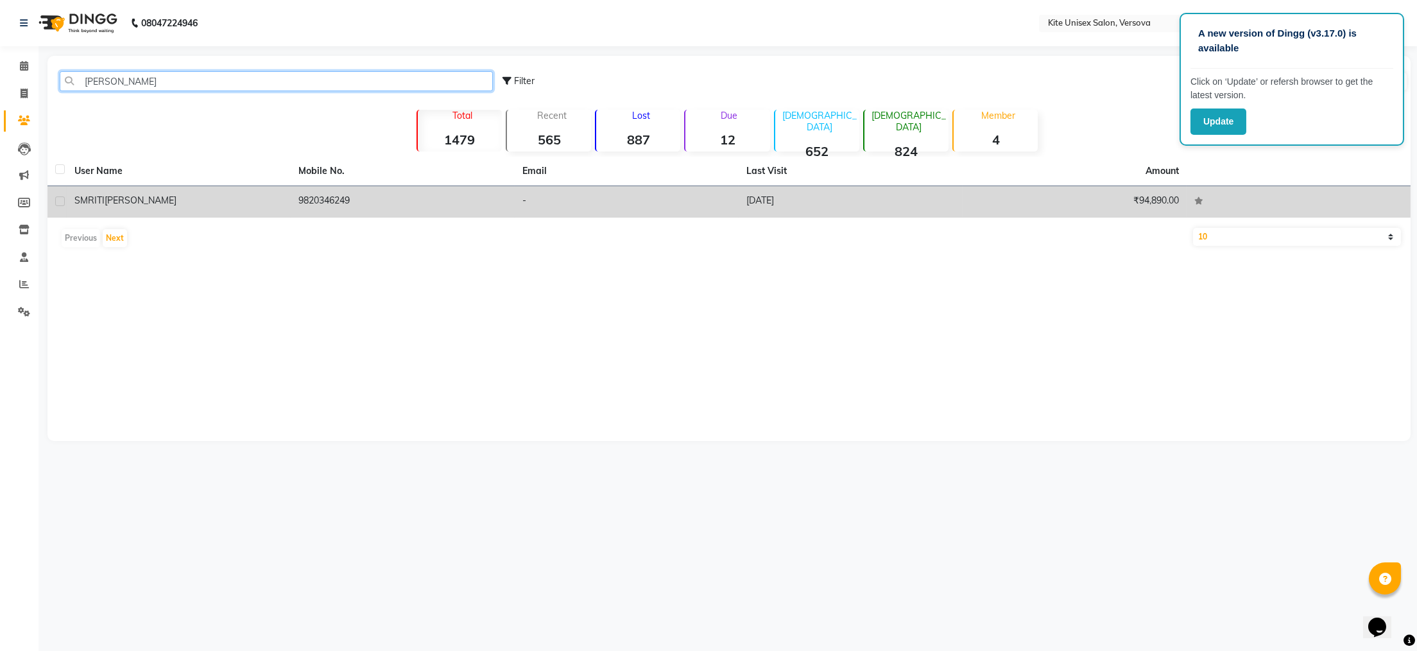
type input "[PERSON_NAME]"
click at [139, 203] on span "[PERSON_NAME]" at bounding box center [141, 200] width 72 height 12
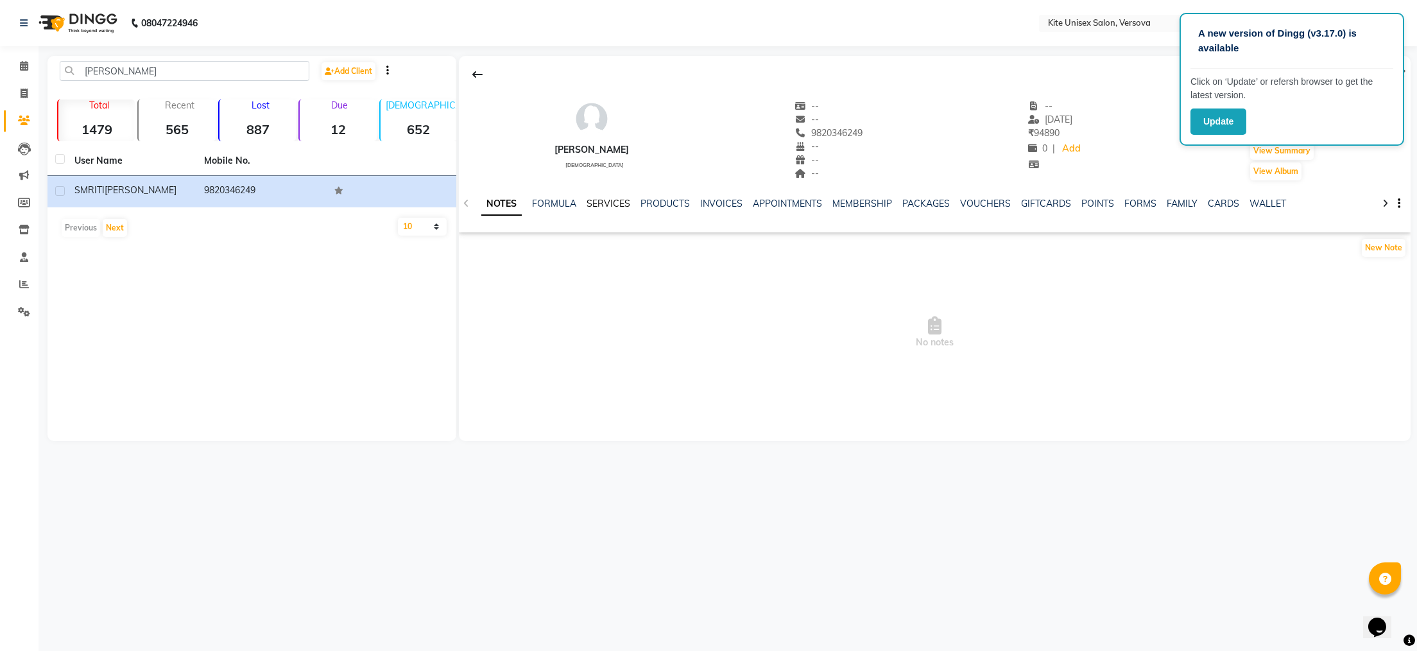
click at [615, 201] on link "SERVICES" at bounding box center [609, 204] width 44 height 12
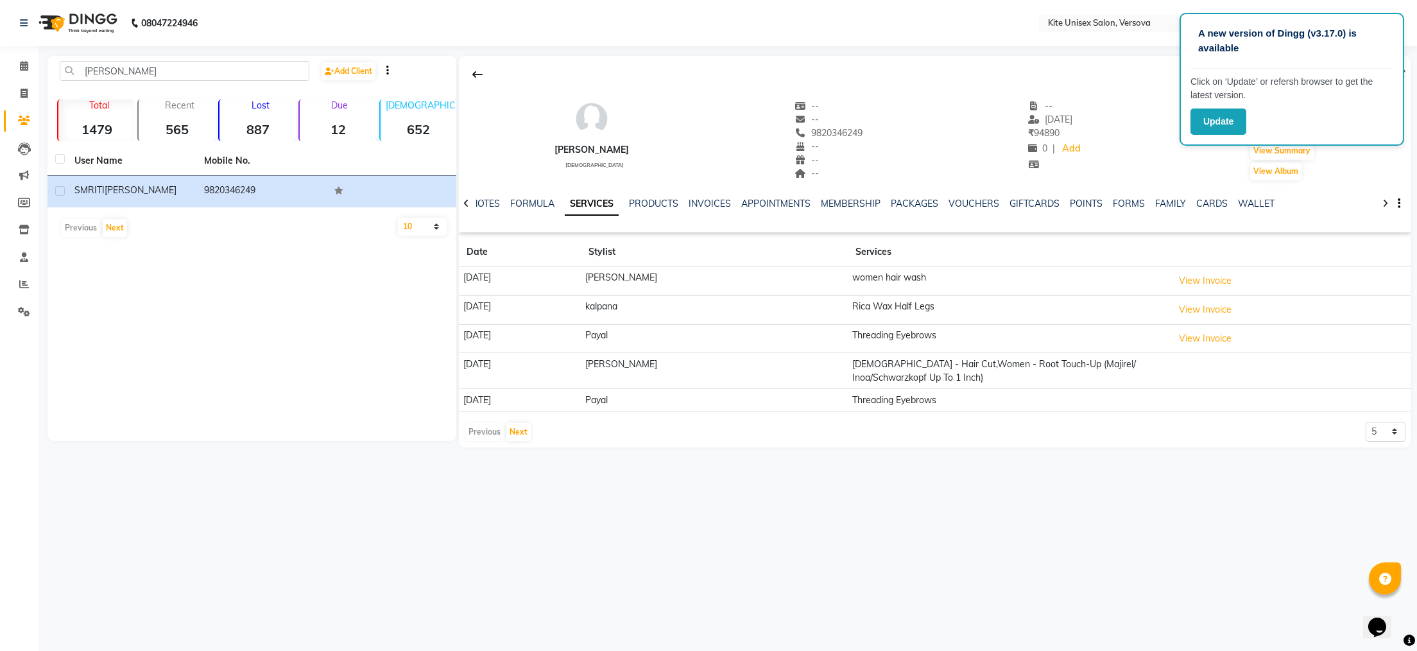
click at [1027, 368] on td "[DEMOGRAPHIC_DATA] - Hair Cut,Women - Root Touch-Up (Majirel/ Inoa/Schwarzkopf …" at bounding box center [1008, 371] width 321 height 36
click at [1177, 335] on button "View Invoice" at bounding box center [1205, 339] width 64 height 20
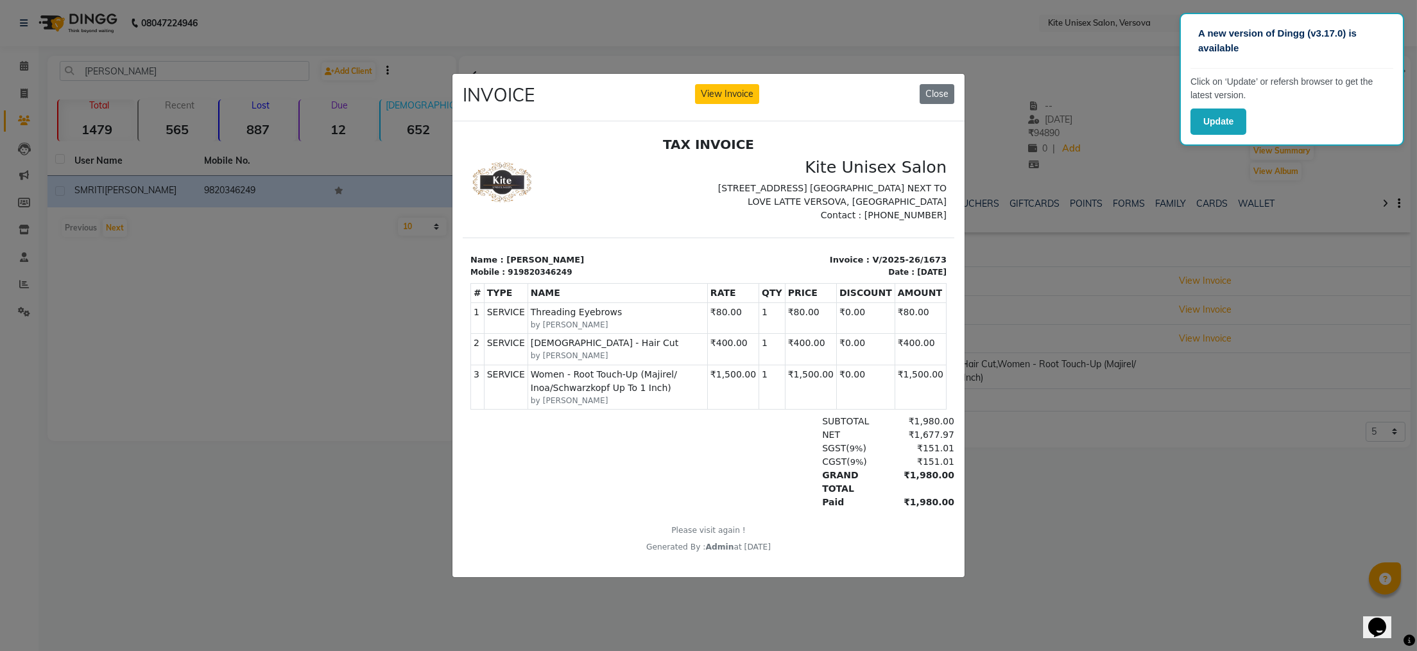
click at [27, 93] on ngb-modal-window "INVOICE View Invoice Close" at bounding box center [708, 325] width 1417 height 651
